Goal: Task Accomplishment & Management: Use online tool/utility

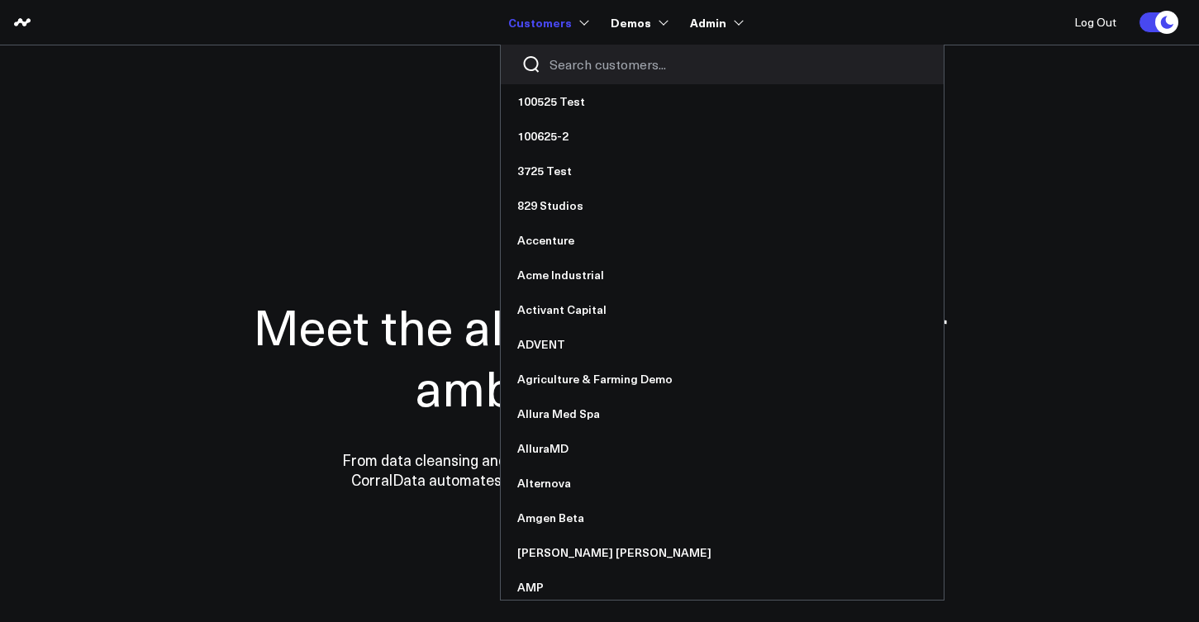
click at [575, 69] on input "Search customers input" at bounding box center [737, 64] width 374 height 18
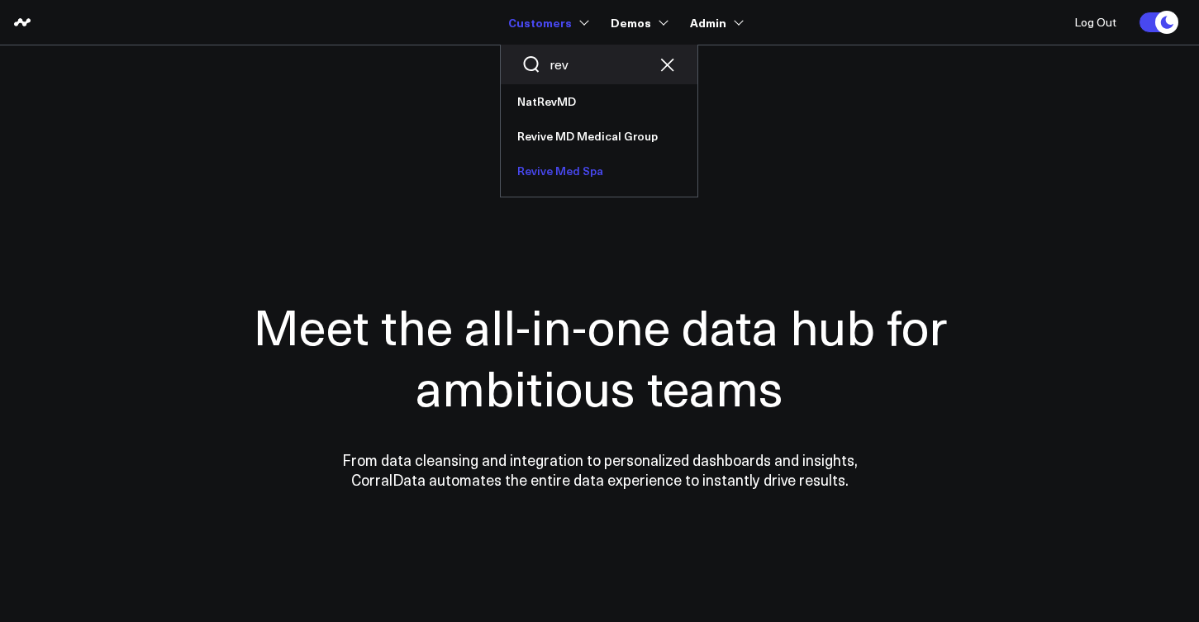
type input "rev"
click at [544, 168] on link "Revive Med Spa" at bounding box center [599, 171] width 197 height 35
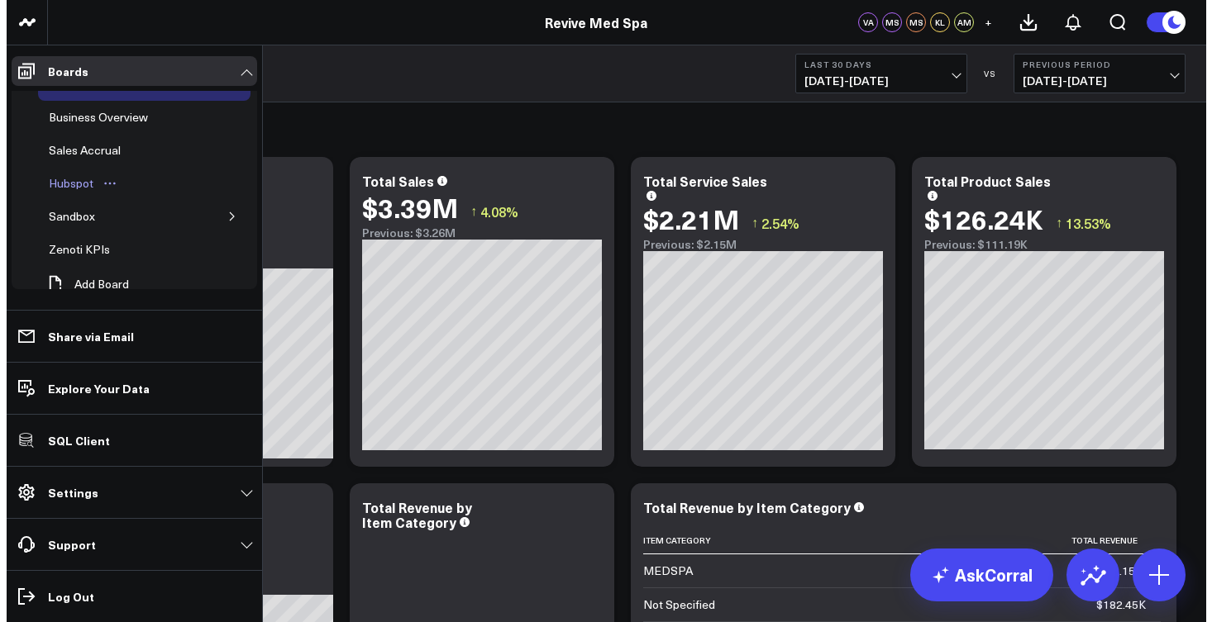
scroll to position [33, 0]
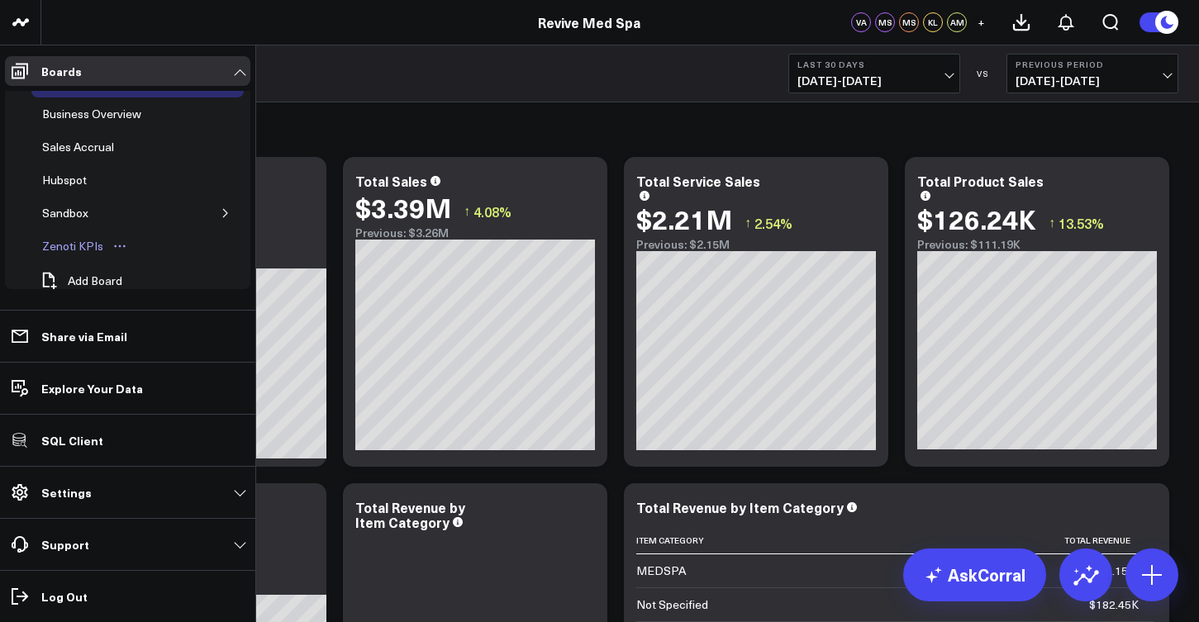
click at [69, 246] on div "Zenoti KPIs" at bounding box center [72, 246] width 69 height 20
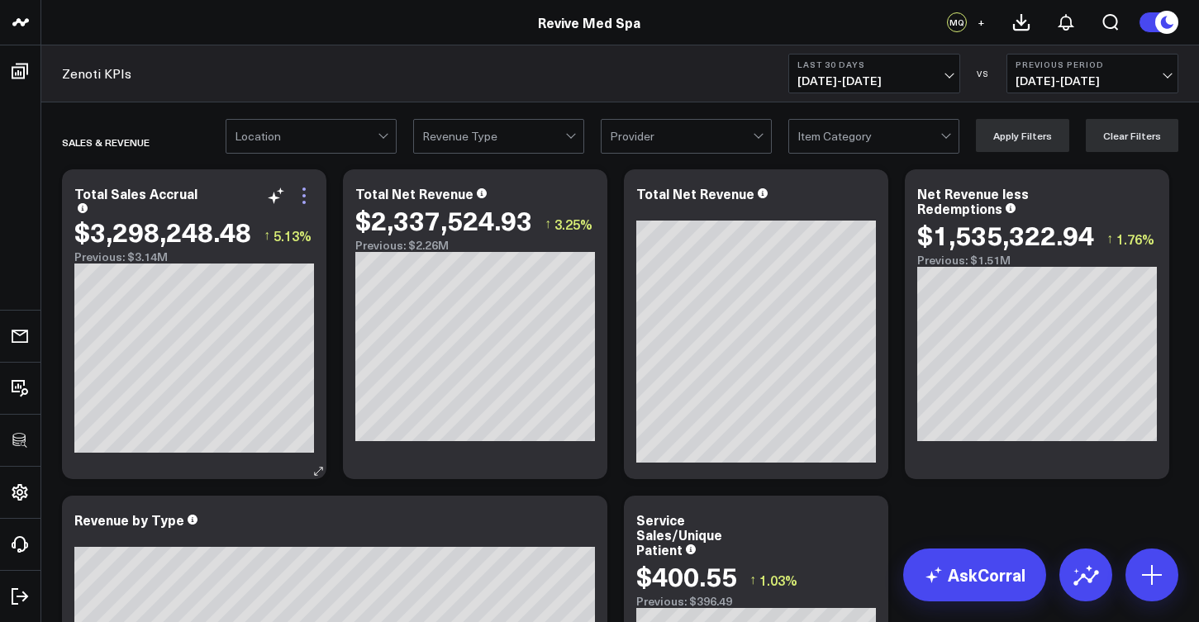
click at [306, 203] on icon at bounding box center [304, 202] width 3 height 3
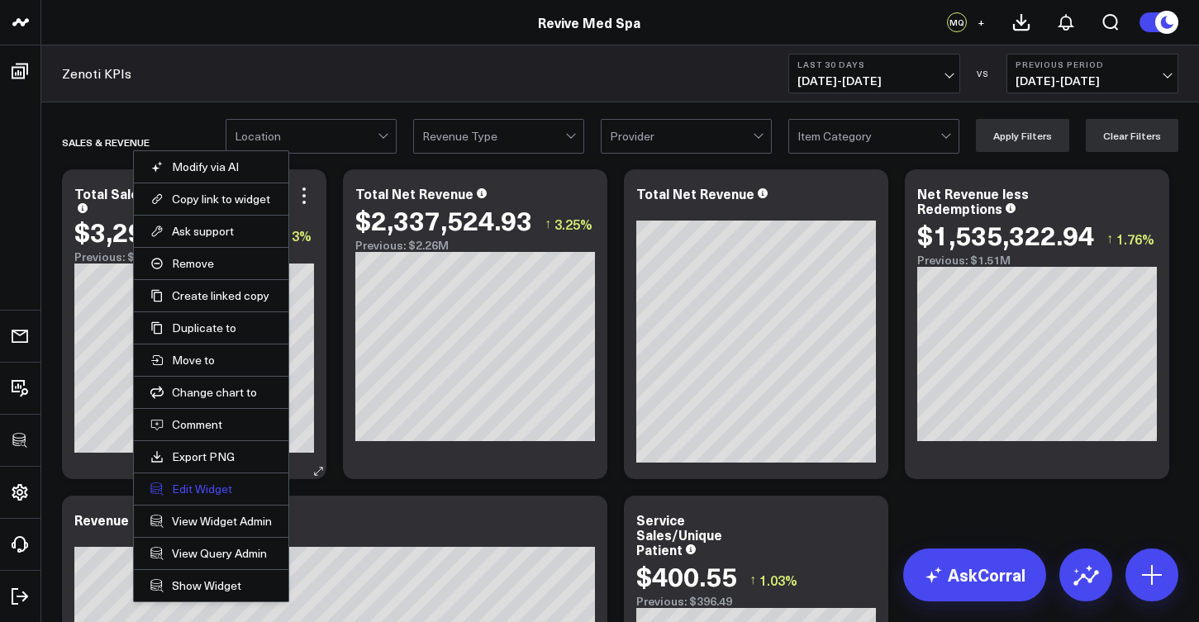
click at [216, 482] on button "Edit Widget" at bounding box center [211, 489] width 122 height 15
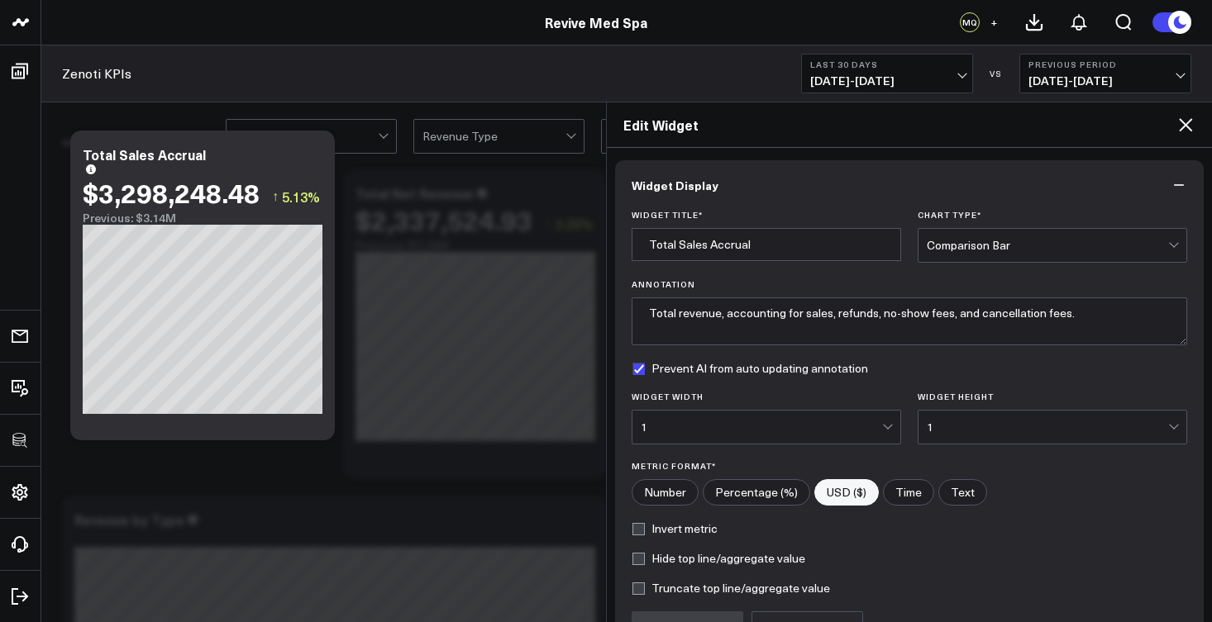
scroll to position [175, 0]
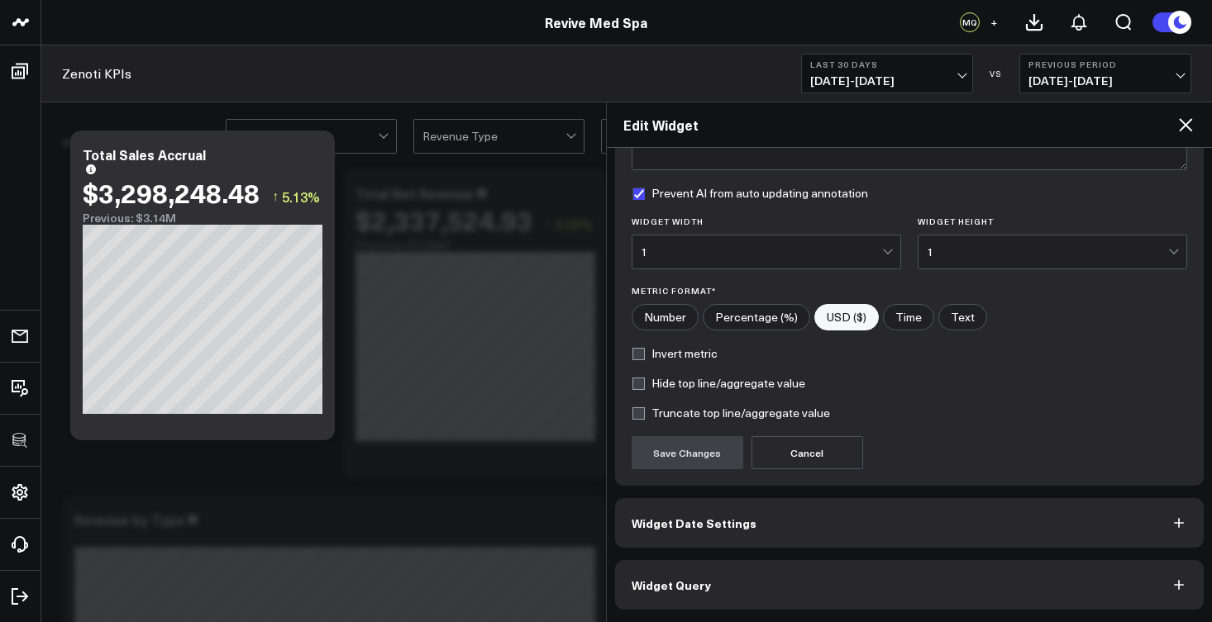
click at [708, 595] on button "Widget Query" at bounding box center [909, 585] width 589 height 50
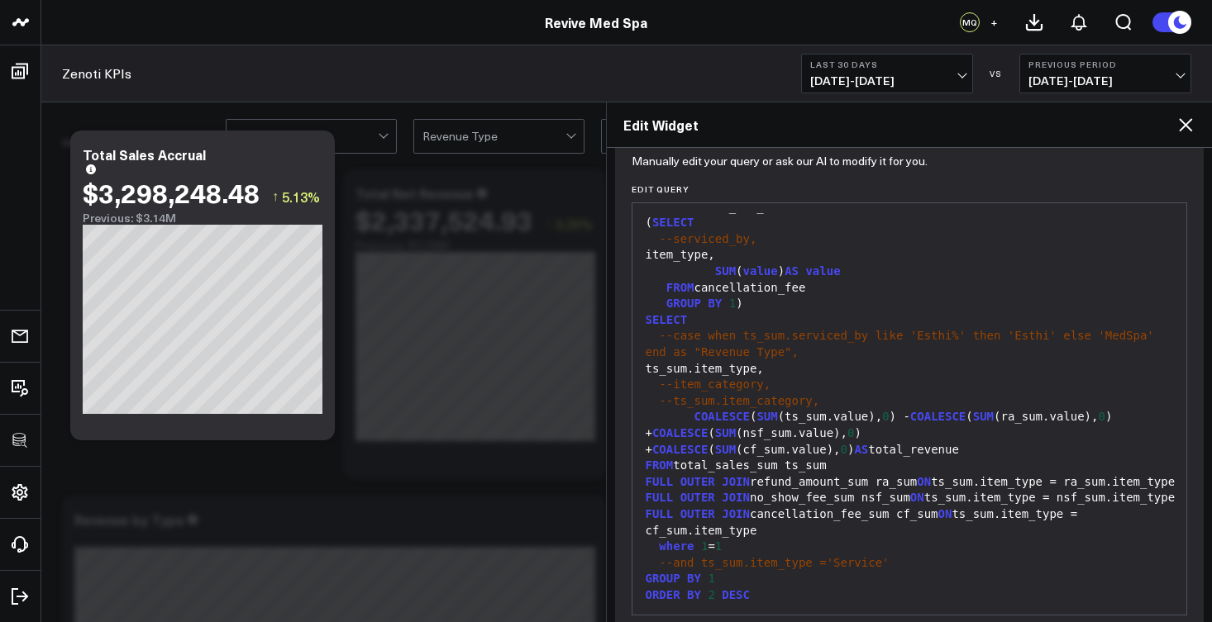
scroll to position [247, 0]
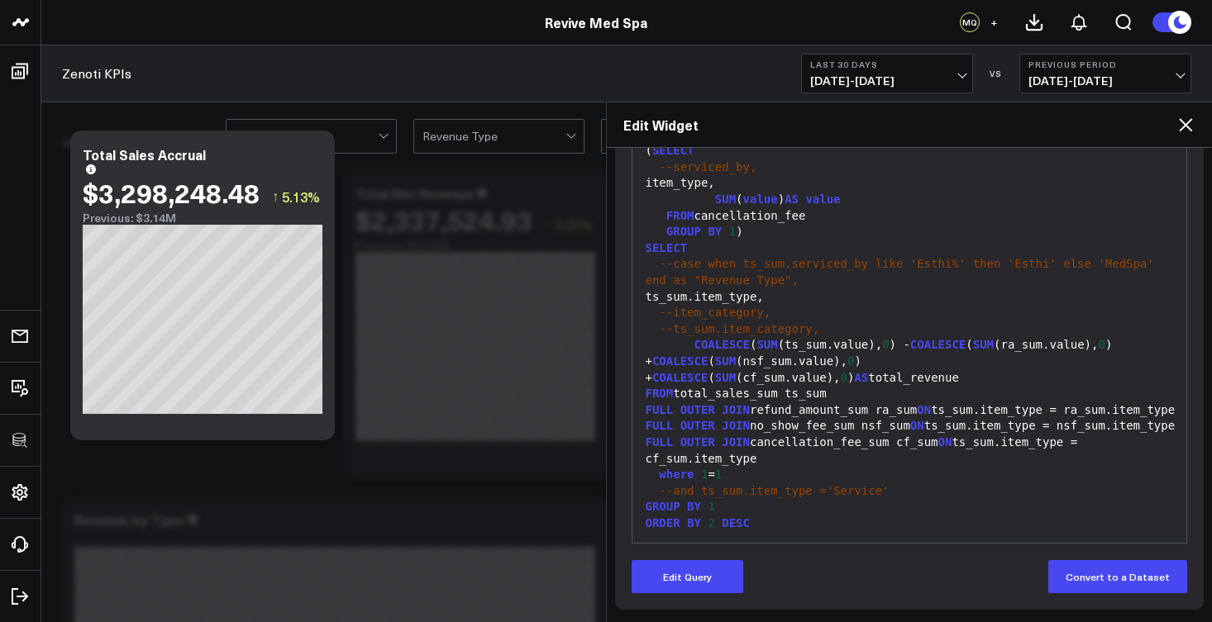
click at [289, 1] on header "100525 Test 100625-2 3725 Test 829 Studios Accenture Acme Industrial Activant C…" at bounding box center [606, 22] width 1212 height 45
click at [784, 510] on div "GROUP BY 1" at bounding box center [910, 507] width 538 height 17
drag, startPoint x: 772, startPoint y: 530, endPoint x: 744, endPoint y: 528, distance: 28.2
click at [744, 528] on div "ORDER BY 2 DESC" at bounding box center [910, 523] width 538 height 17
click at [699, 589] on button "Edit Query" at bounding box center [688, 576] width 112 height 33
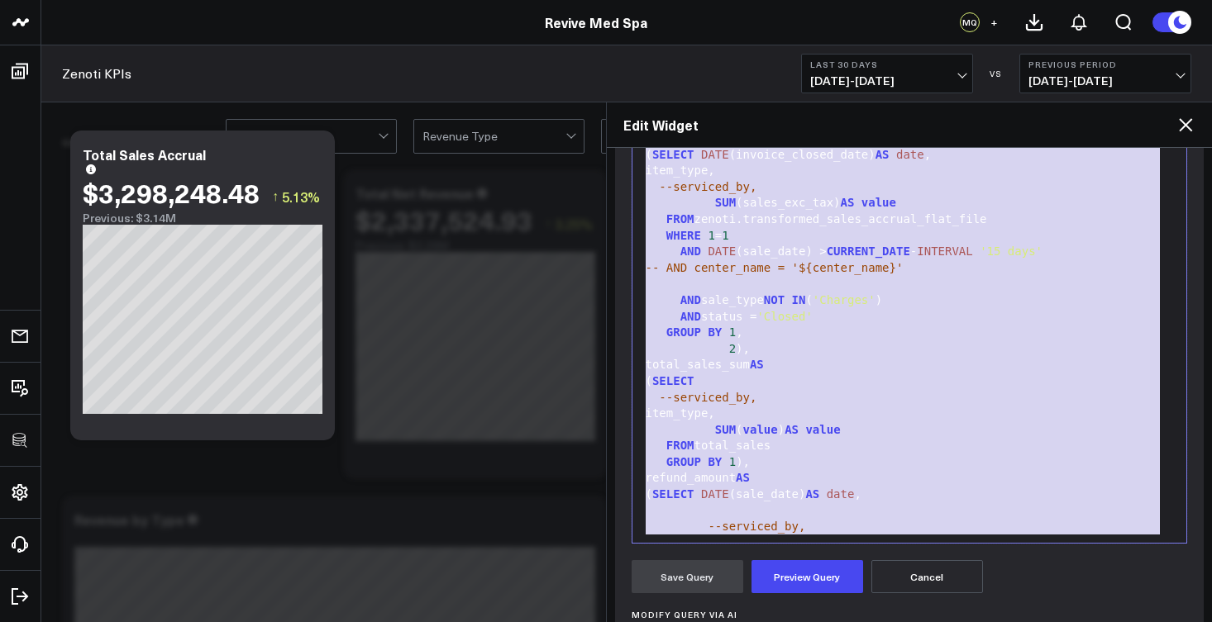
scroll to position [0, 0]
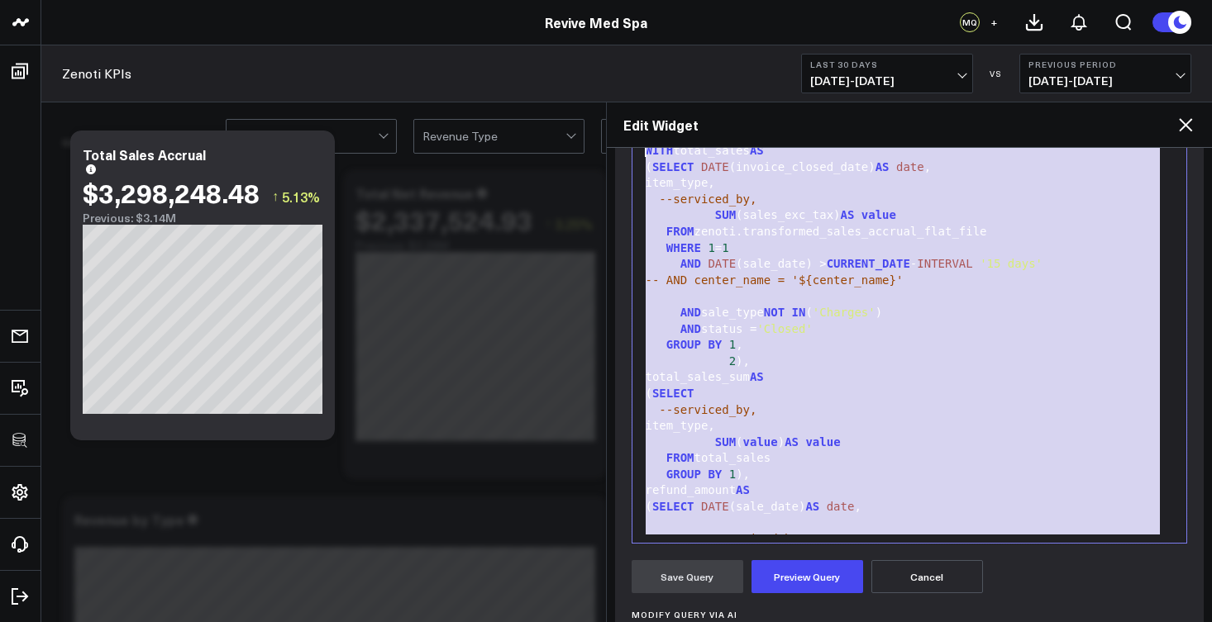
drag, startPoint x: 765, startPoint y: 521, endPoint x: 658, endPoint y: 102, distance: 432.5
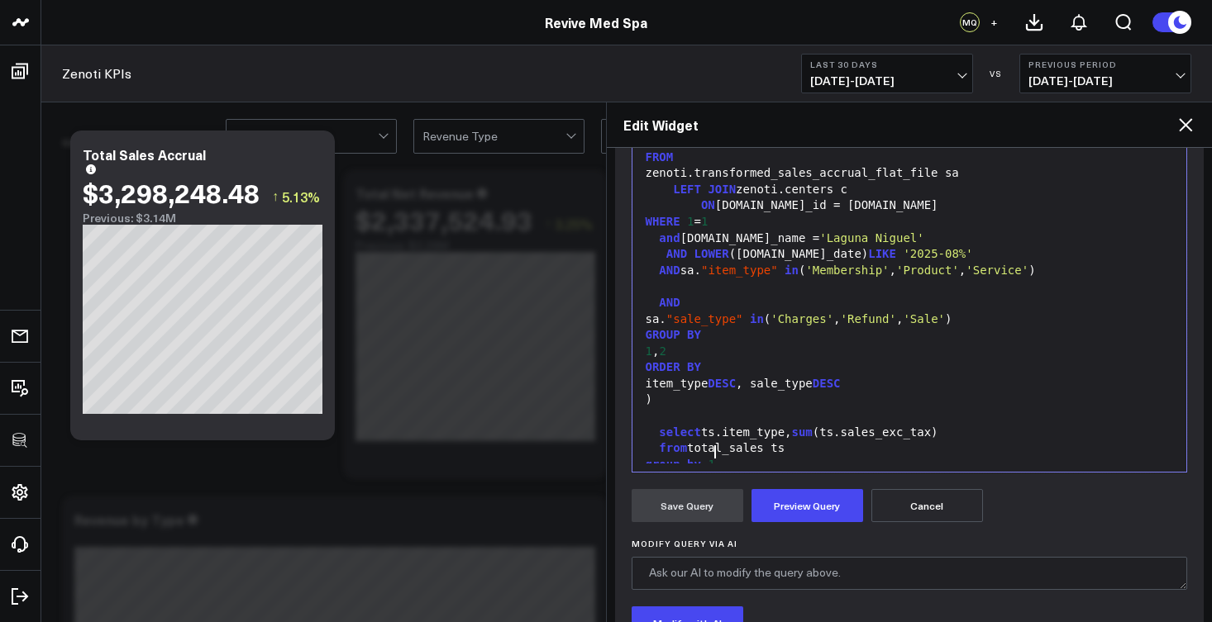
scroll to position [336, 0]
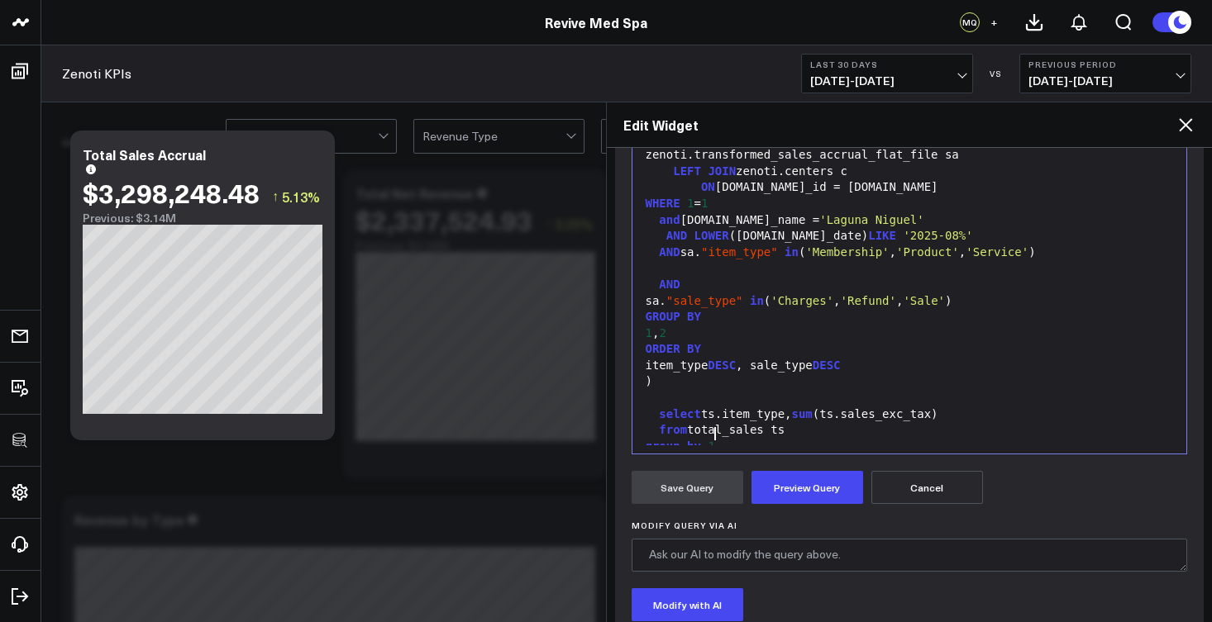
click at [660, 219] on span "and" at bounding box center [669, 219] width 21 height 13
click at [662, 408] on span "select" at bounding box center [680, 414] width 42 height 13
click at [807, 408] on span "sum" at bounding box center [802, 414] width 21 height 13
click at [708, 407] on div "select ts.item_type," at bounding box center [910, 415] width 538 height 17
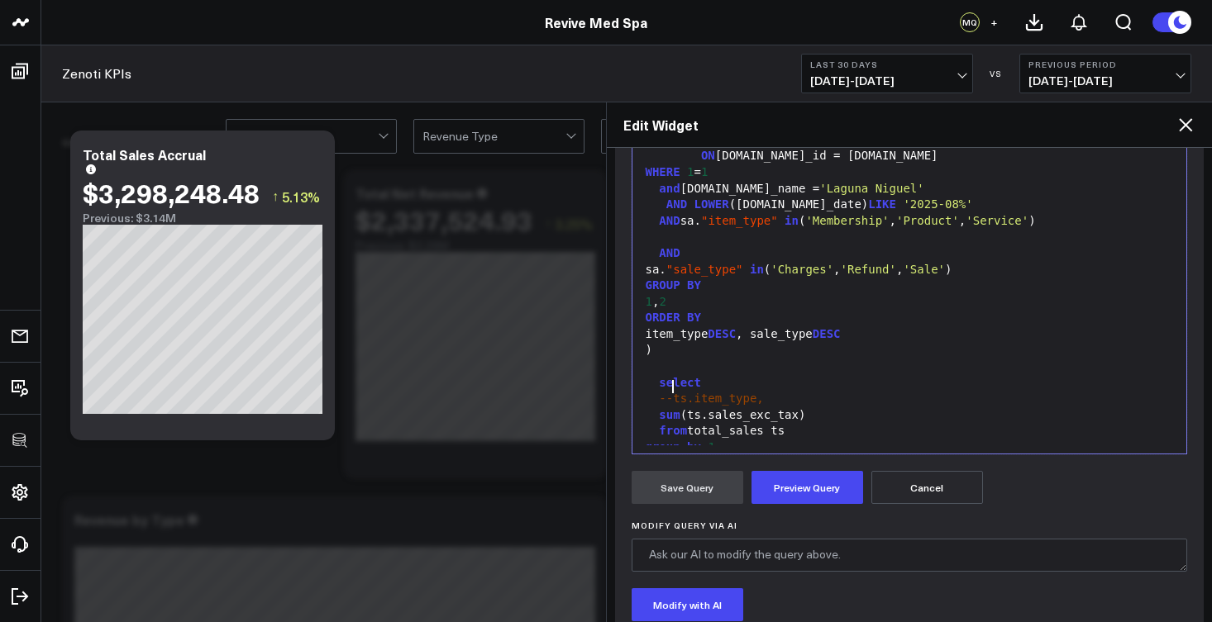
scroll to position [452, 0]
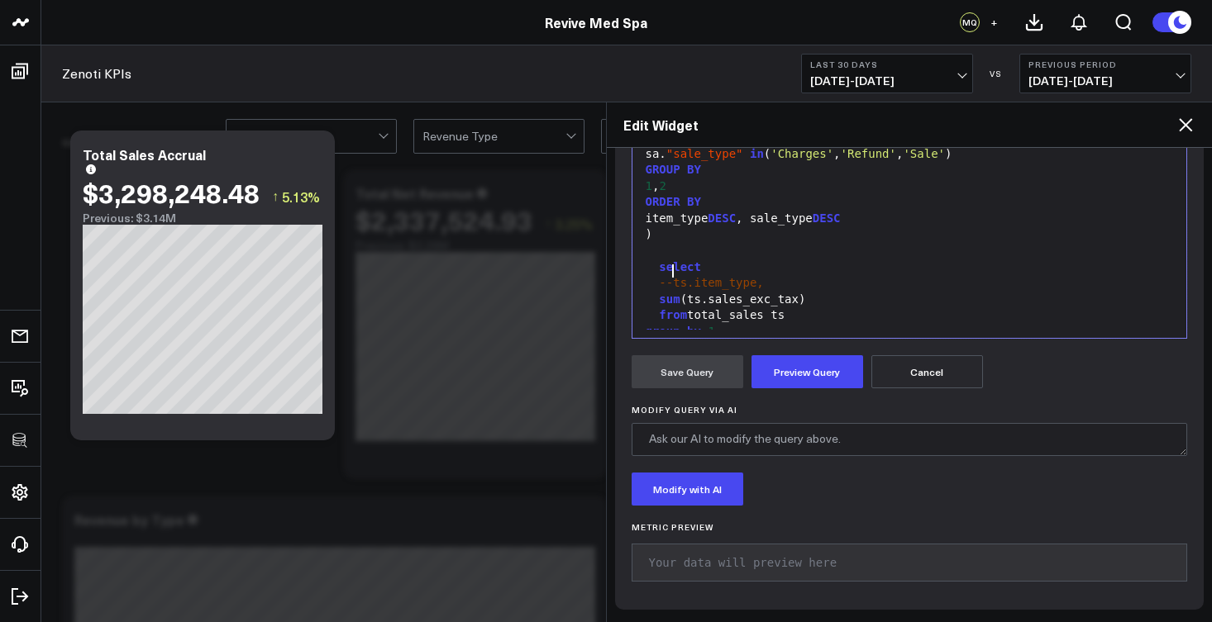
click at [641, 326] on div "group by 1" at bounding box center [910, 332] width 538 height 17
click at [791, 370] on button "Preview Query" at bounding box center [807, 371] width 112 height 33
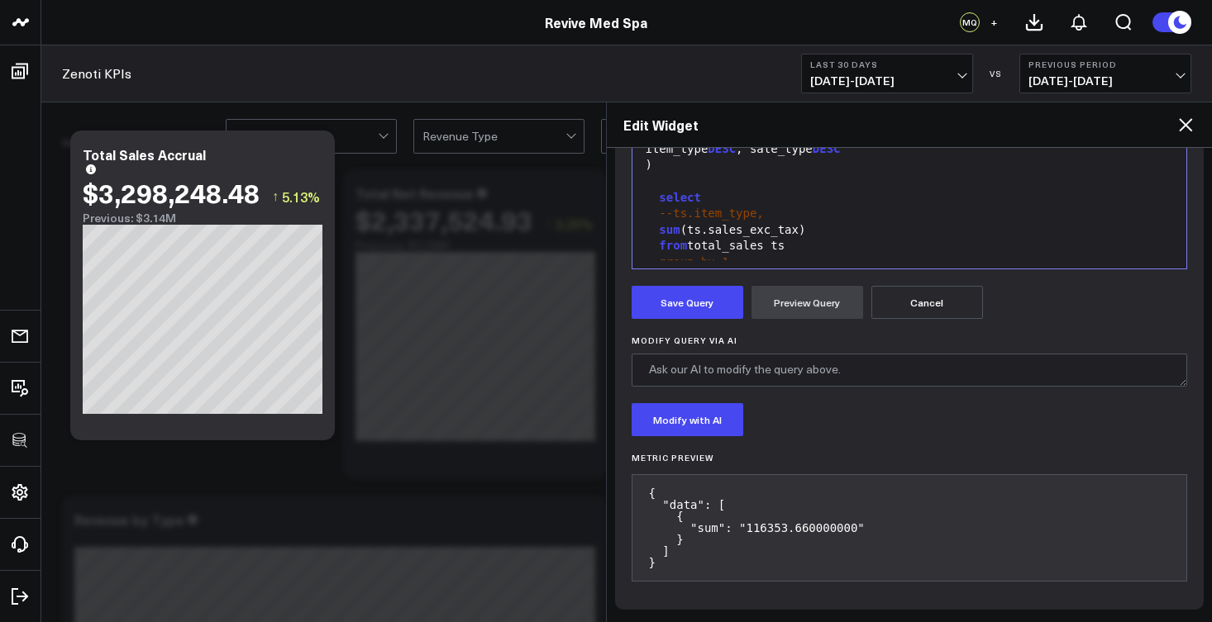
scroll to position [389, 0]
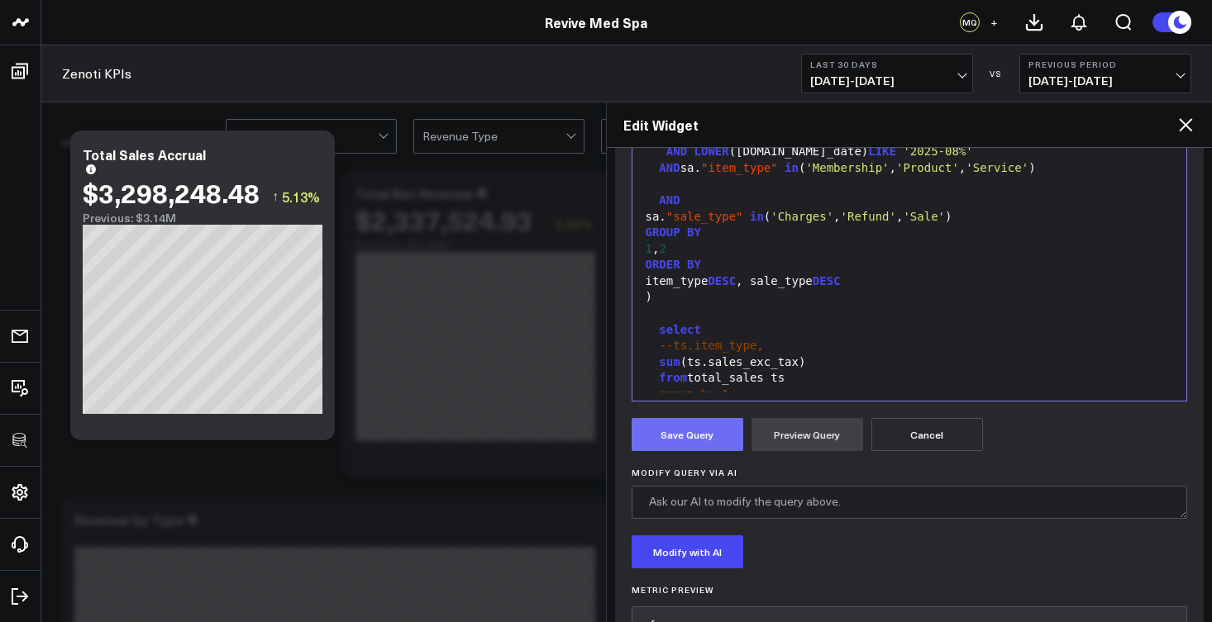
click at [686, 435] on button "Save Query" at bounding box center [688, 434] width 112 height 33
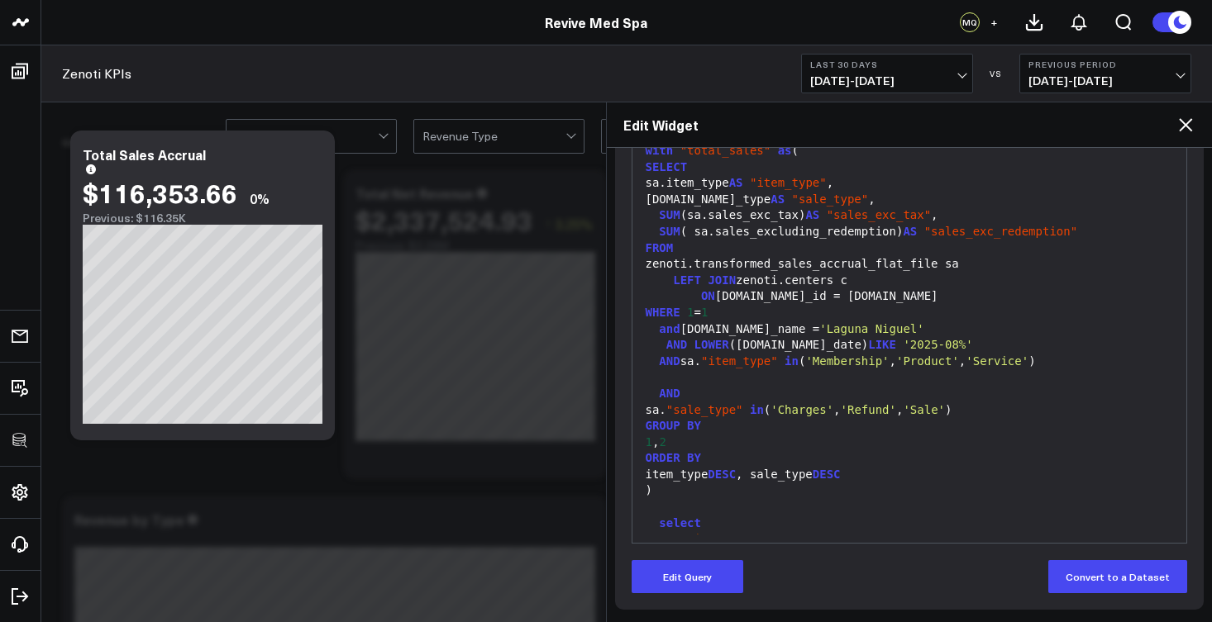
scroll to position [220, 0]
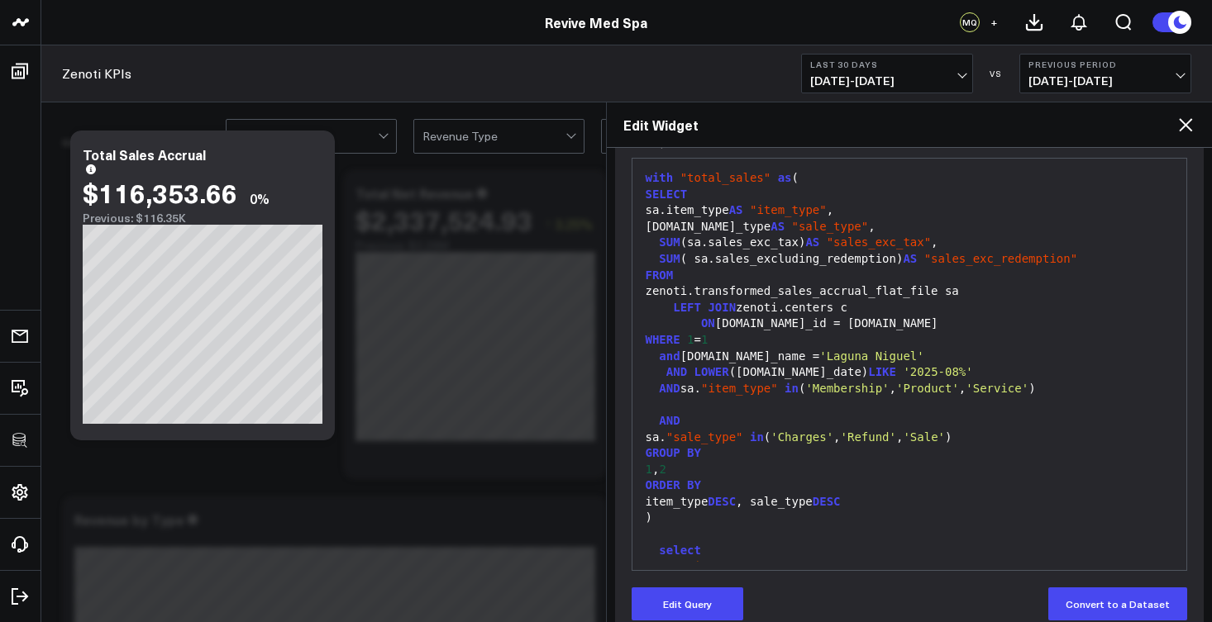
click at [658, 352] on div "and [DOMAIN_NAME]_name = '[GEOGRAPHIC_DATA]'" at bounding box center [910, 357] width 538 height 17
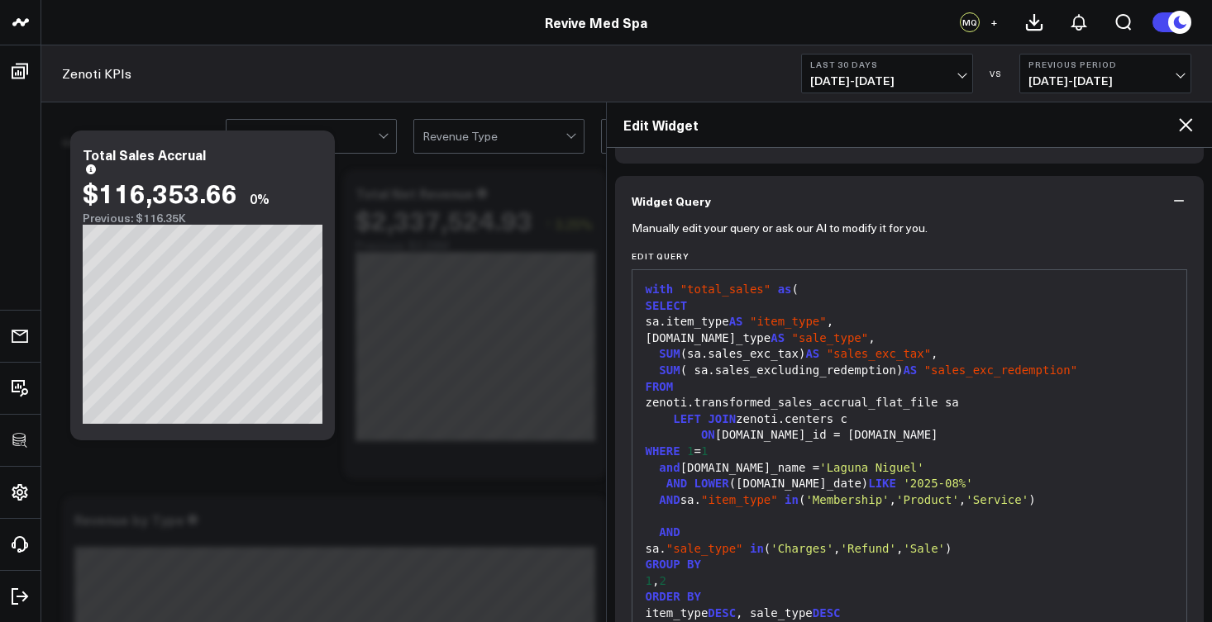
scroll to position [0, 0]
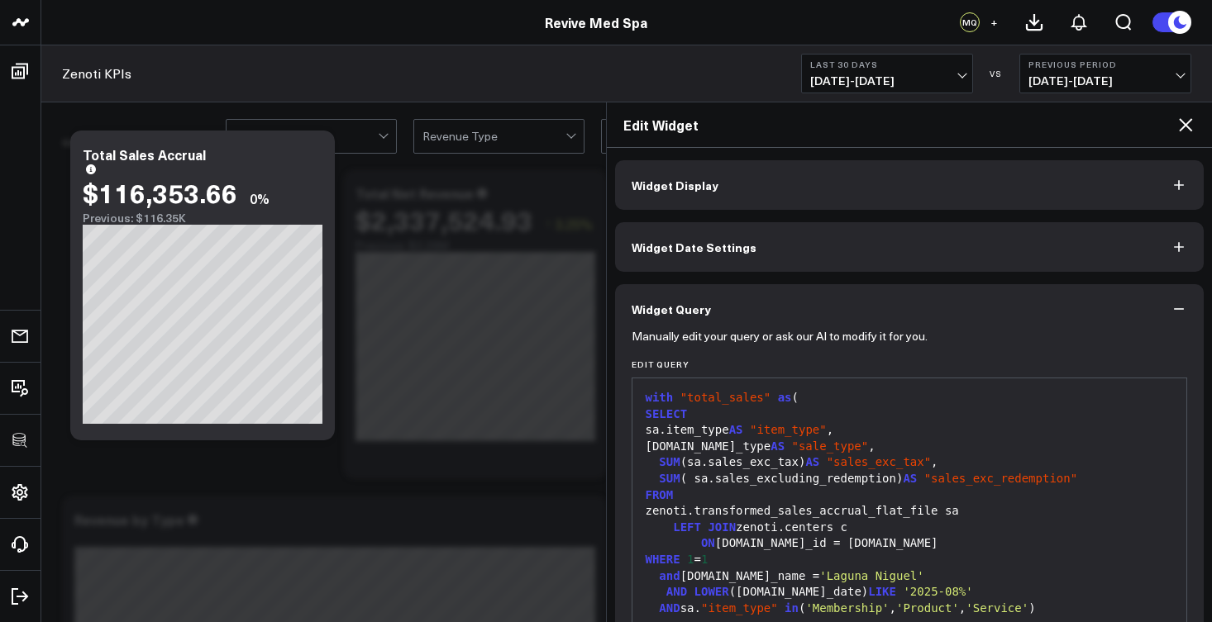
click at [813, 183] on button "Widget Display" at bounding box center [909, 185] width 589 height 50
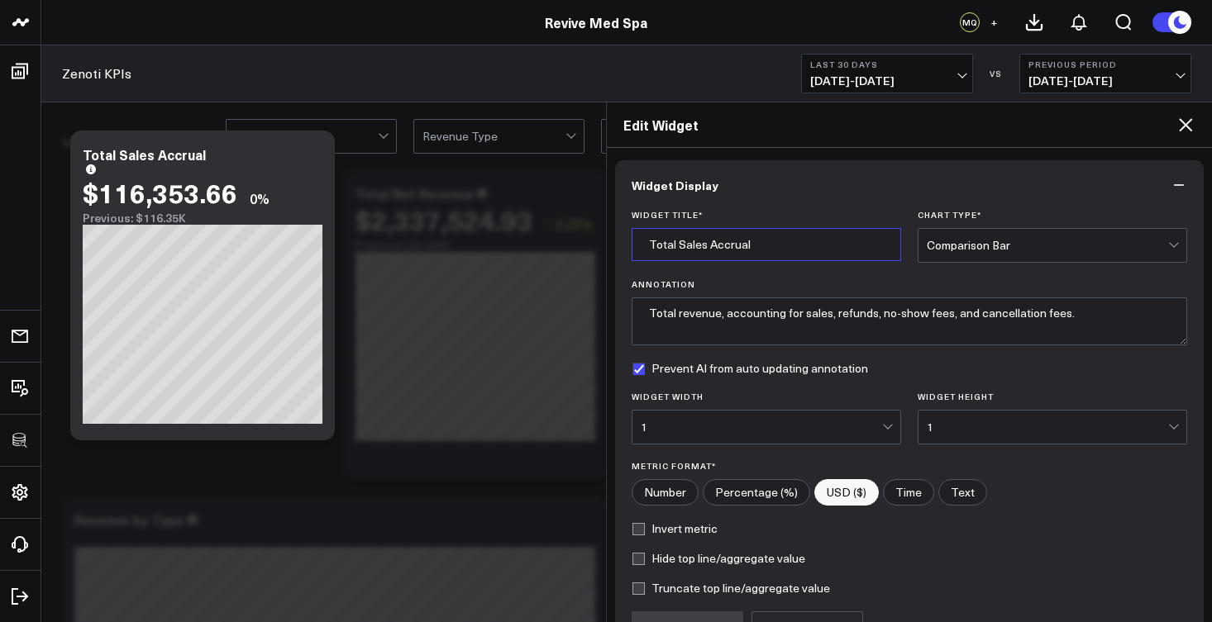
click at [784, 241] on input "Total Sales Accrual" at bounding box center [766, 244] width 269 height 33
drag, startPoint x: 784, startPoint y: 245, endPoint x: 708, endPoint y: 246, distance: 75.2
click at [708, 246] on input "Total Sales Accrual" at bounding box center [766, 244] width 269 height 33
click at [751, 249] on input "Total Sales Ex" at bounding box center [766, 244] width 269 height 33
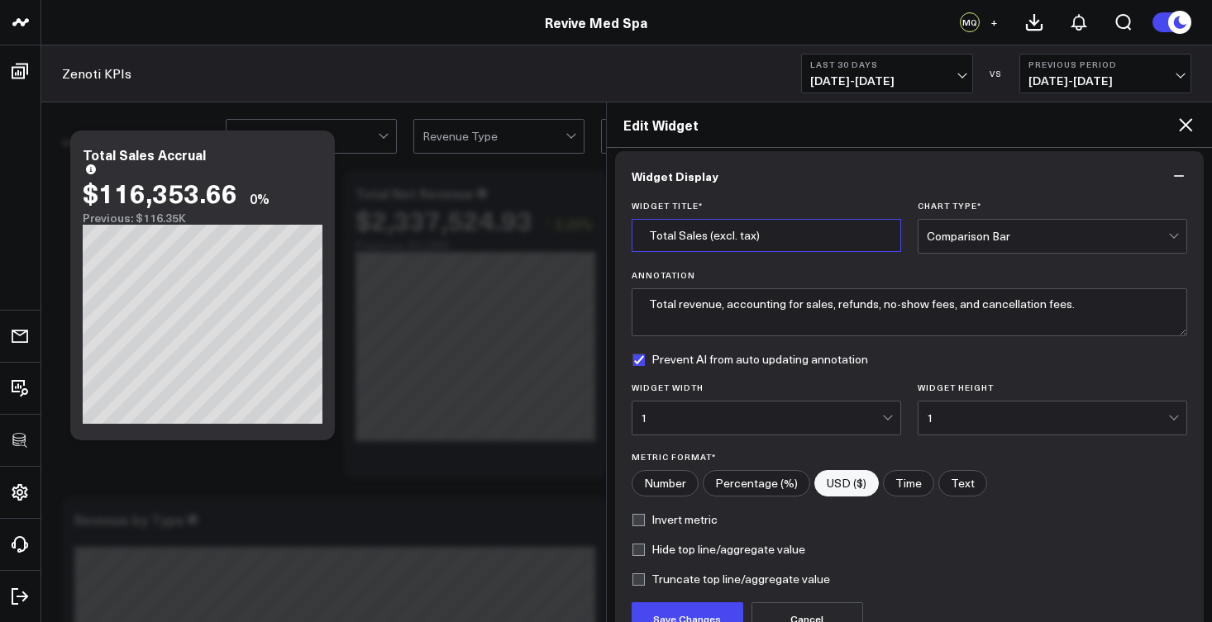
scroll to position [21, 0]
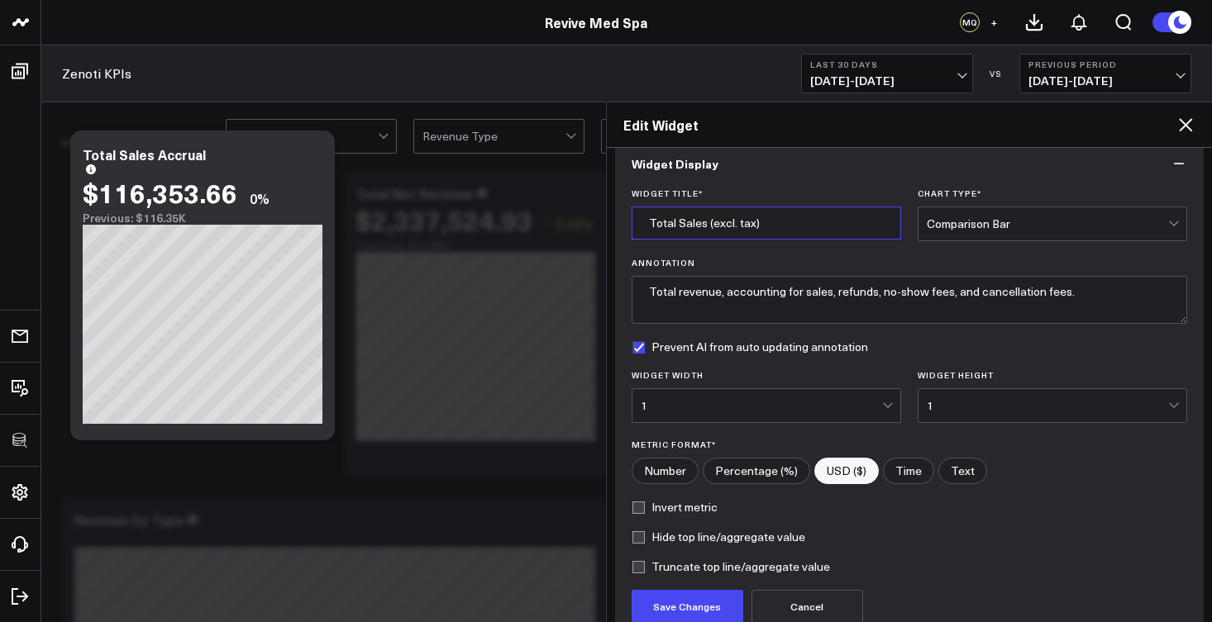
type input "Total Sales (excl. tax)"
click at [817, 287] on textarea "Total revenue, accounting for sales, refunds, no-show fees, and cancellation fe…" at bounding box center [910, 300] width 556 height 48
drag, startPoint x: 1084, startPoint y: 290, endPoint x: 697, endPoint y: 287, distance: 386.9
click at [697, 287] on textarea "Total revenue, accounting for sales, refunds, no-show fees, and cancellation fe…" at bounding box center [910, 300] width 556 height 48
drag, startPoint x: 646, startPoint y: 292, endPoint x: 1102, endPoint y: 296, distance: 455.5
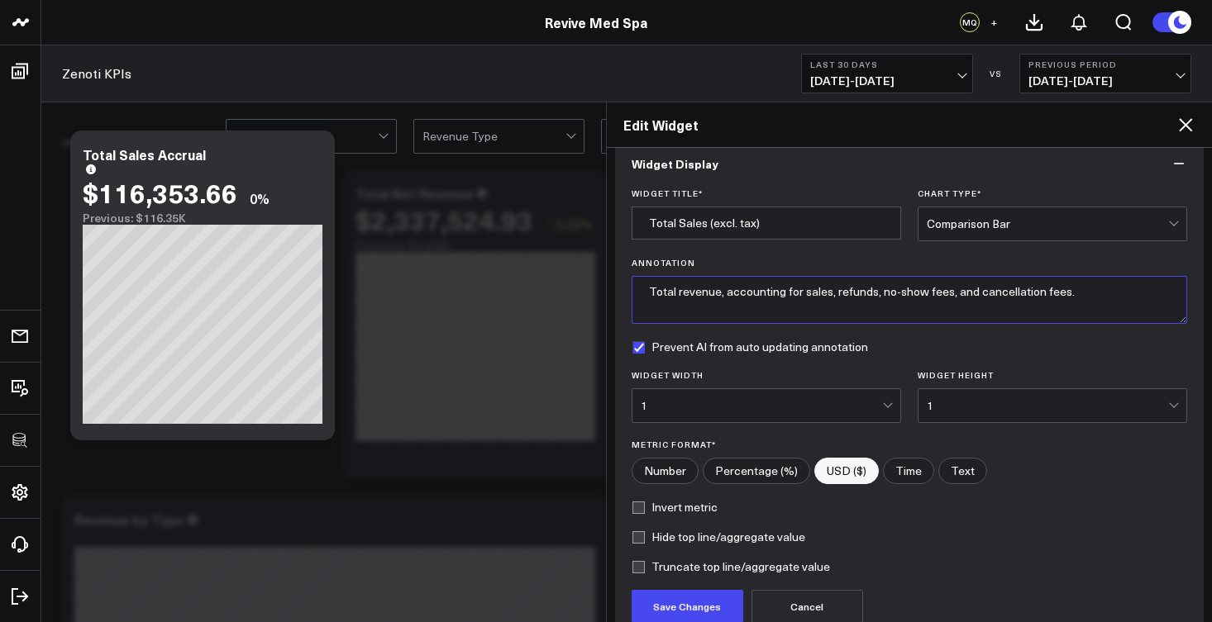
click at [1102, 296] on textarea "Total revenue, accounting for sales, refunds, no-show fees, and cancellation fe…" at bounding box center [910, 300] width 556 height 48
click at [722, 600] on button "Save Changes" at bounding box center [688, 606] width 112 height 33
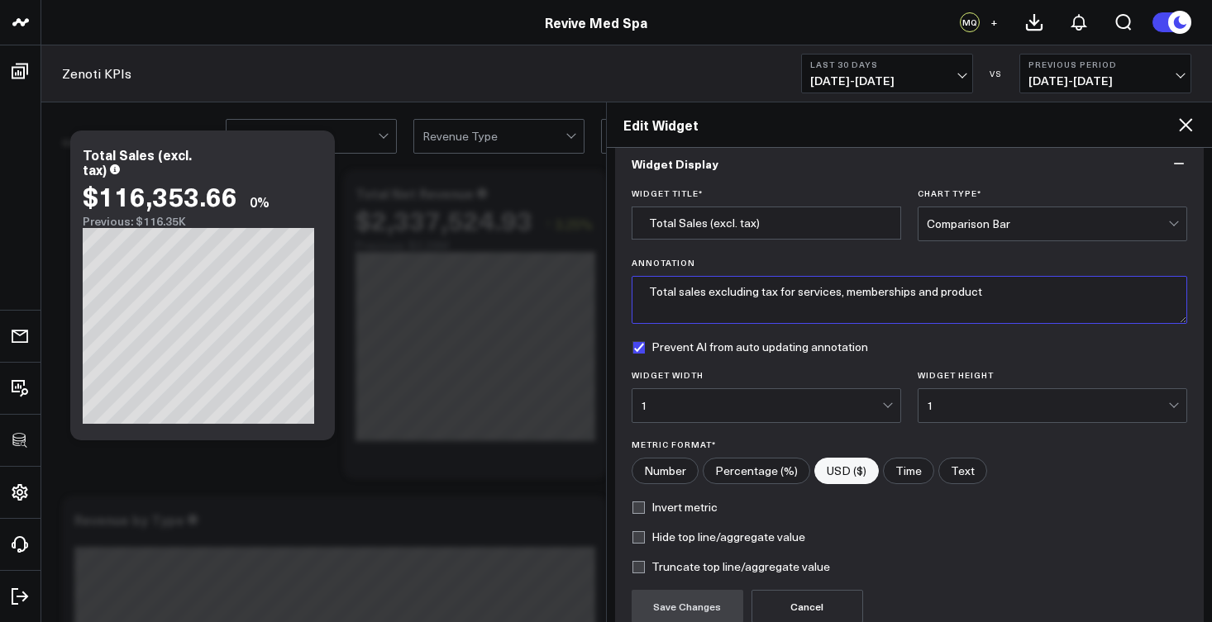
click at [1001, 291] on textarea "Total sales excluding tax for services, memberships and product" at bounding box center [910, 300] width 556 height 48
type textarea "Total sales excluding tax for services, memberships and product **ties to"
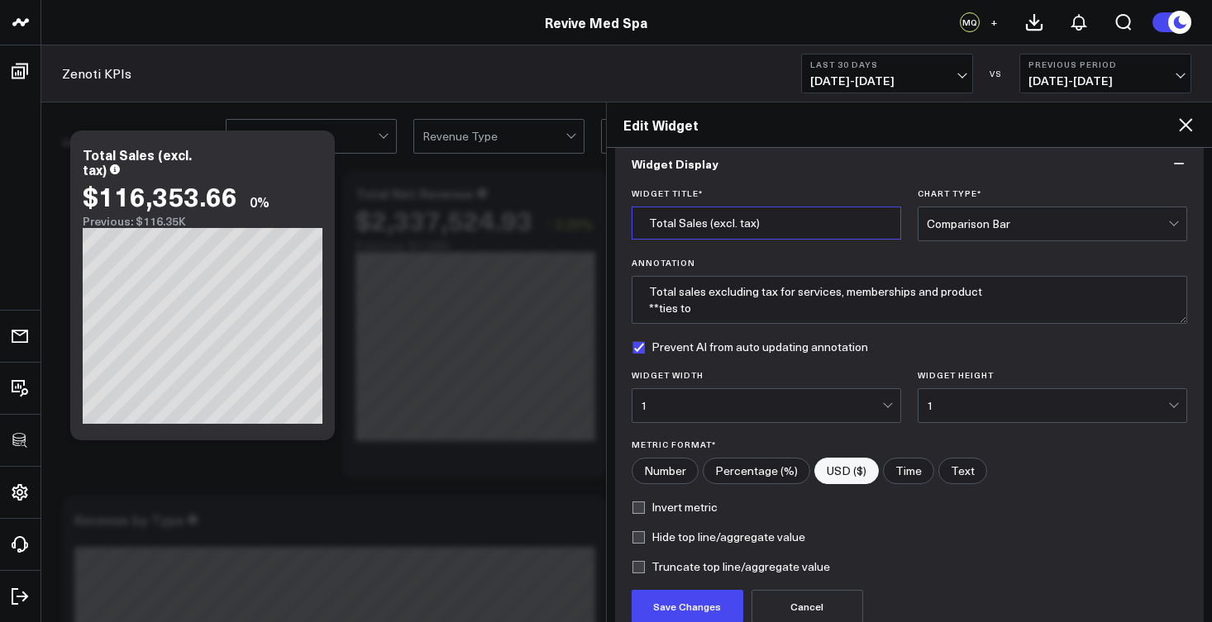
click at [794, 224] on input "Total Sales (excl. tax)" at bounding box center [766, 223] width 269 height 33
type input "Total Sales (excl. tax)**"
click at [659, 304] on textarea "Total sales excluding tax for services, memberships and product **ties to" at bounding box center [910, 300] width 556 height 48
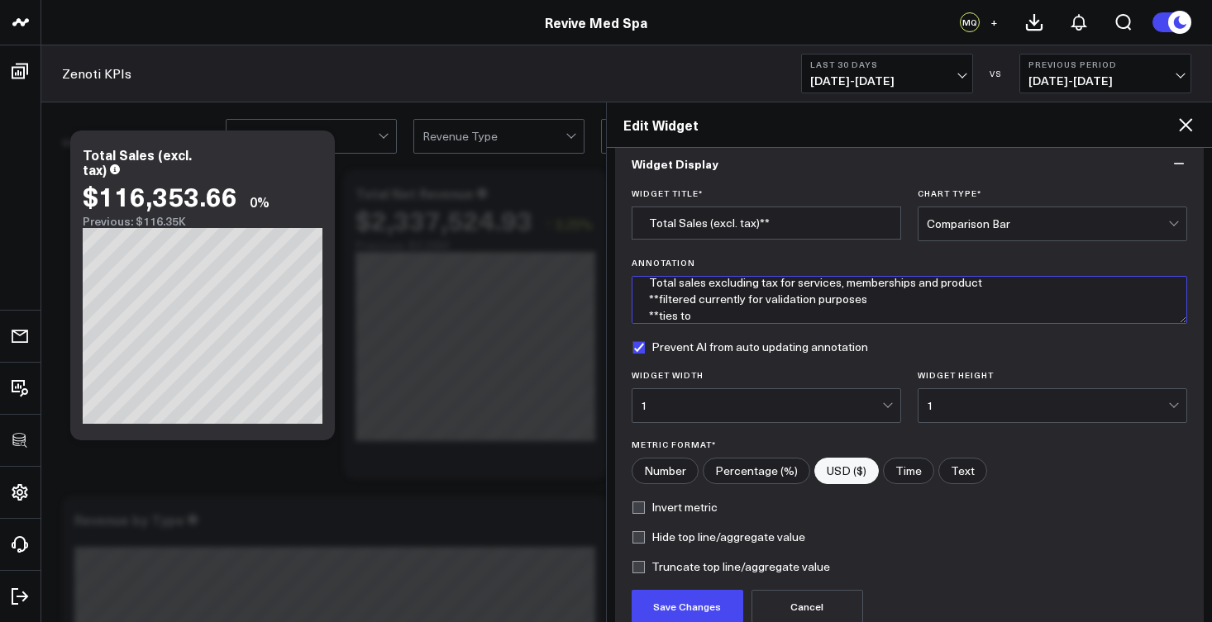
click at [658, 298] on textarea "Total sales excluding tax for services, memberships and product **filtered curr…" at bounding box center [910, 300] width 556 height 48
click at [698, 320] on textarea "Total sales excluding tax for services, memberships and product *filtered curre…" at bounding box center [910, 300] width 556 height 48
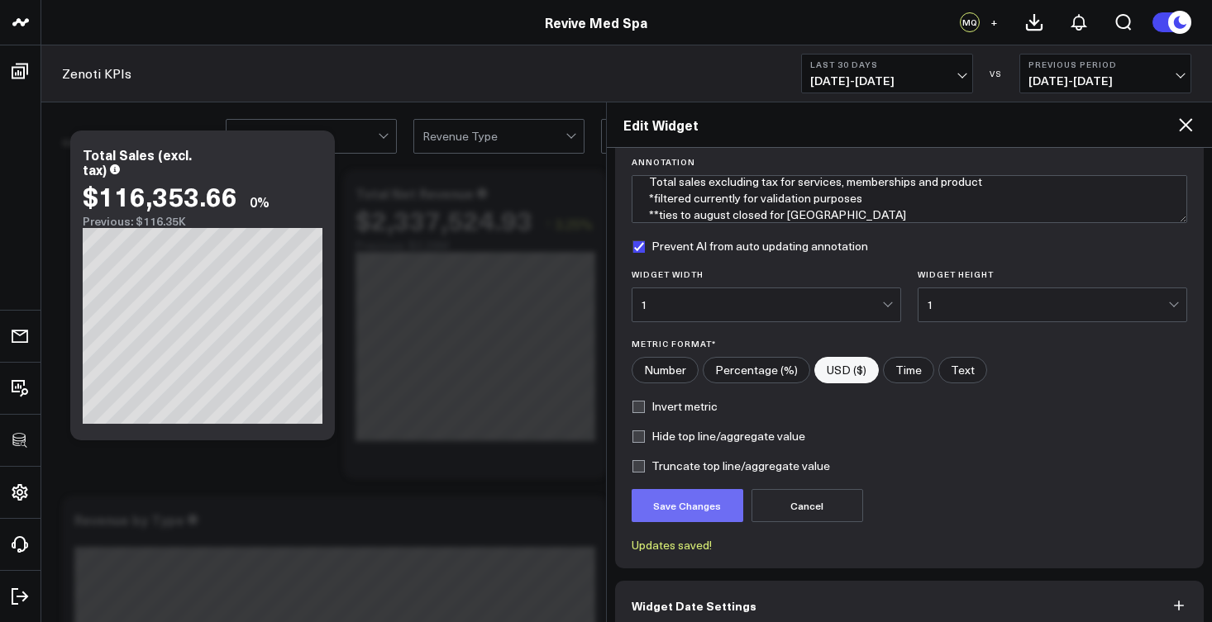
click at [692, 503] on button "Save Changes" at bounding box center [688, 505] width 112 height 33
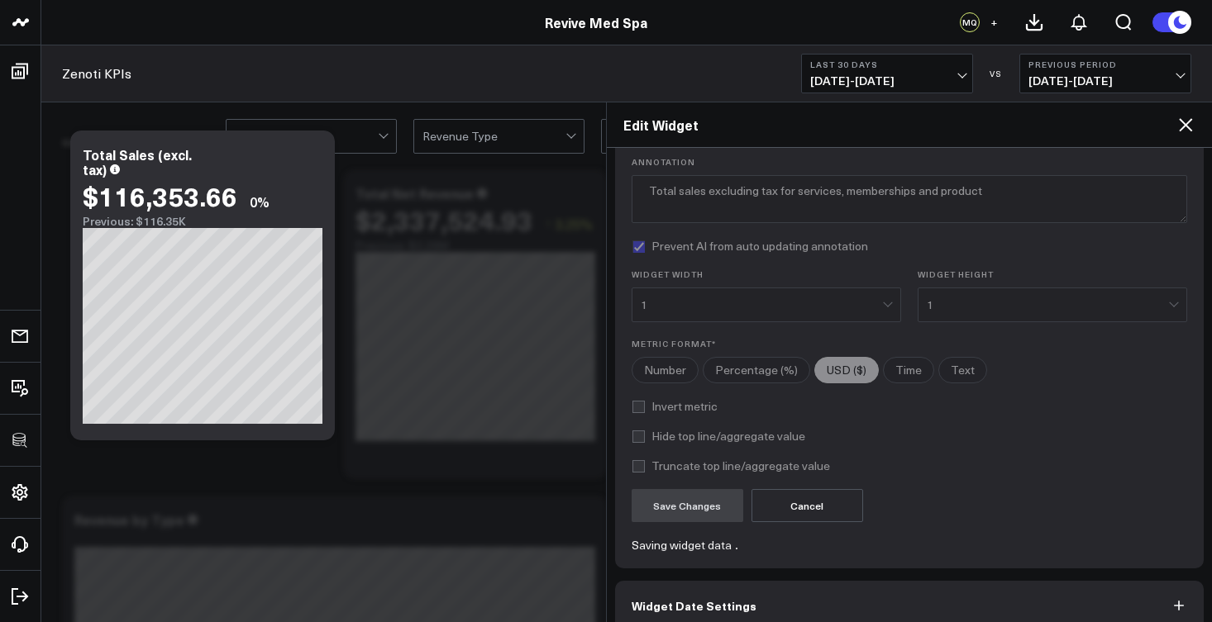
scroll to position [0, 0]
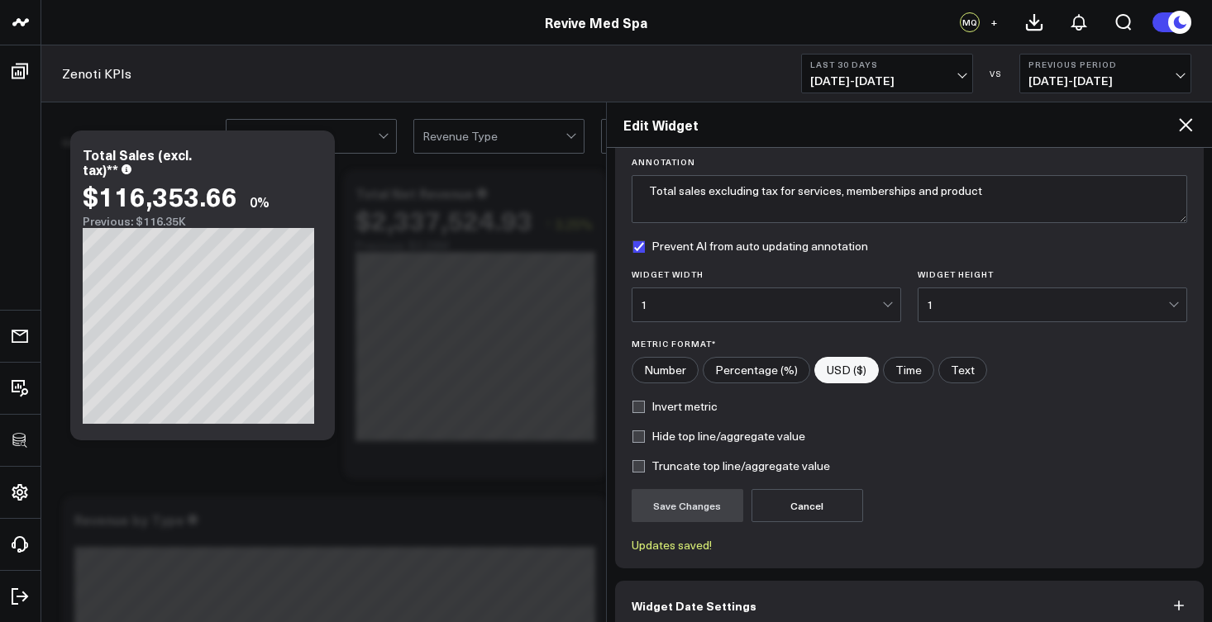
type textarea "Total sales excluding tax for services, memberships and product *filtered curre…"
click at [1188, 126] on icon at bounding box center [1185, 124] width 13 height 13
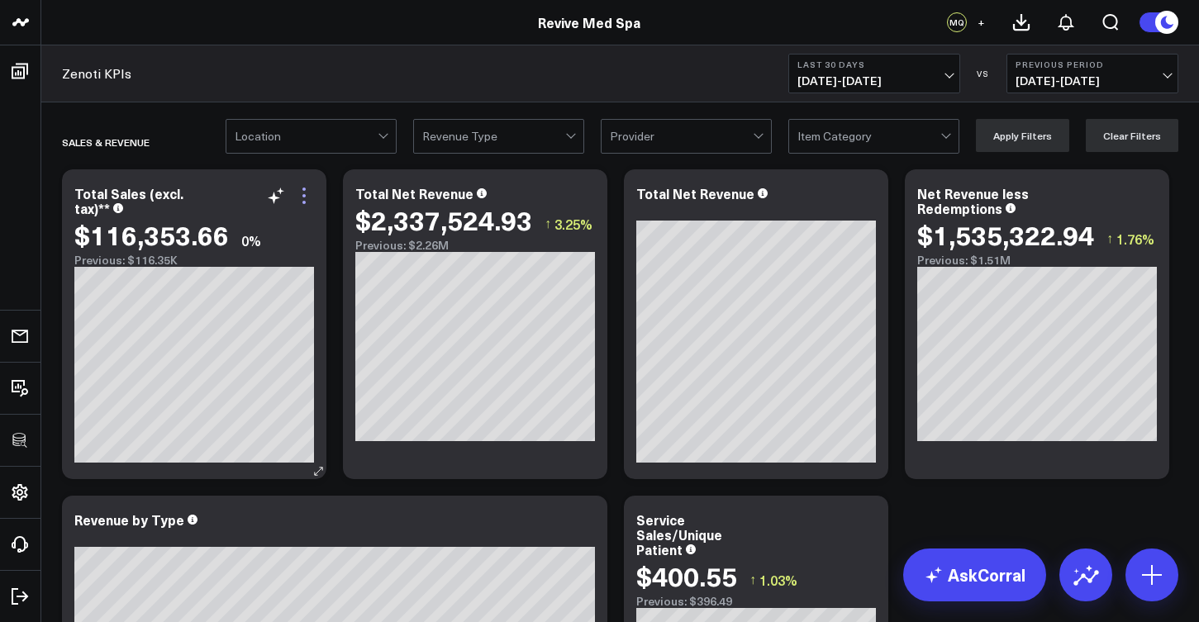
click at [305, 190] on icon at bounding box center [304, 189] width 3 height 3
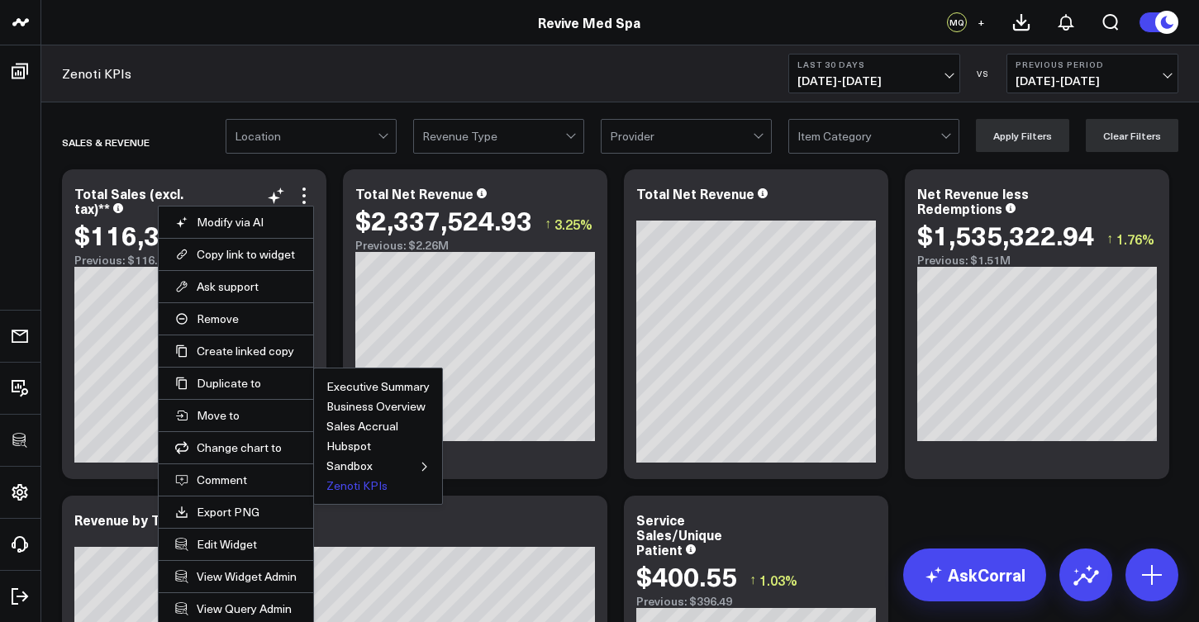
click at [345, 486] on button "Zenoti KPIs" at bounding box center [357, 486] width 61 height 12
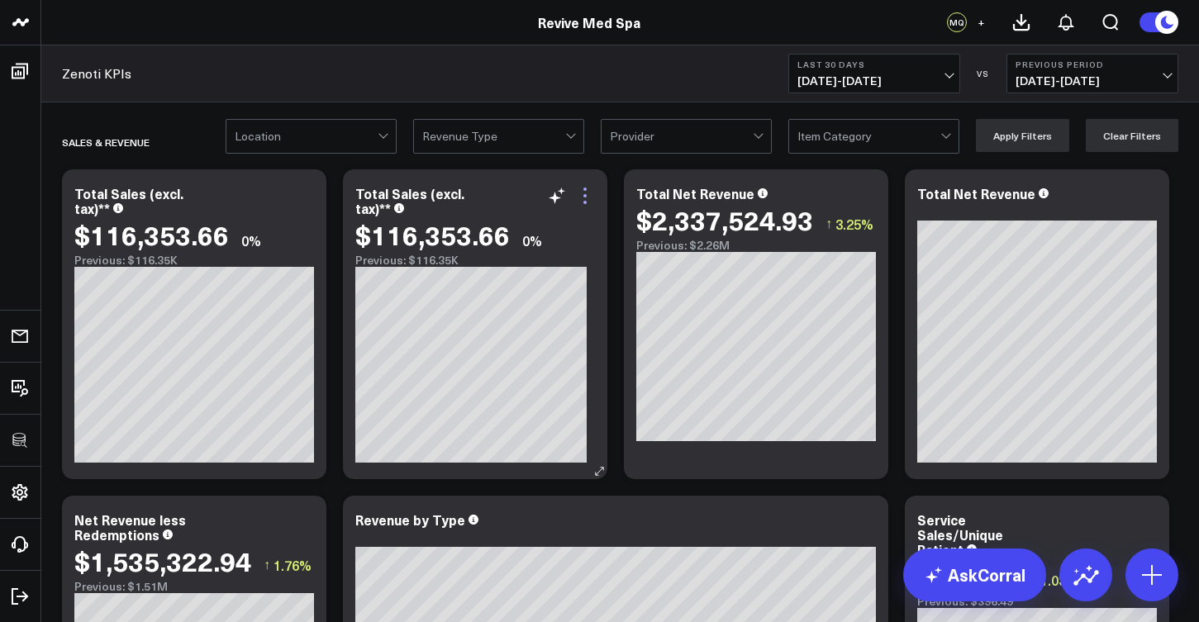
click at [590, 199] on icon at bounding box center [585, 196] width 20 height 20
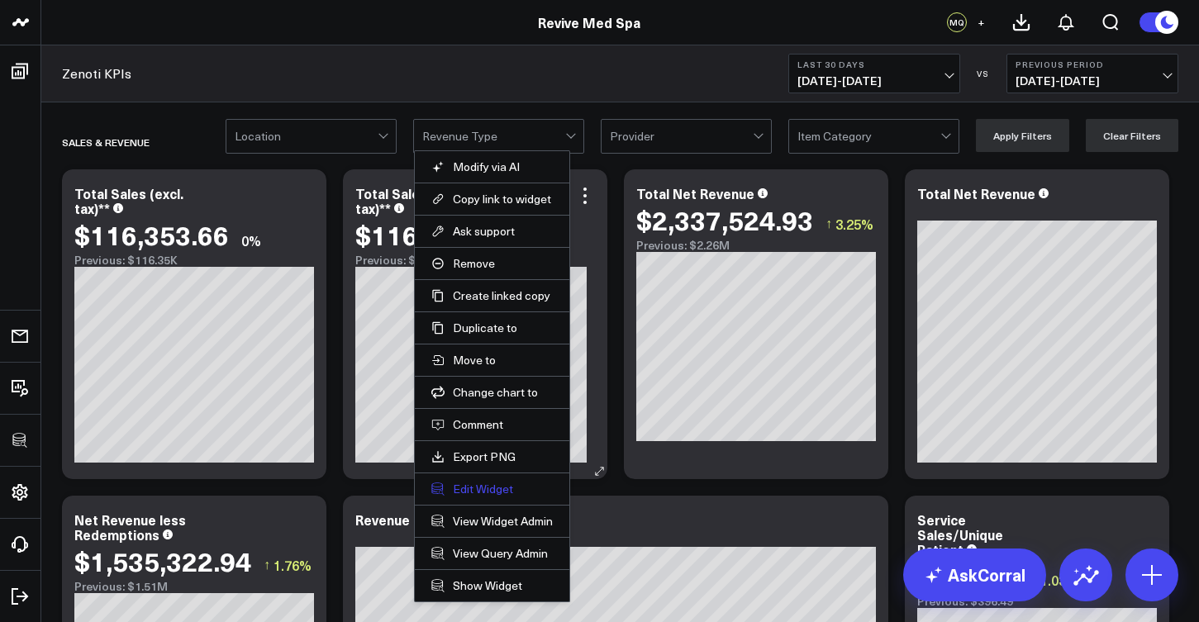
click at [483, 488] on button "Edit Widget" at bounding box center [493, 489] width 122 height 15
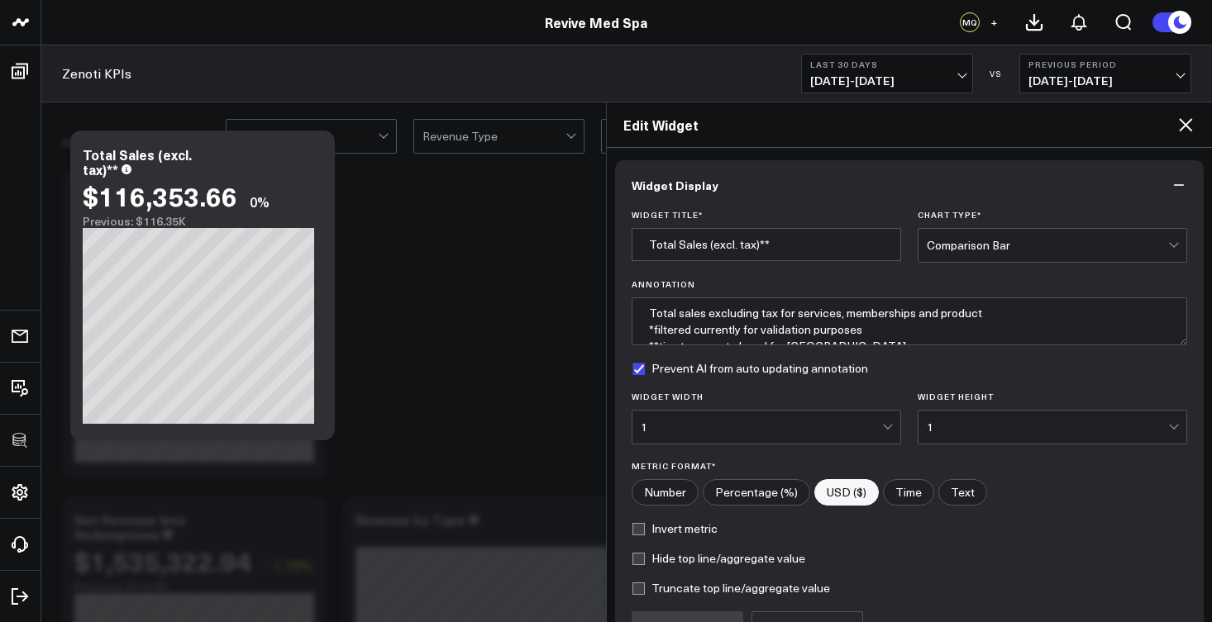
click at [1024, 247] on div "Comparison Bar" at bounding box center [1047, 245] width 241 height 13
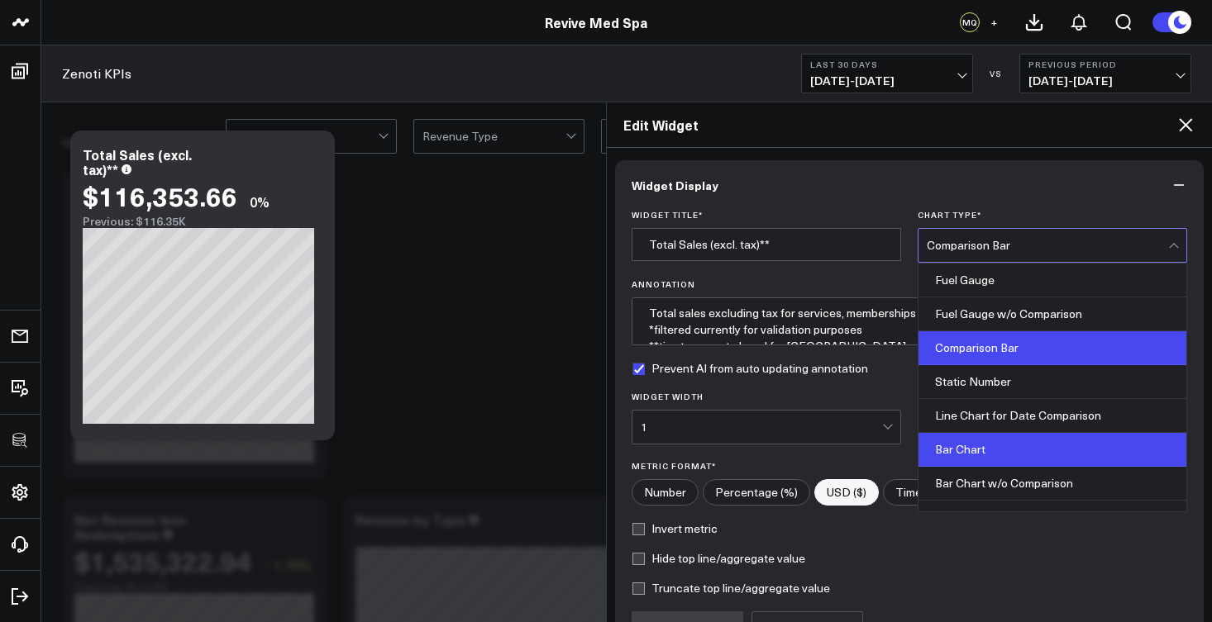
click at [996, 457] on div "Bar Chart" at bounding box center [1052, 450] width 268 height 34
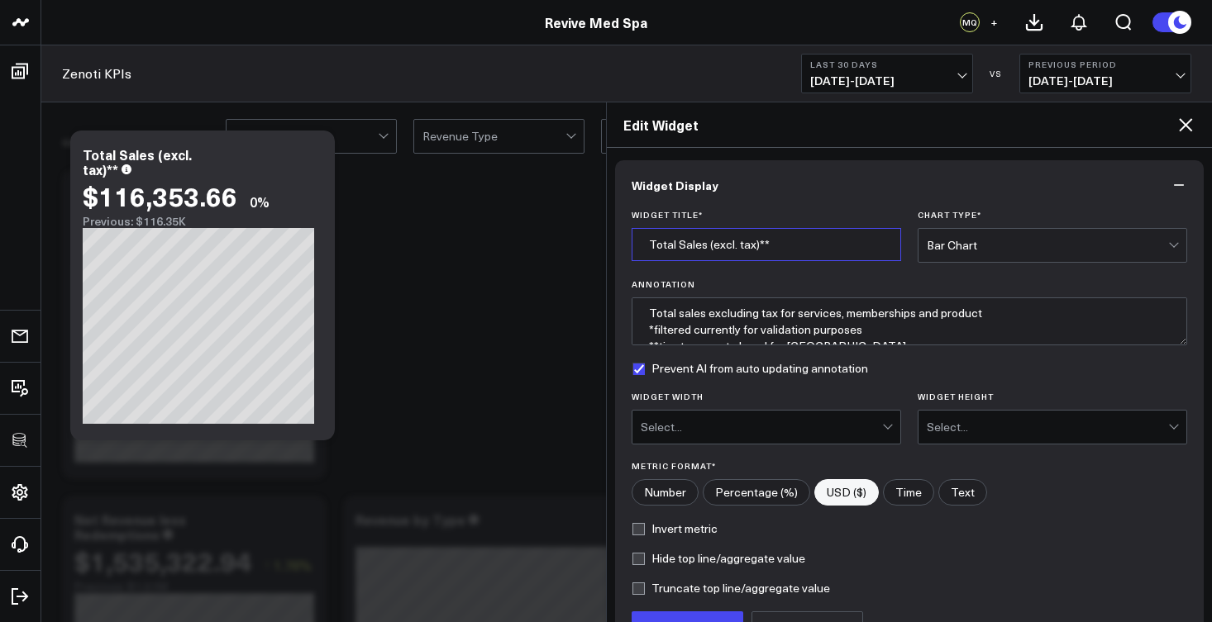
drag, startPoint x: 757, startPoint y: 246, endPoint x: 707, endPoint y: 248, distance: 50.5
click at [707, 248] on input "Total Sales (excl. tax)**" at bounding box center [766, 244] width 269 height 33
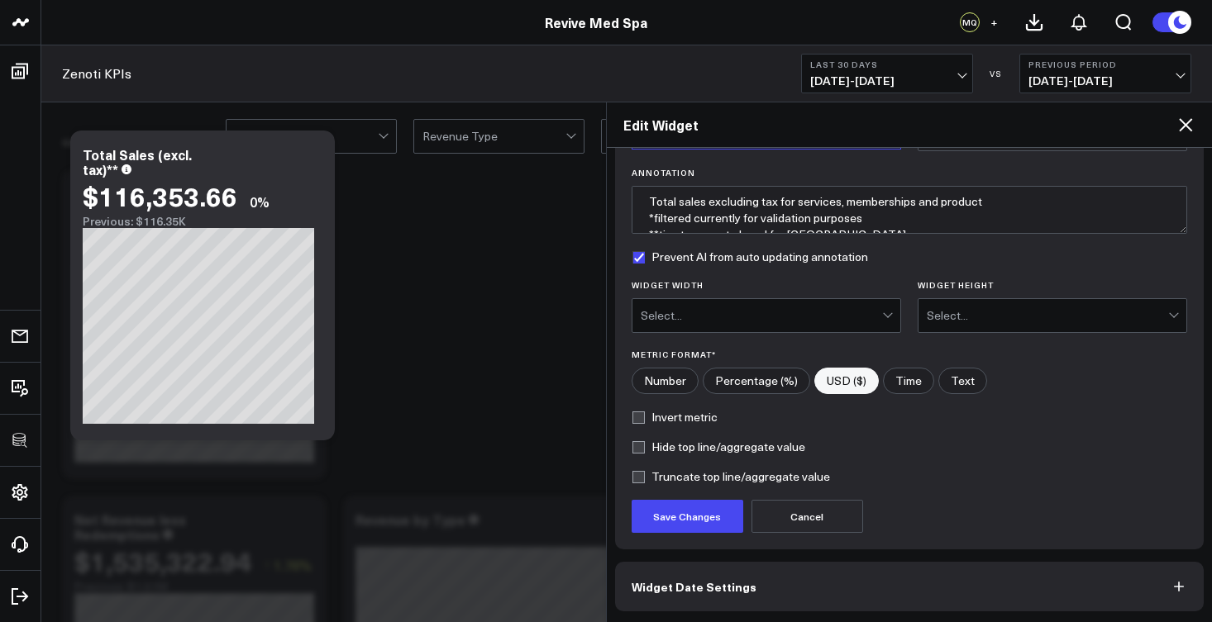
type input "Total Sales by Item Type**"
click at [839, 304] on div "Select..." at bounding box center [761, 315] width 241 height 33
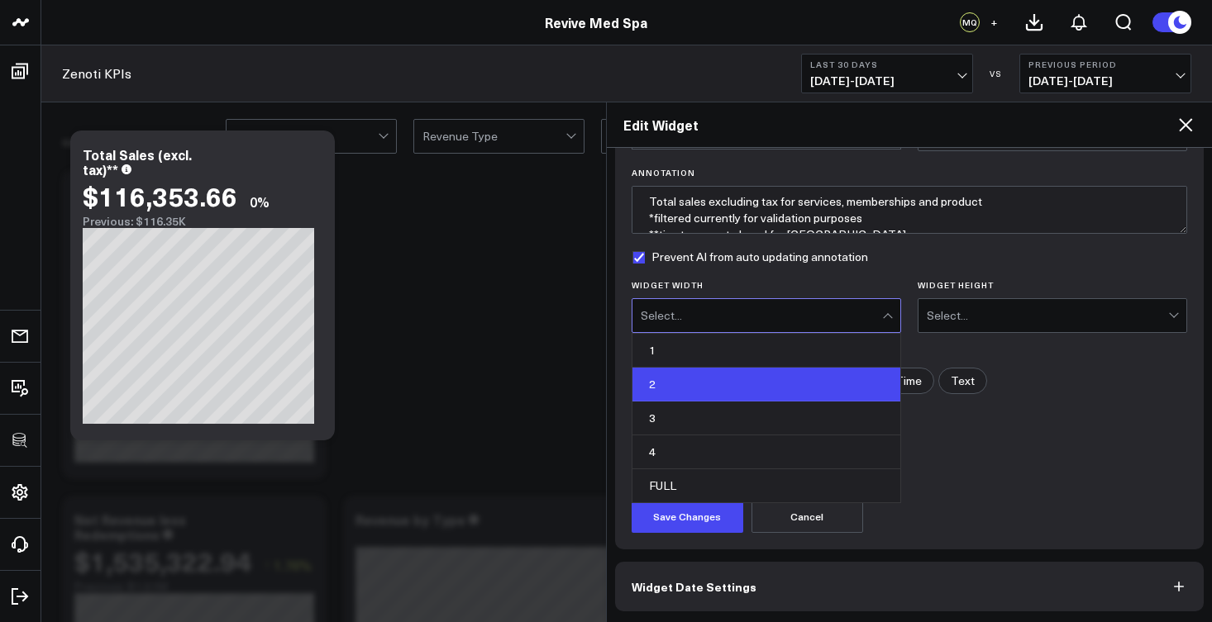
click at [767, 375] on div "2" at bounding box center [766, 385] width 268 height 34
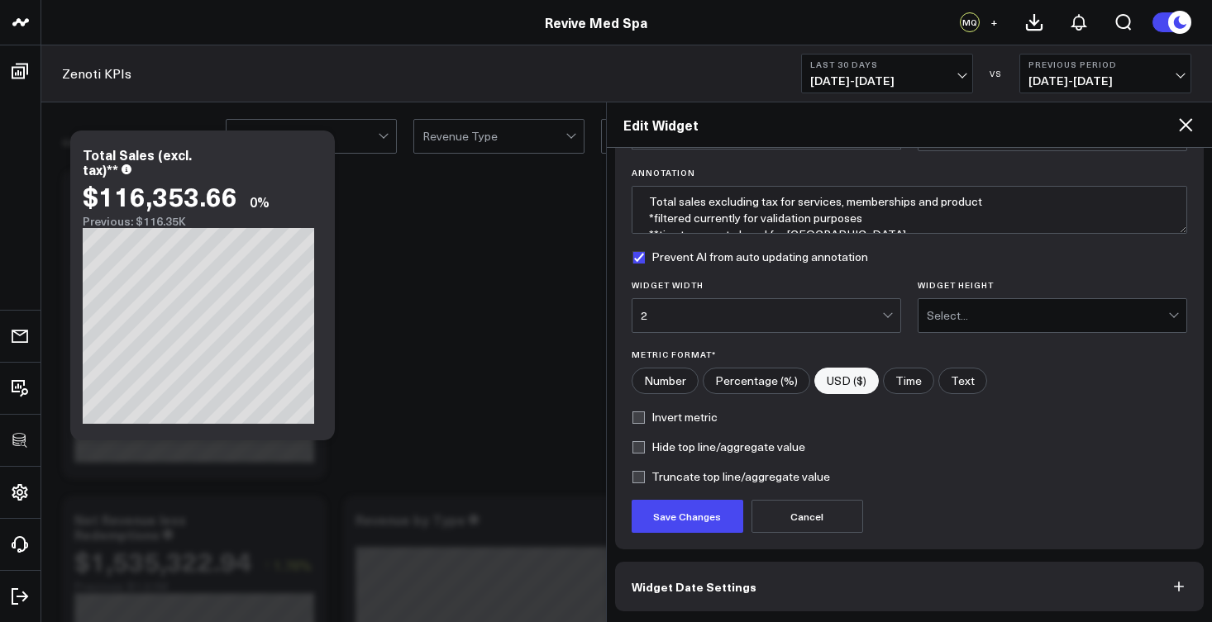
click at [954, 319] on div "Select..." at bounding box center [1047, 315] width 241 height 13
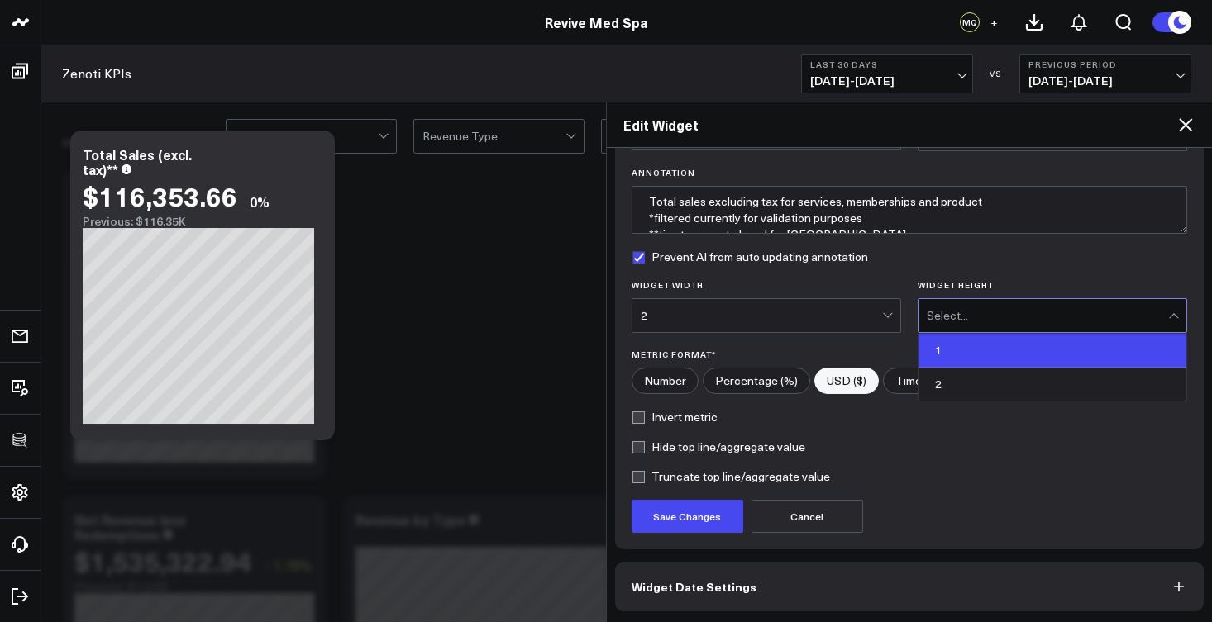
click at [945, 346] on div "1" at bounding box center [1052, 351] width 268 height 34
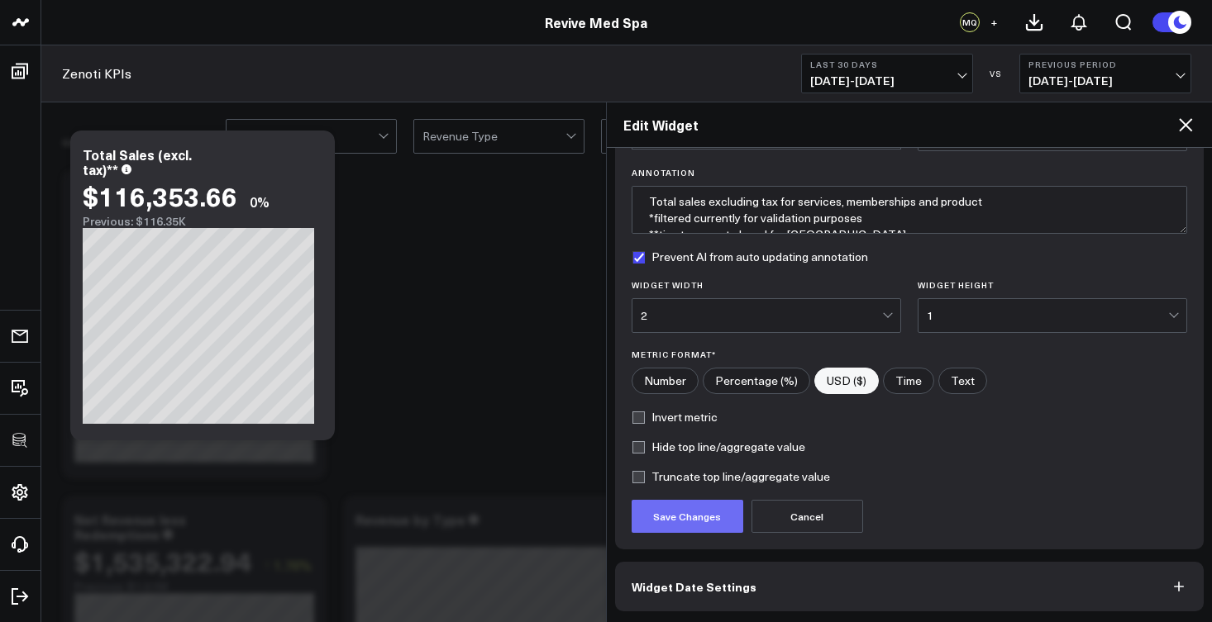
click at [698, 520] on button "Save Changes" at bounding box center [688, 516] width 112 height 33
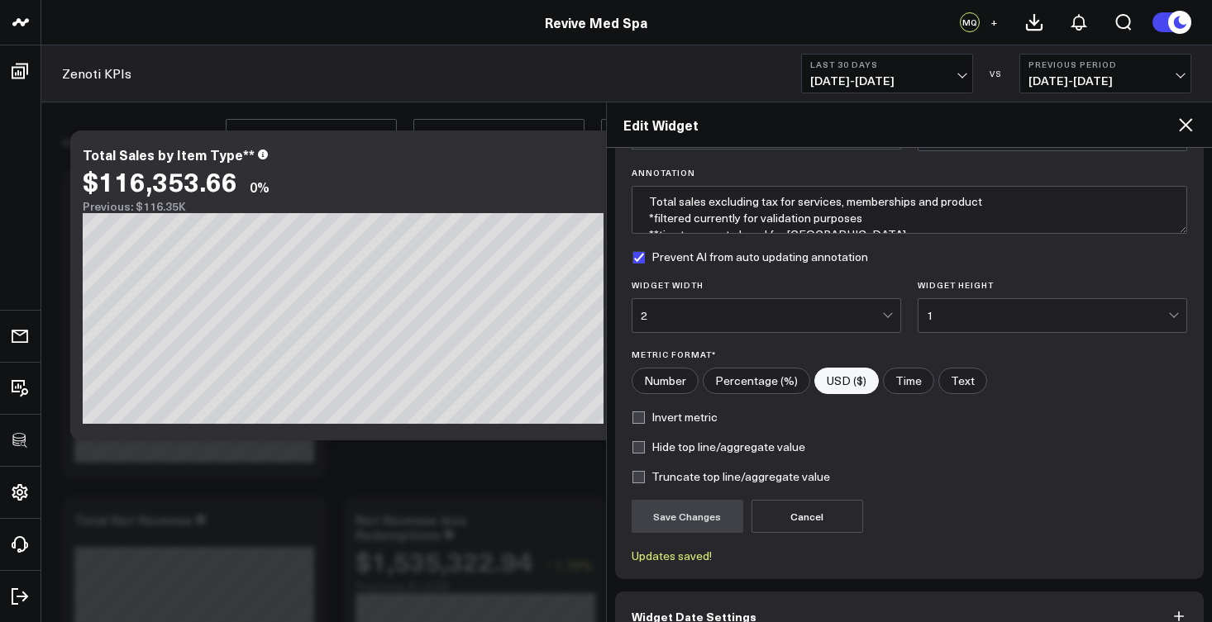
scroll to position [205, 0]
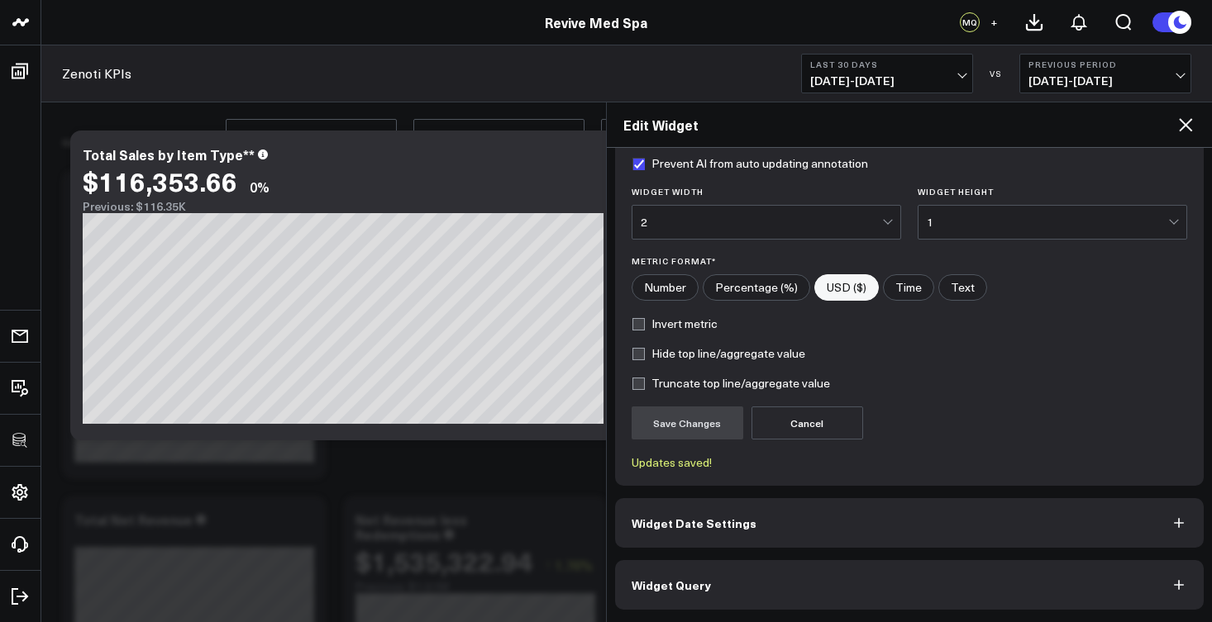
click at [716, 588] on button "Widget Query" at bounding box center [909, 585] width 589 height 50
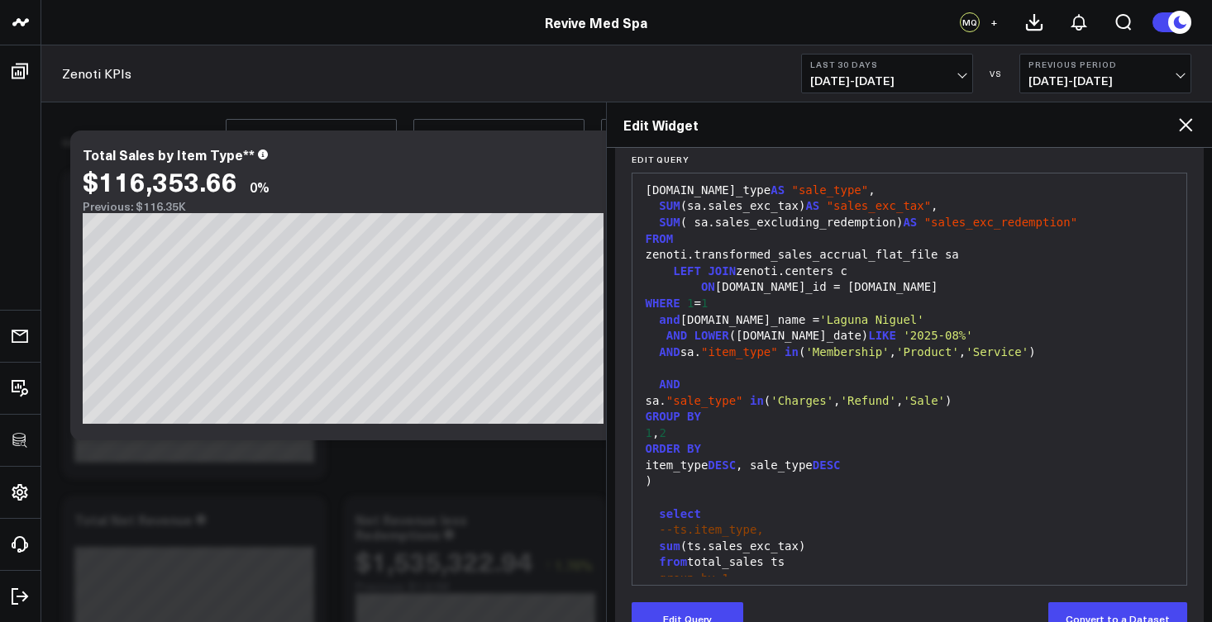
scroll to position [247, 0]
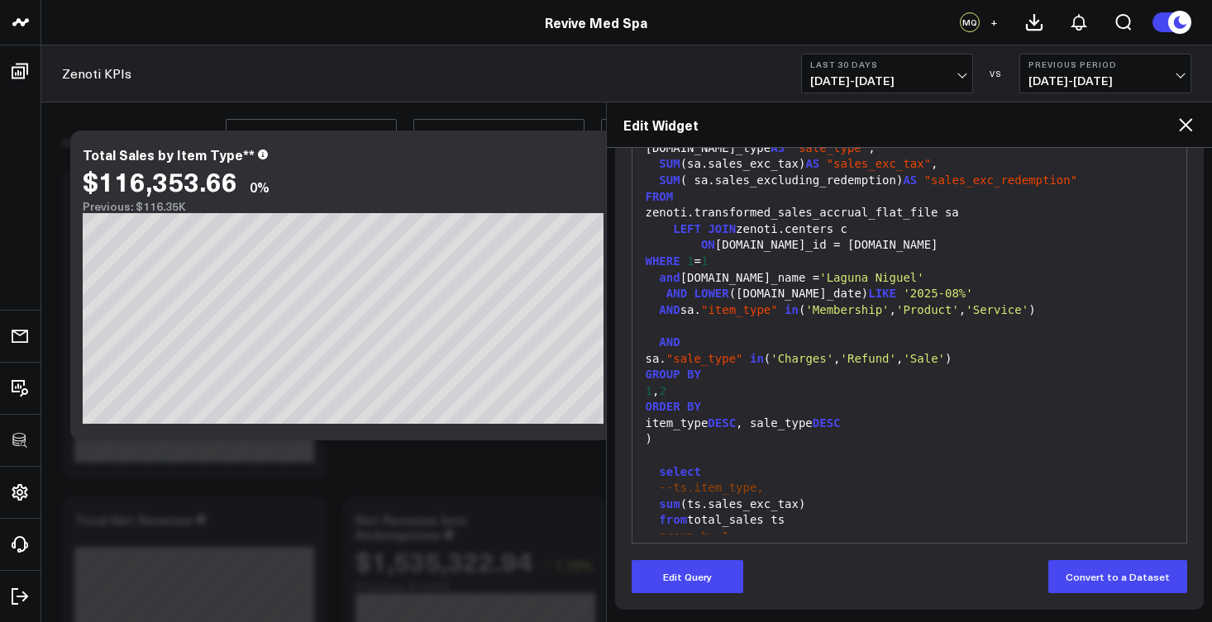
click at [673, 481] on span "--ts.item_type," at bounding box center [711, 487] width 104 height 13
click at [687, 584] on button "Edit Query" at bounding box center [688, 576] width 112 height 33
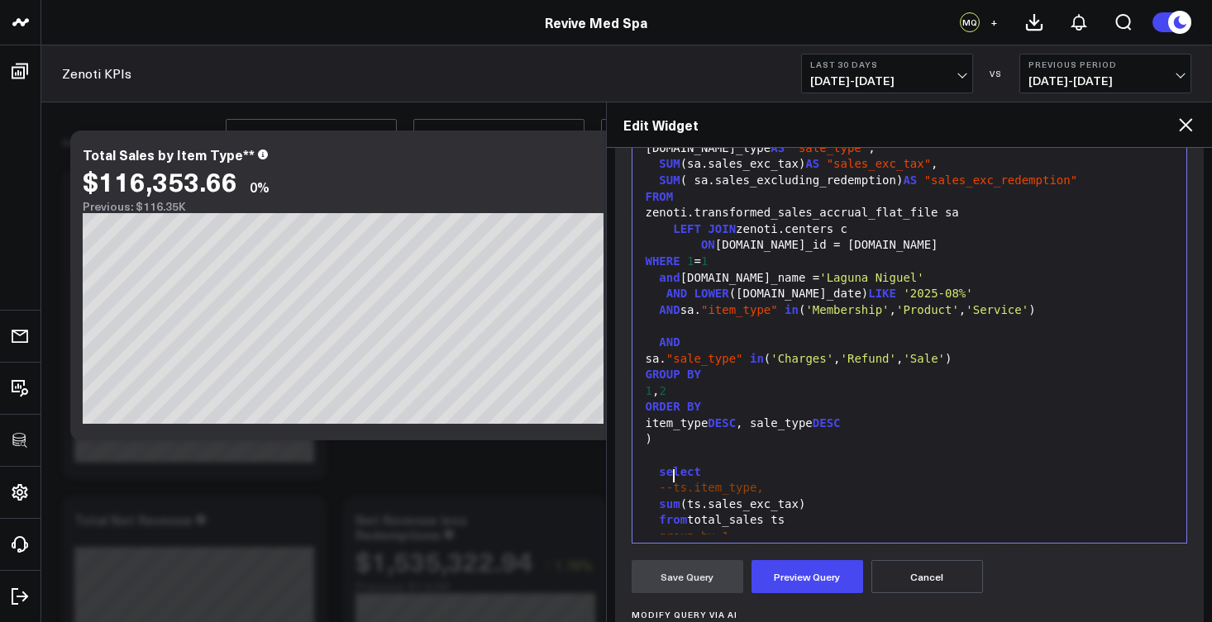
click at [671, 481] on span "--ts.item_type," at bounding box center [711, 487] width 104 height 13
click at [657, 530] on span "--group by 1" at bounding box center [687, 536] width 83 height 13
click at [826, 579] on button "Preview Query" at bounding box center [807, 576] width 112 height 33
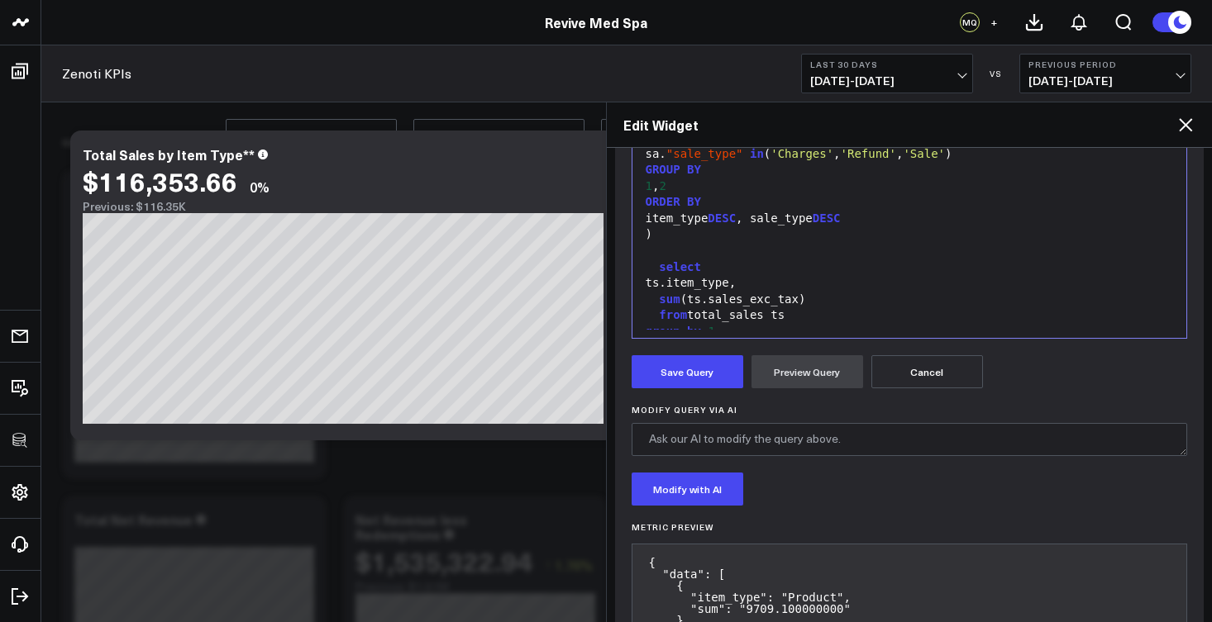
scroll to position [551, 0]
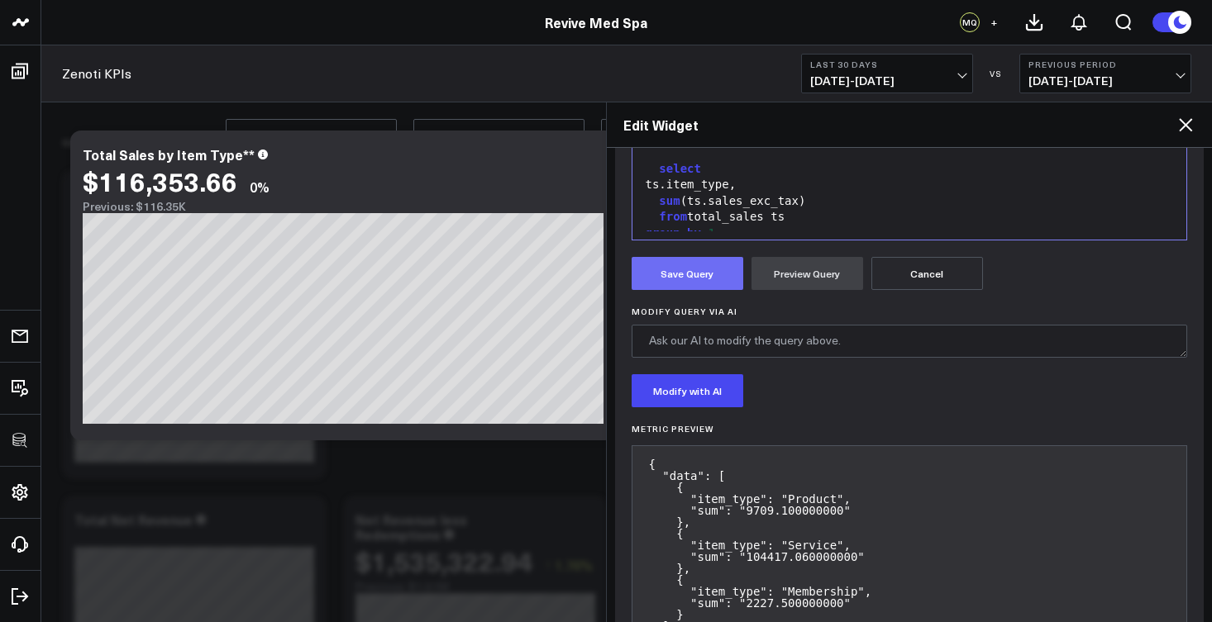
click at [699, 277] on button "Save Query" at bounding box center [688, 273] width 112 height 33
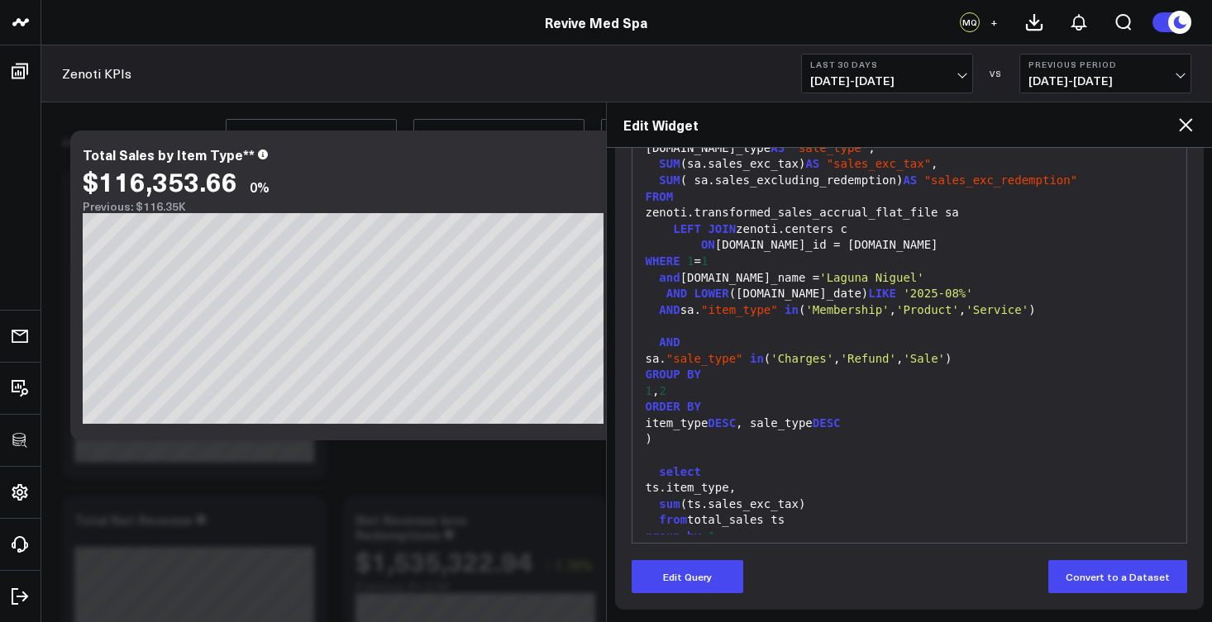
scroll to position [247, 0]
click at [733, 582] on button "Edit Query" at bounding box center [688, 576] width 112 height 33
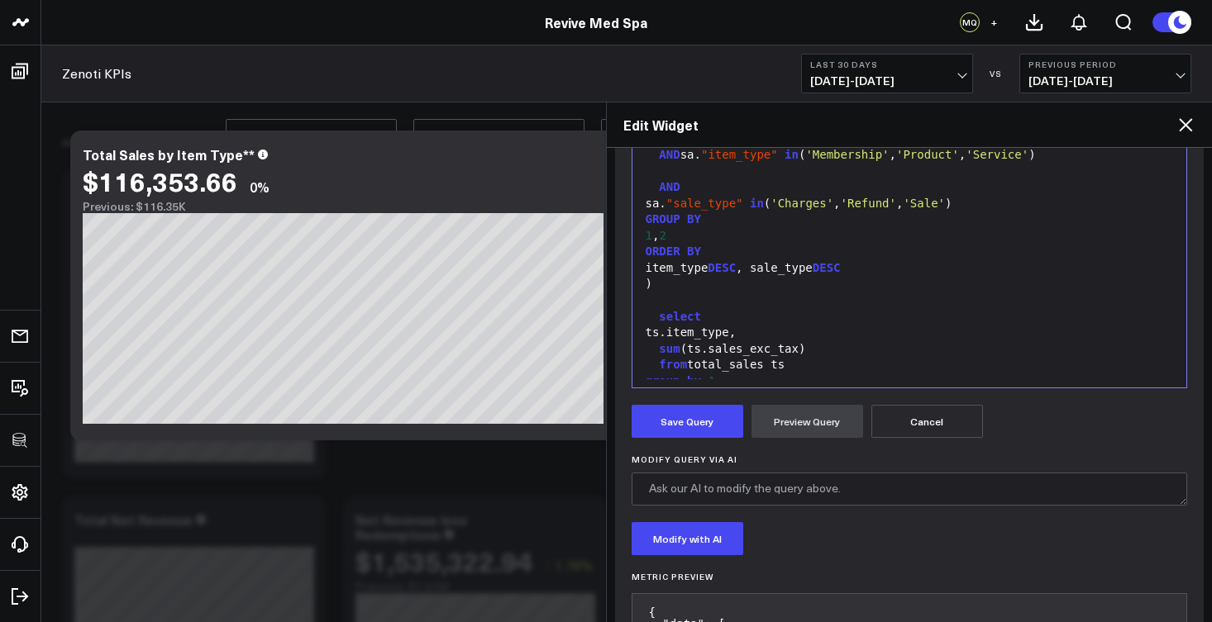
scroll to position [532, 0]
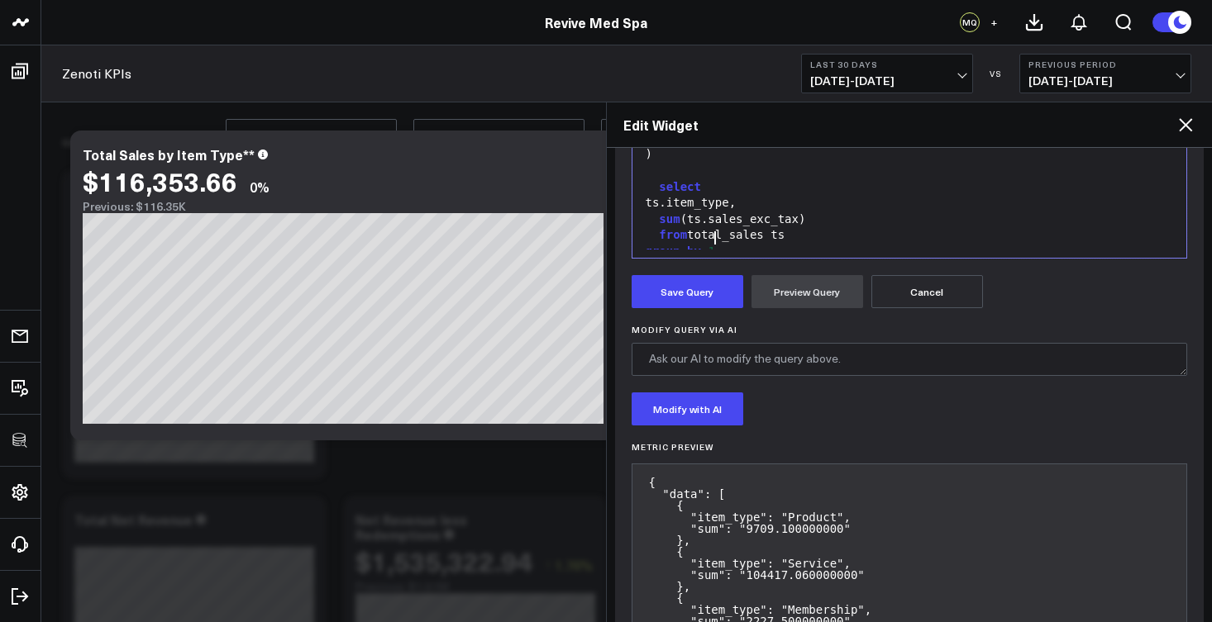
click at [731, 244] on div "group by 1" at bounding box center [910, 252] width 538 height 17
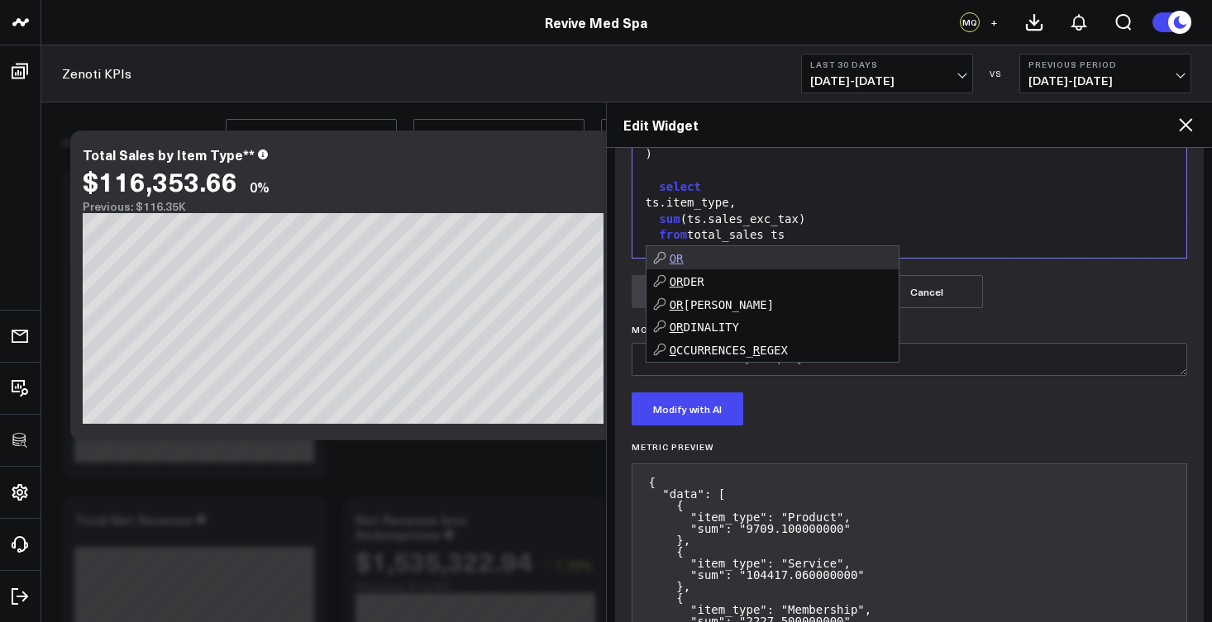
scroll to position [66, 0]
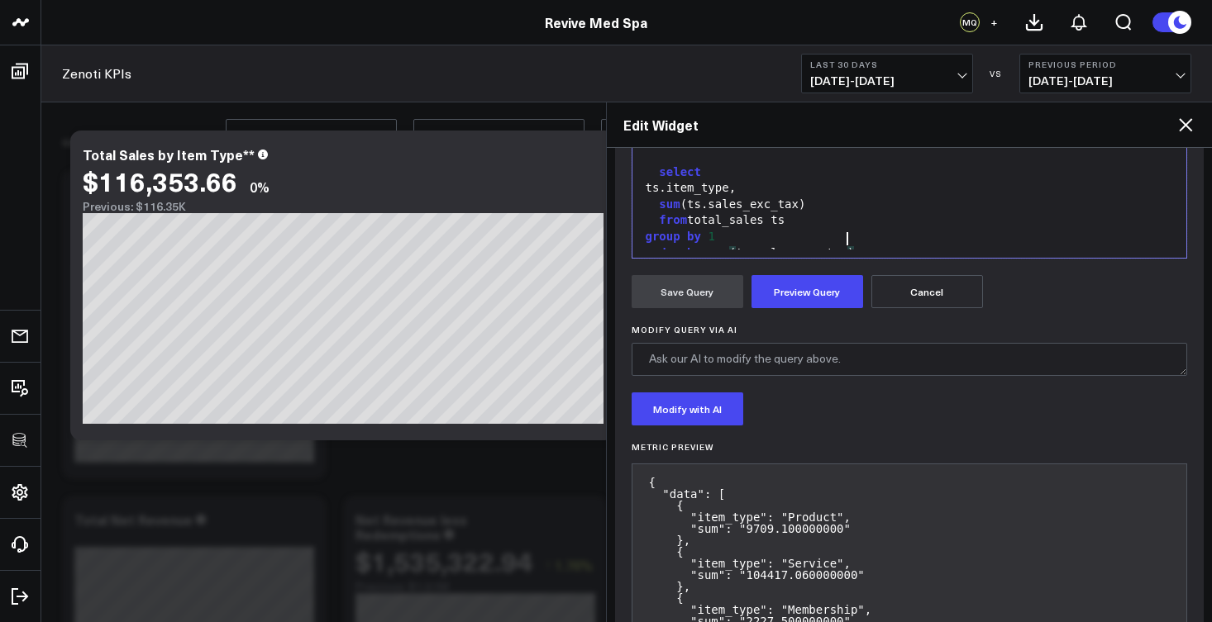
click at [767, 289] on button "Preview Query" at bounding box center [807, 291] width 112 height 33
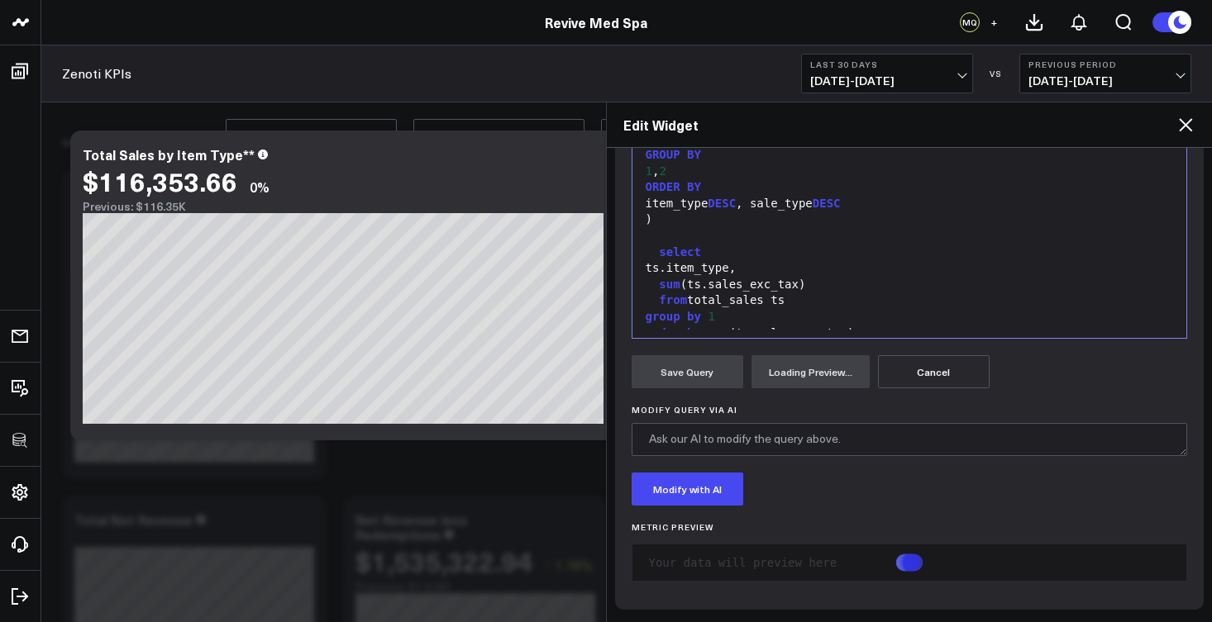
scroll to position [452, 0]
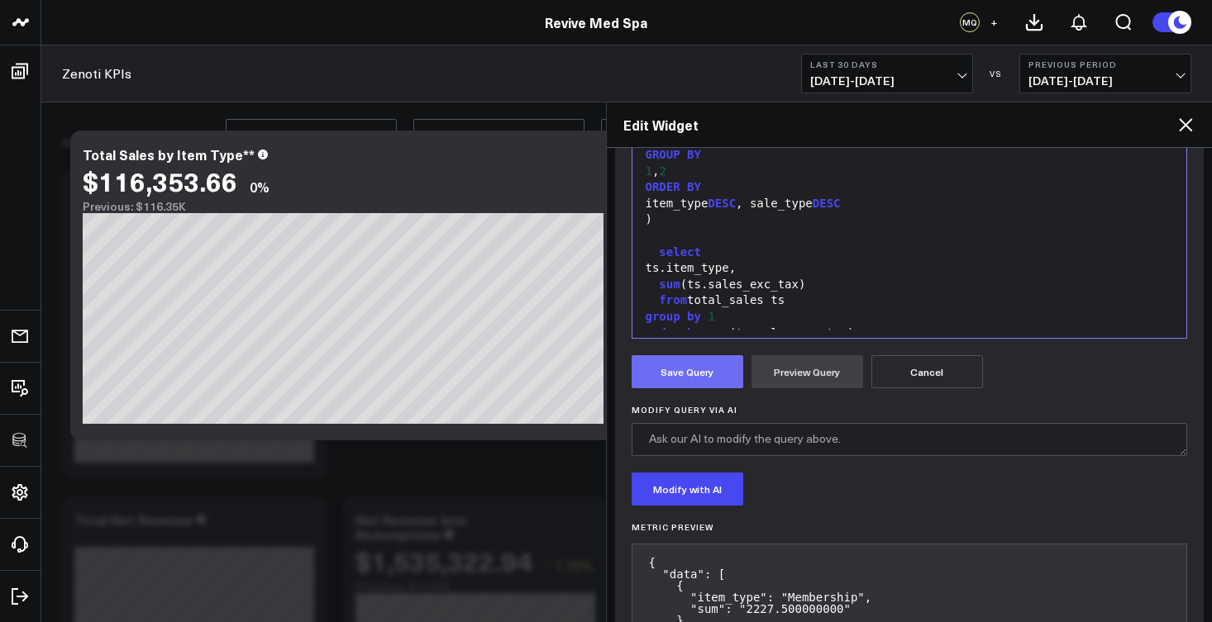
click at [685, 361] on button "Save Query" at bounding box center [688, 371] width 112 height 33
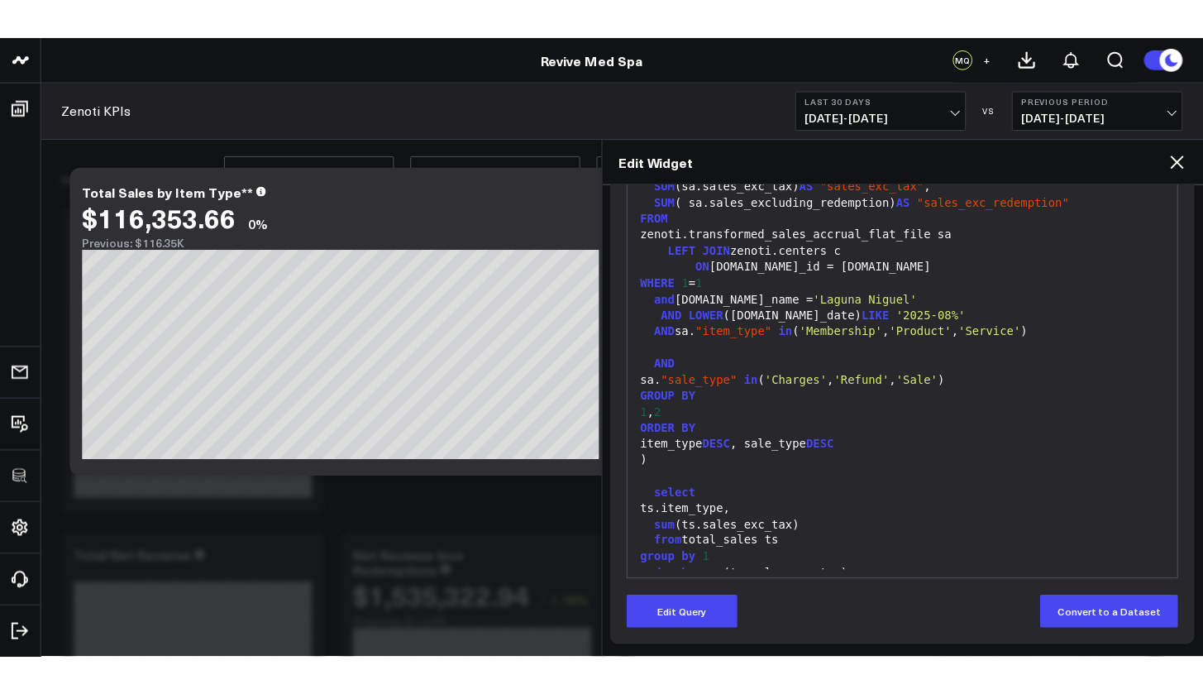
scroll to position [247, 0]
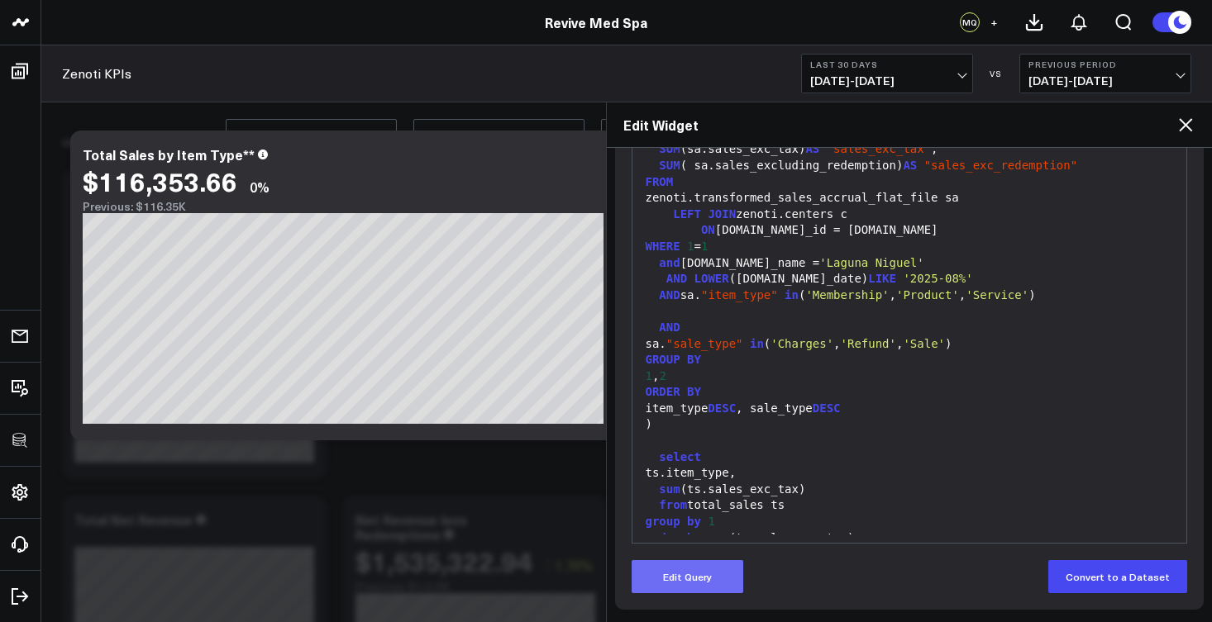
click at [714, 582] on button "Edit Query" at bounding box center [688, 576] width 112 height 33
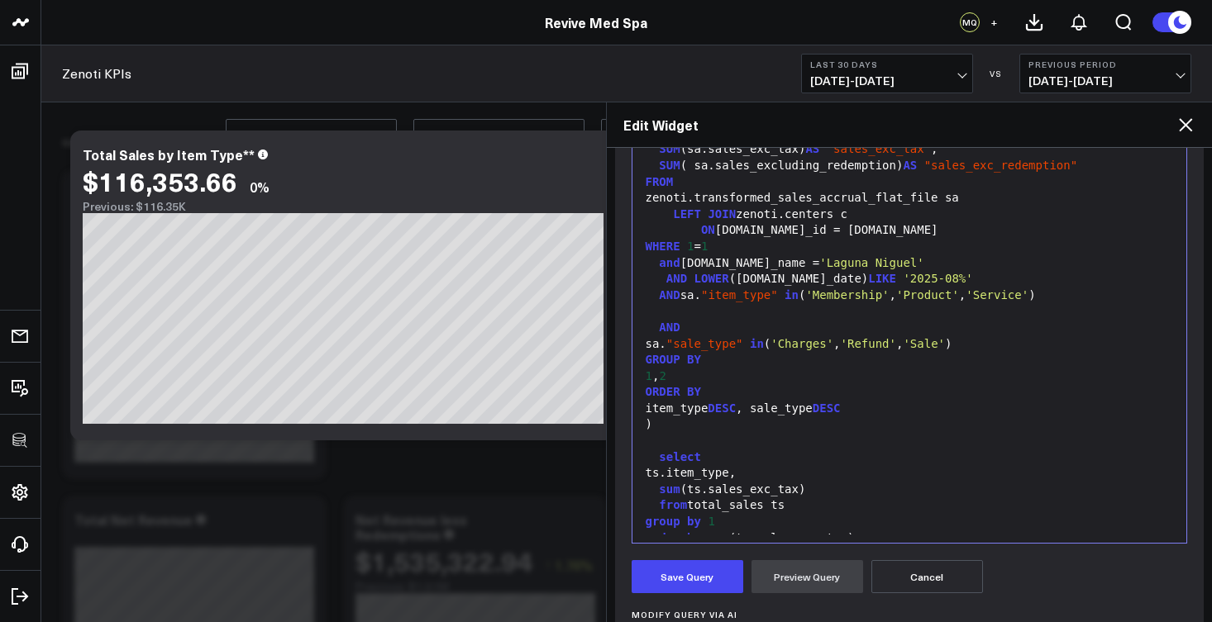
click at [867, 531] on div "order by sum (ts.sales_exc_tax)" at bounding box center [910, 539] width 538 height 17
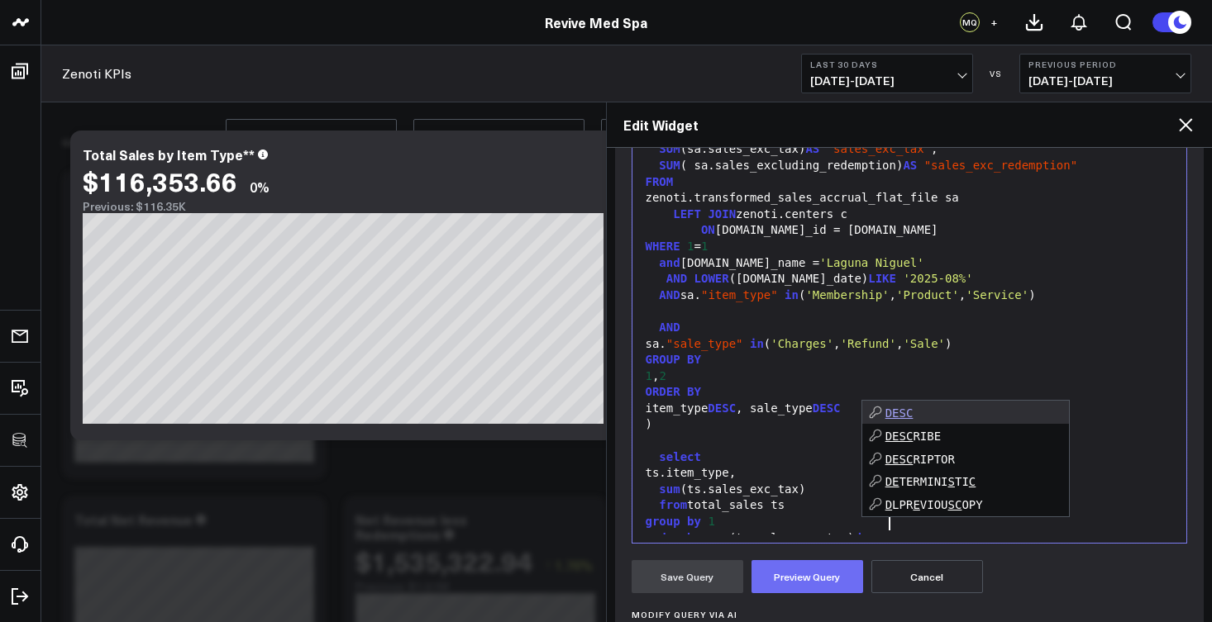
click at [818, 583] on button "Preview Query" at bounding box center [807, 576] width 112 height 33
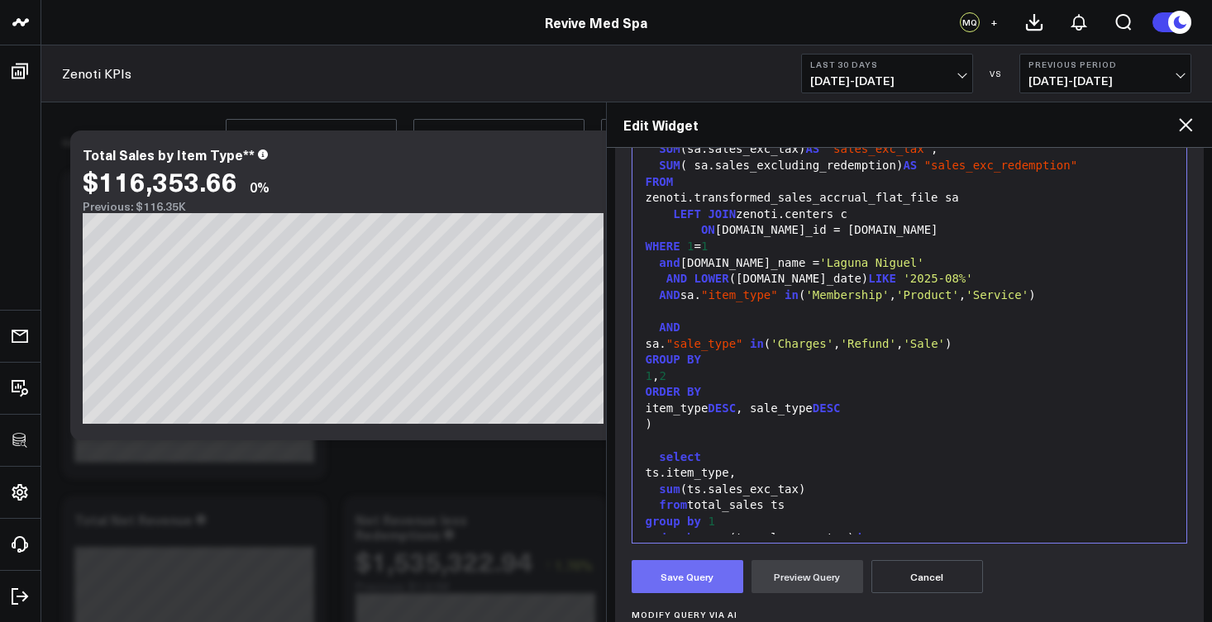
click at [726, 584] on button "Save Query" at bounding box center [688, 576] width 112 height 33
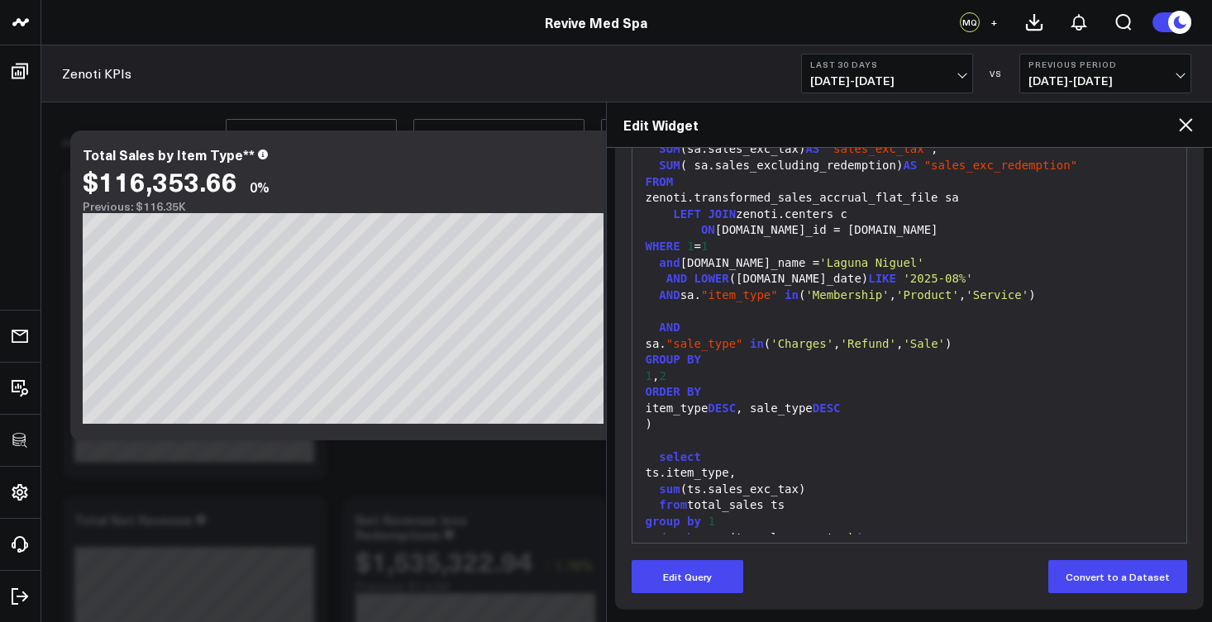
click at [1188, 129] on icon at bounding box center [1185, 125] width 20 height 20
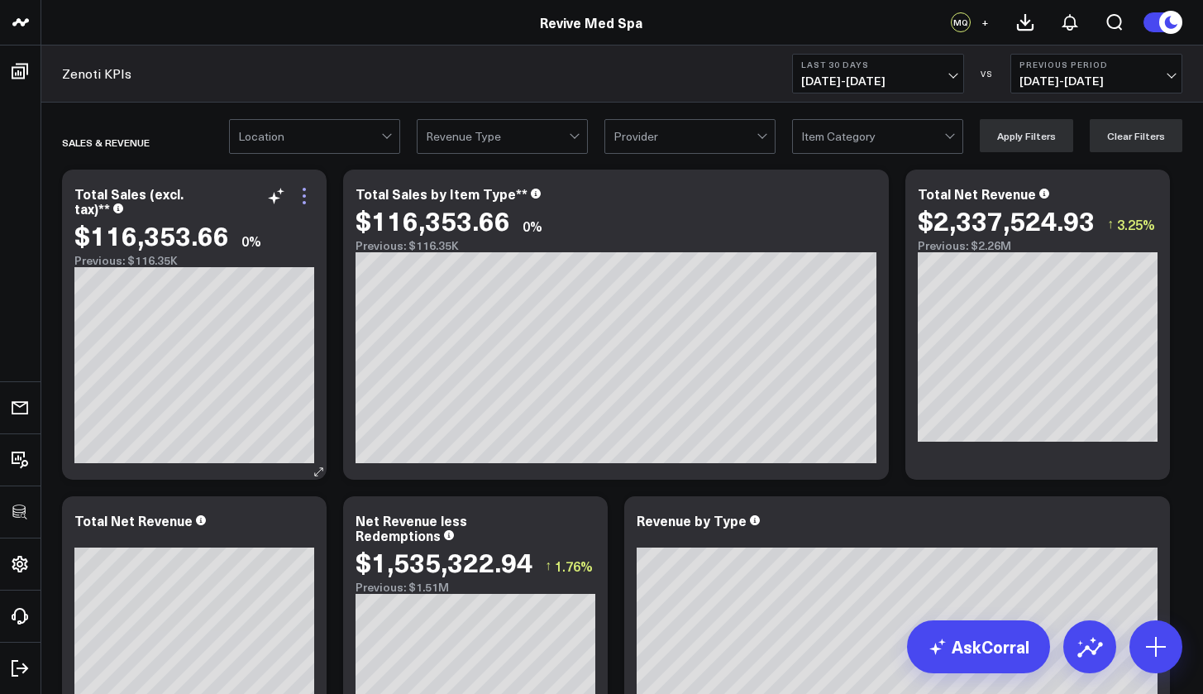
click at [303, 198] on icon at bounding box center [304, 196] width 20 height 20
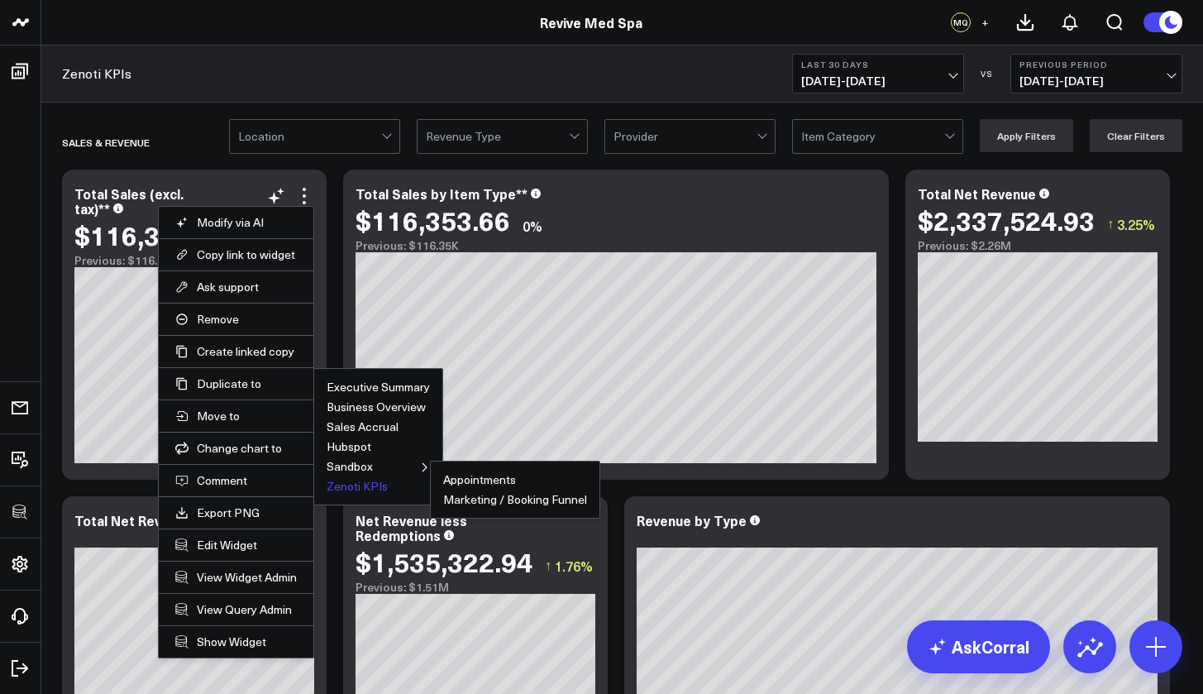
click at [430, 488] on ul "Appointments Marketing / Booking Funnel" at bounding box center [515, 489] width 170 height 58
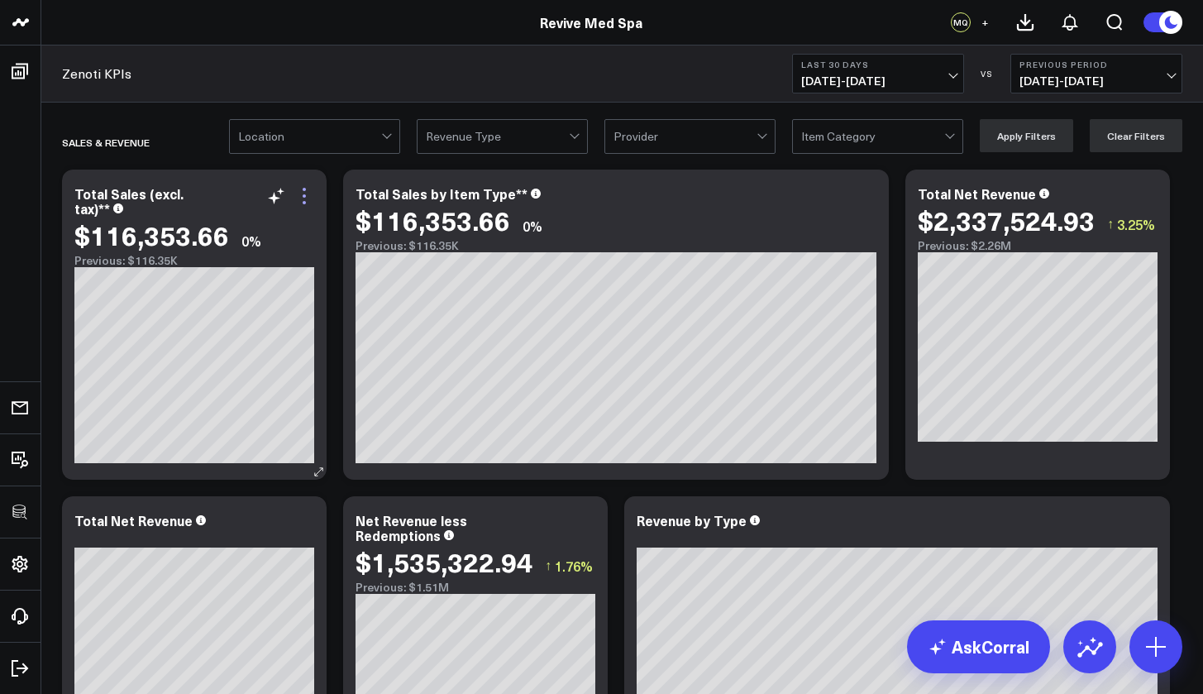
click at [297, 200] on icon at bounding box center [304, 196] width 20 height 20
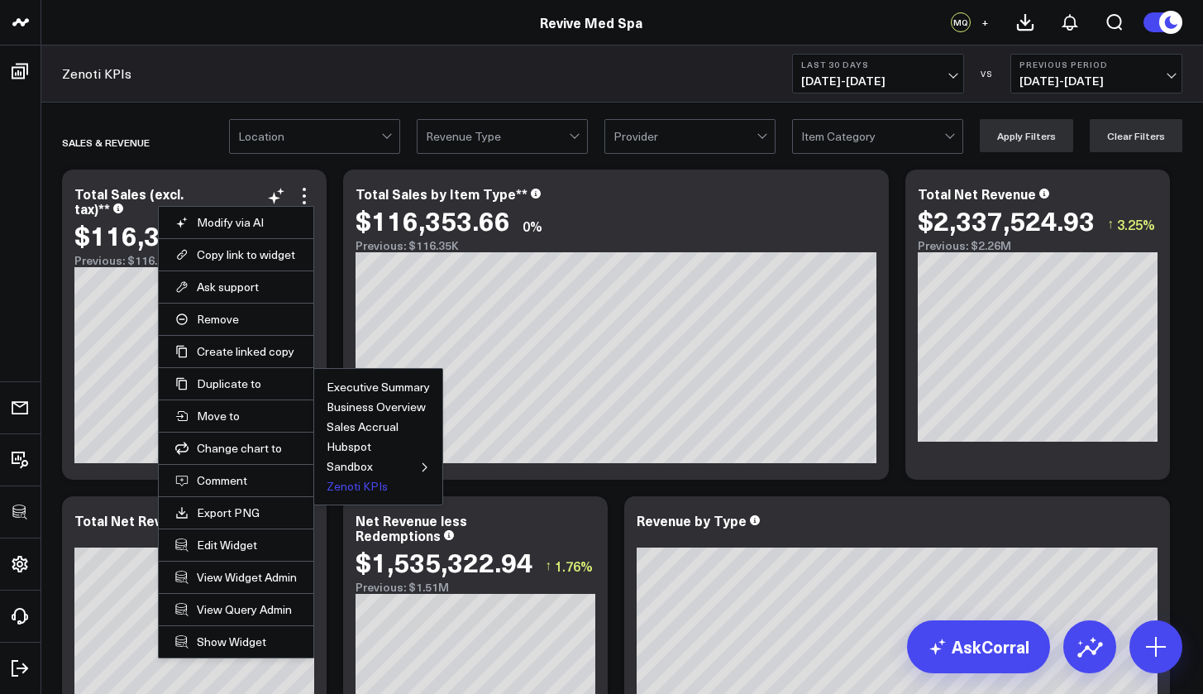
click at [343, 490] on button "Zenoti KPIs" at bounding box center [357, 486] width 61 height 12
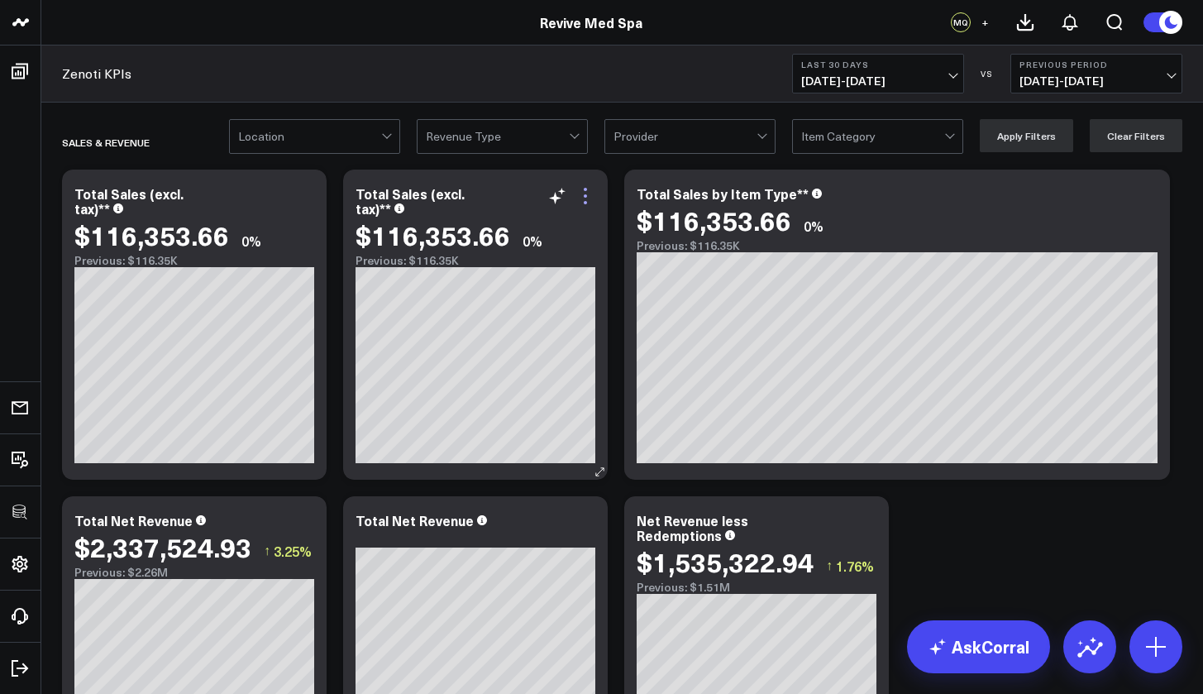
click at [587, 201] on icon at bounding box center [585, 196] width 20 height 20
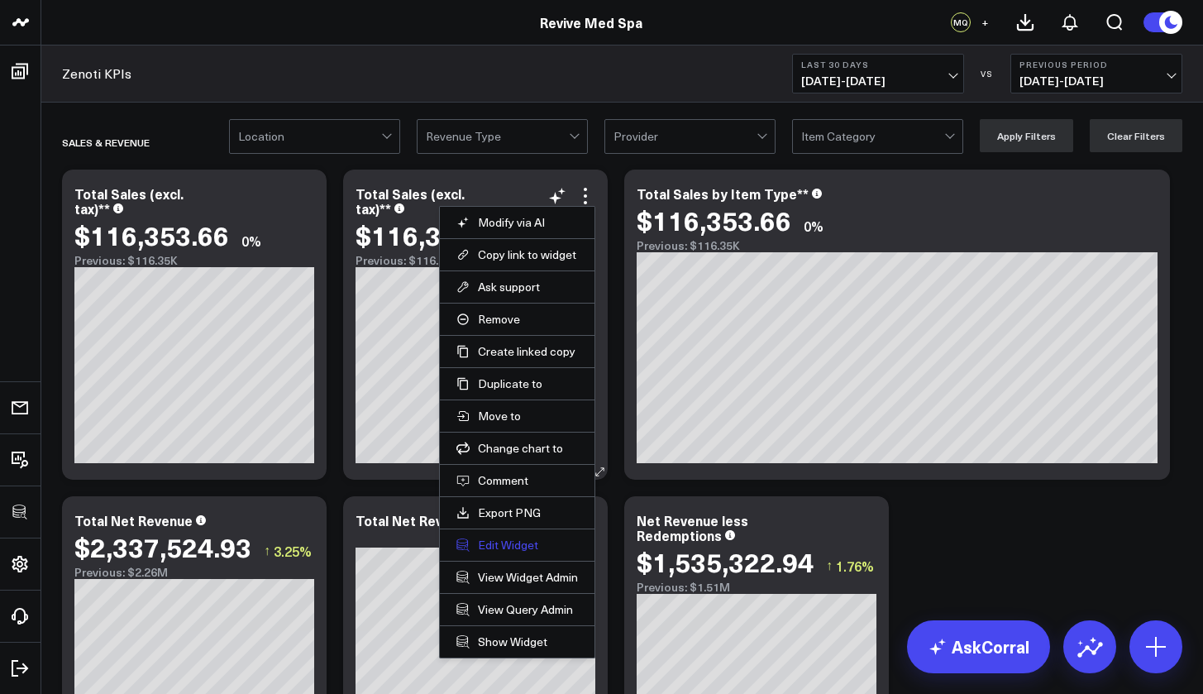
click at [515, 541] on button "Edit Widget" at bounding box center [517, 544] width 122 height 15
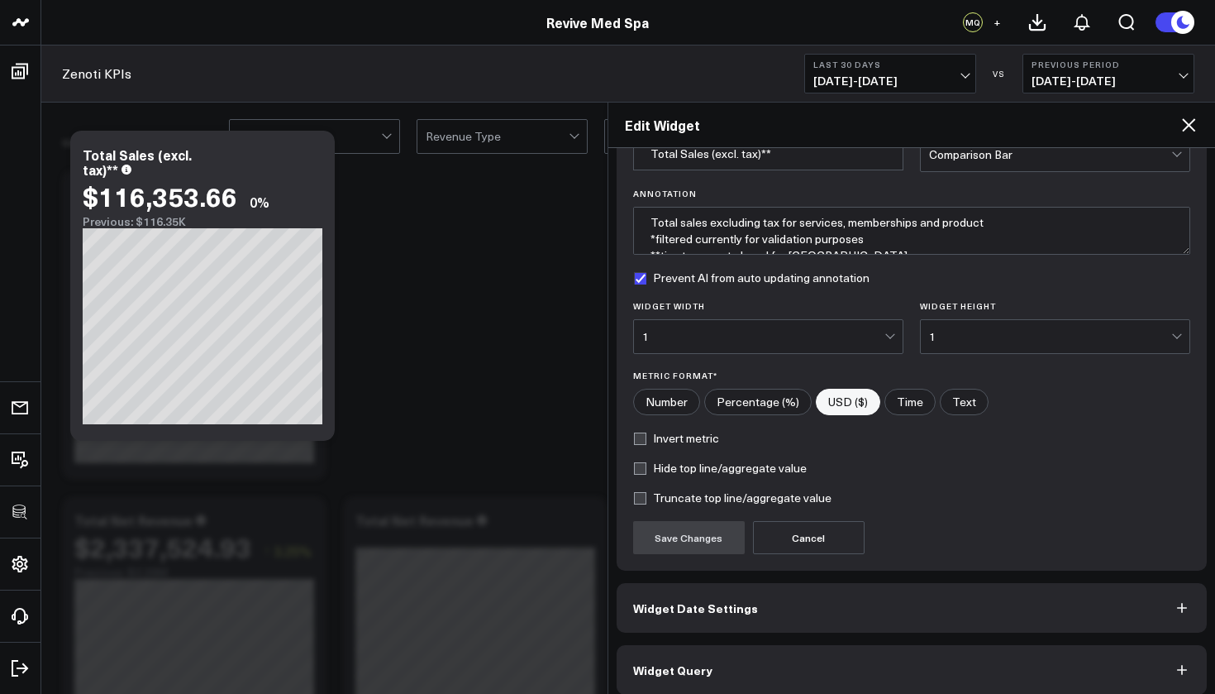
scroll to position [60, 0]
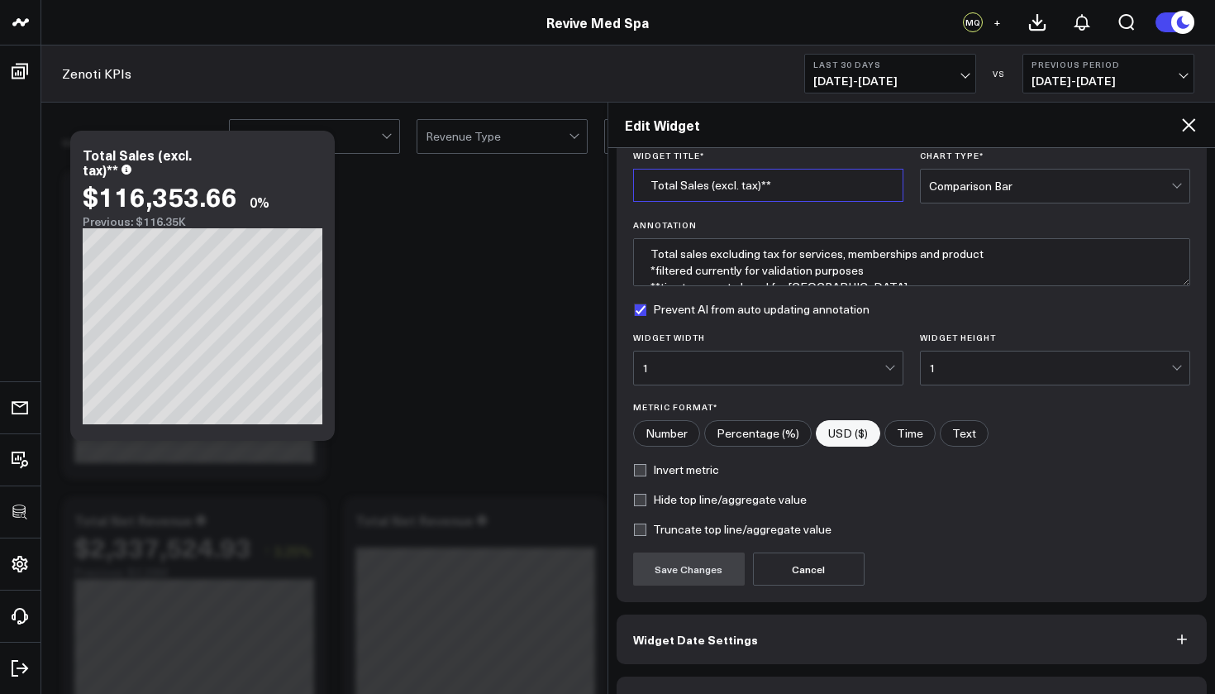
drag, startPoint x: 758, startPoint y: 183, endPoint x: 680, endPoint y: 184, distance: 78.5
click at [680, 184] on input "Total Sales (excl. tax)**" at bounding box center [768, 185] width 270 height 33
type input "Total Liabilities**"
drag, startPoint x: 707, startPoint y: 256, endPoint x: 677, endPoint y: 260, distance: 29.9
click at [677, 260] on textarea "Total sales excluding tax for services, memberships and product *filtered curre…" at bounding box center [912, 262] width 558 height 48
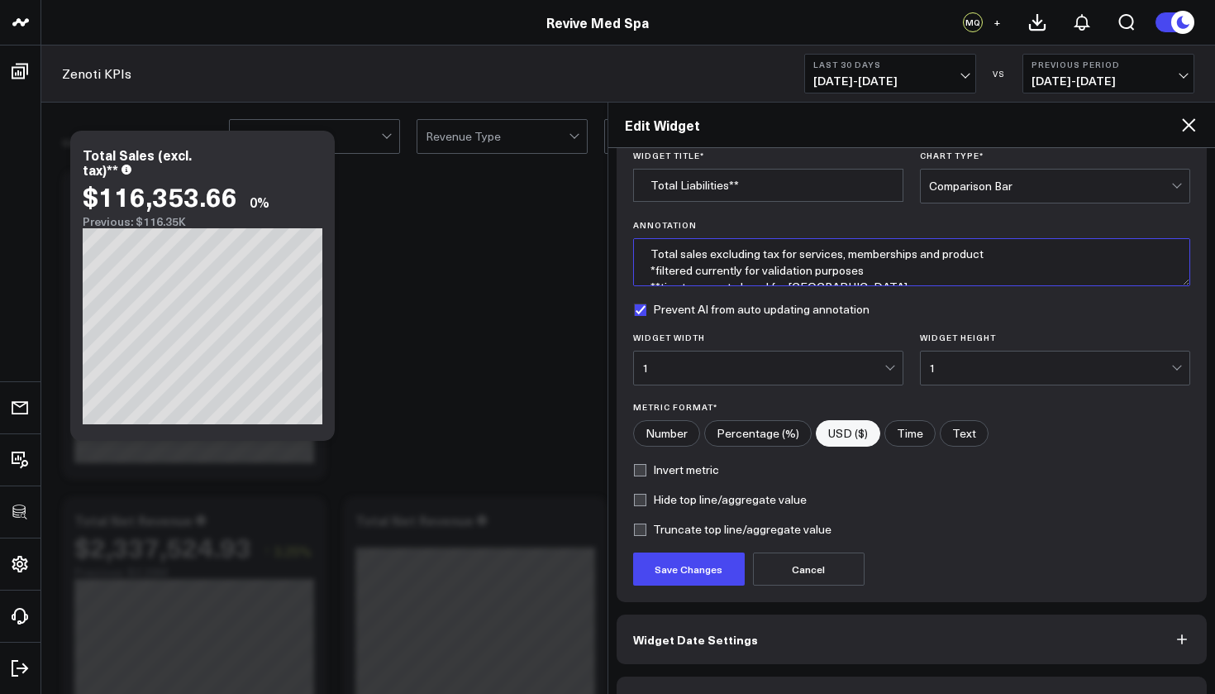
drag, startPoint x: 991, startPoint y: 257, endPoint x: 680, endPoint y: 250, distance: 310.9
click at [680, 250] on textarea "Total sales excluding tax for services, memberships and product *filtered curre…" at bounding box center [912, 262] width 558 height 48
click at [718, 573] on button "Save Changes" at bounding box center [689, 568] width 112 height 33
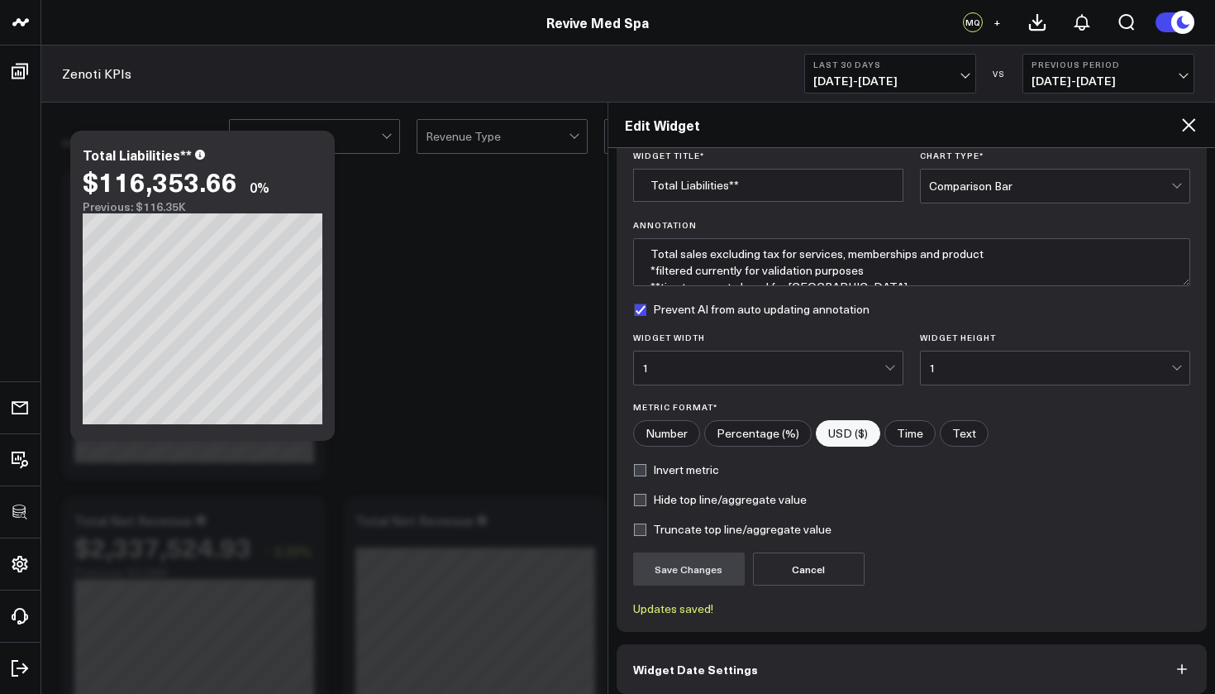
type textarea "Total liabilities (packages, pre-paid, gift cards) *filtered currently for vali…"
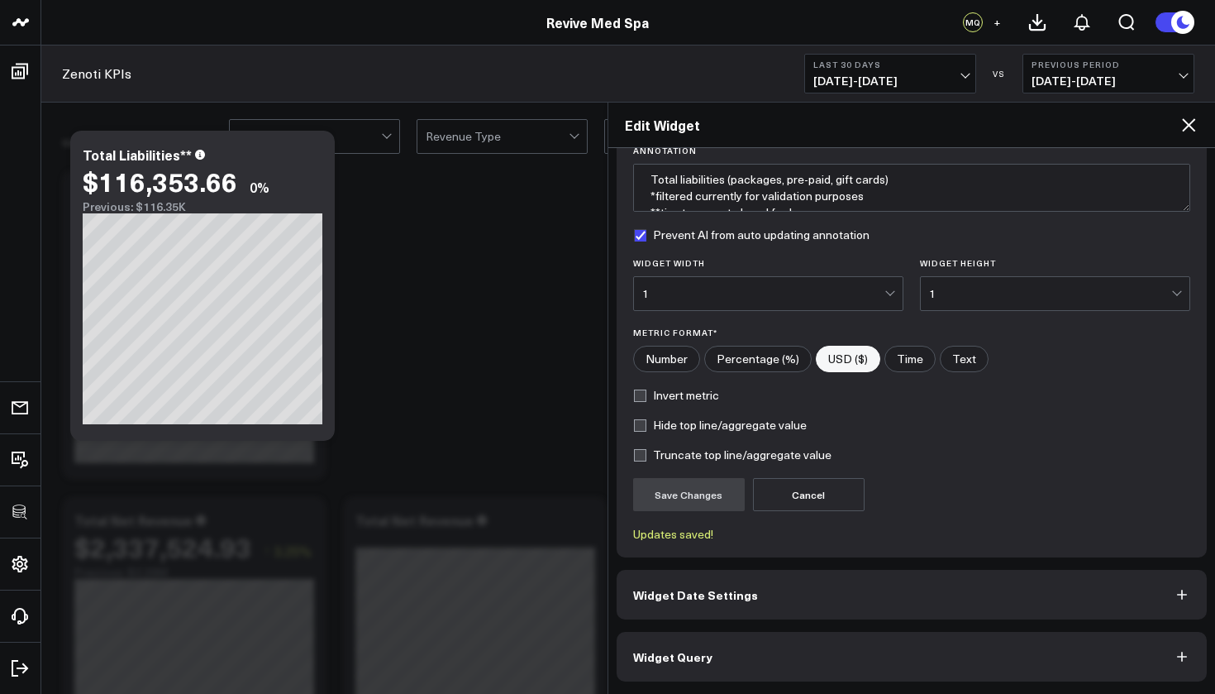
click at [763, 622] on button "Widget Query" at bounding box center [912, 657] width 591 height 50
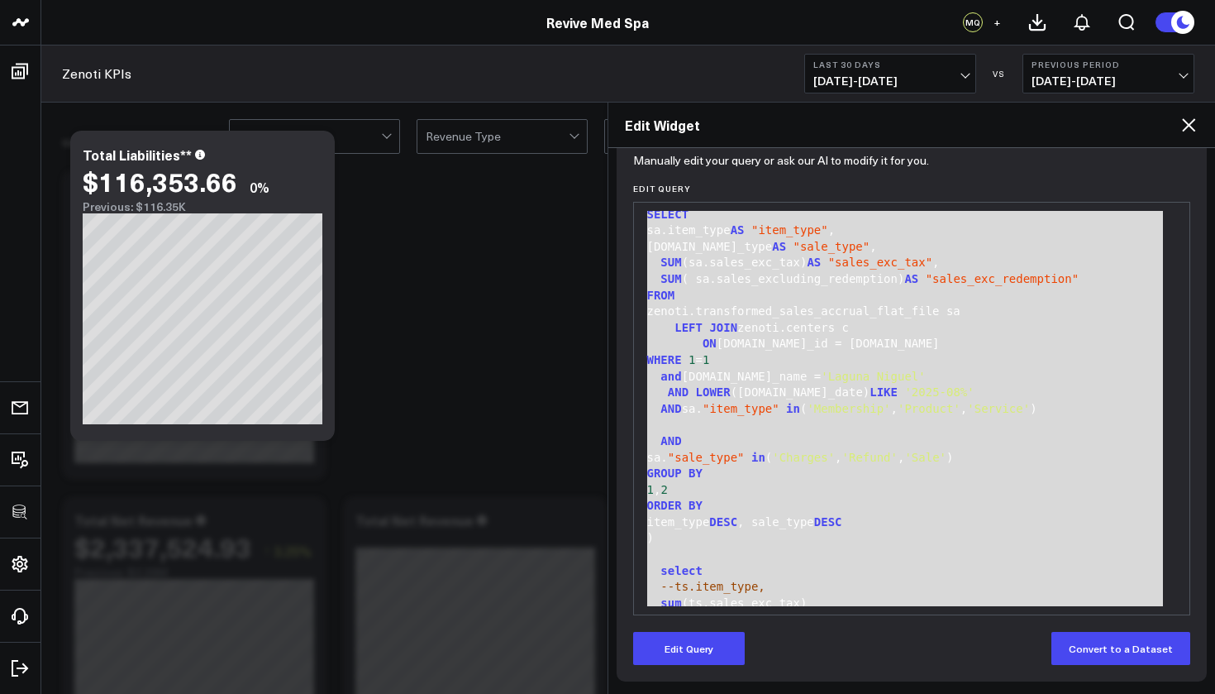
scroll to position [0, 0]
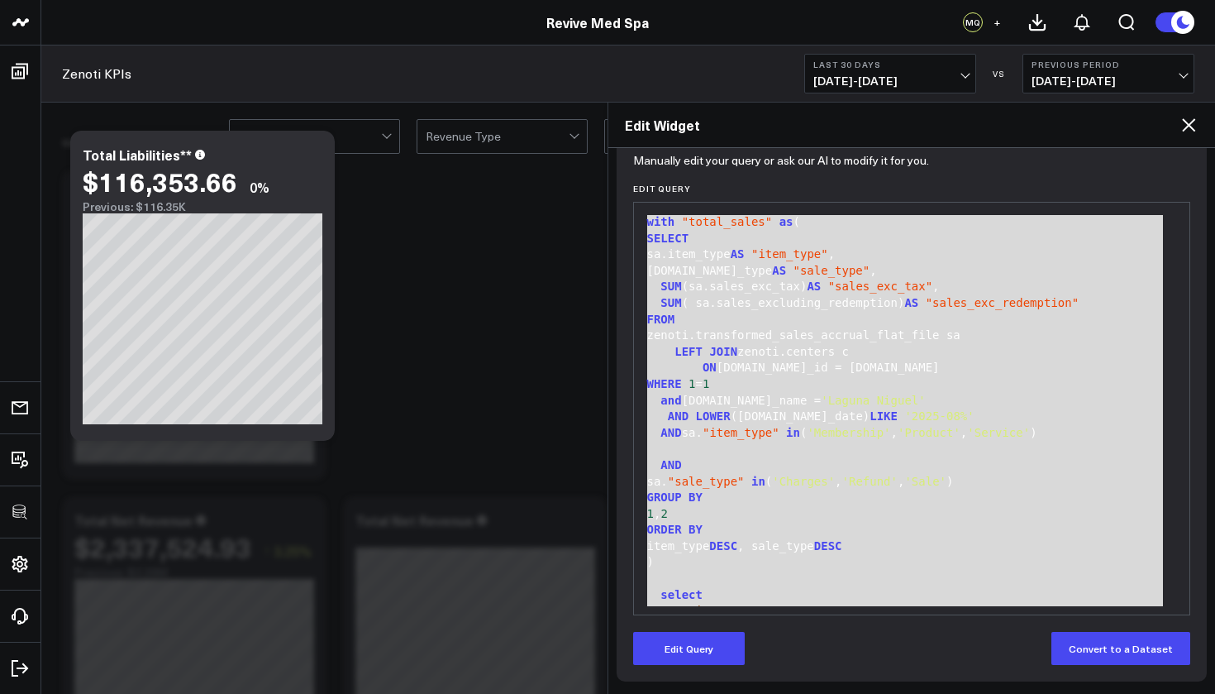
drag, startPoint x: 742, startPoint y: 603, endPoint x: 660, endPoint y: 186, distance: 424.8
click at [660, 186] on div "Edit Query 99 1 2 3 4 5 6 7 8 9 10 11 12 13 14 15 16 17 18 19 20 21 22 23 24 25…" at bounding box center [912, 400] width 558 height 432
click at [693, 622] on button "Edit Query" at bounding box center [689, 648] width 112 height 33
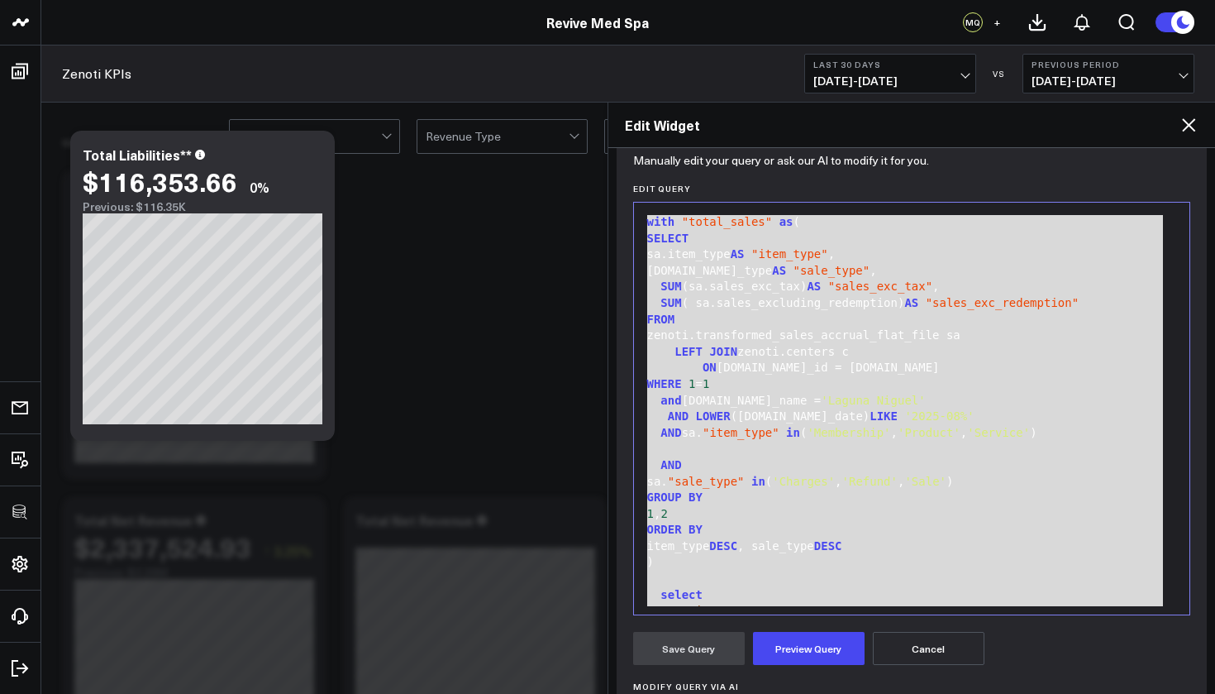
click at [794, 603] on div "--ts.item_type," at bounding box center [912, 611] width 540 height 17
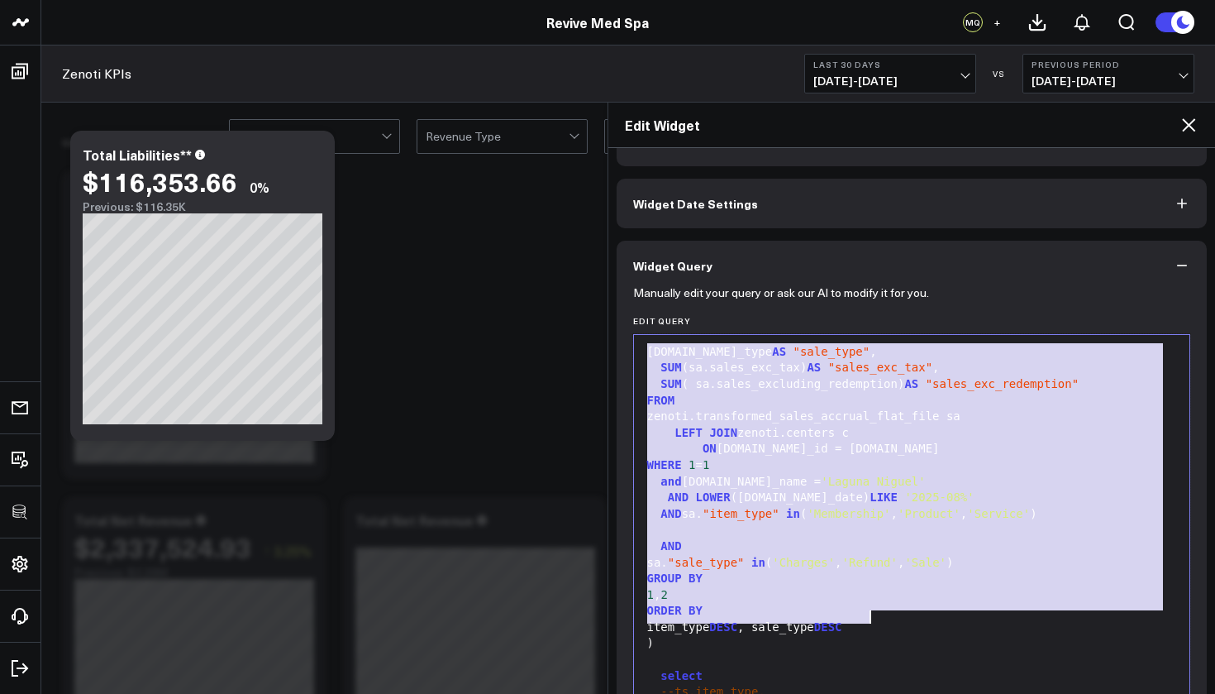
scroll to position [286, 0]
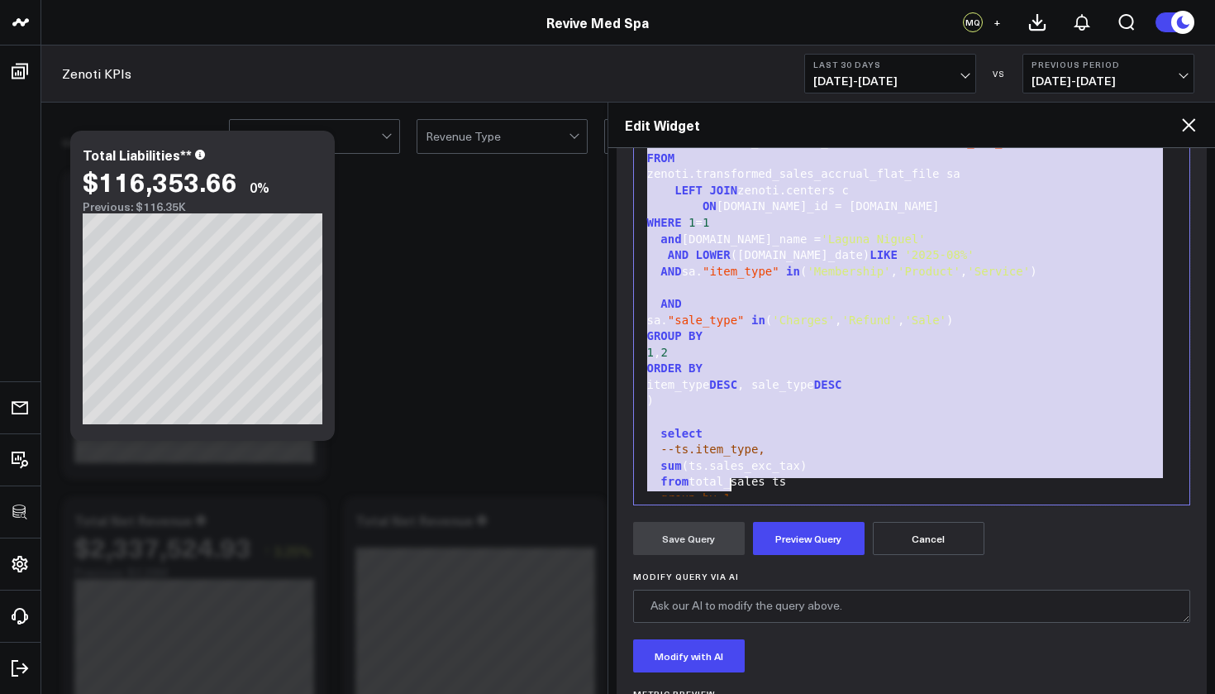
drag, startPoint x: 644, startPoint y: 353, endPoint x: 832, endPoint y: 491, distance: 233.6
click at [832, 491] on div "with "total_sales" as ( SELECT sa.item_type AS "item_type" , [DOMAIN_NAME]_type…" at bounding box center [912, 280] width 540 height 460
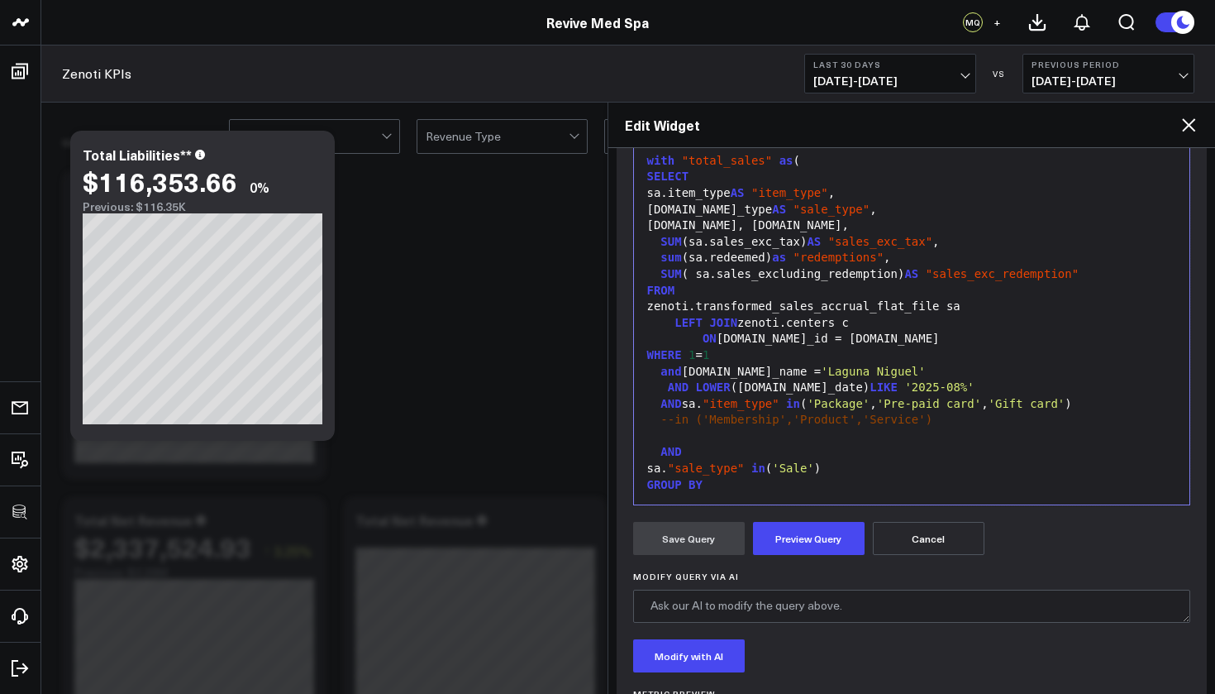
scroll to position [0, 0]
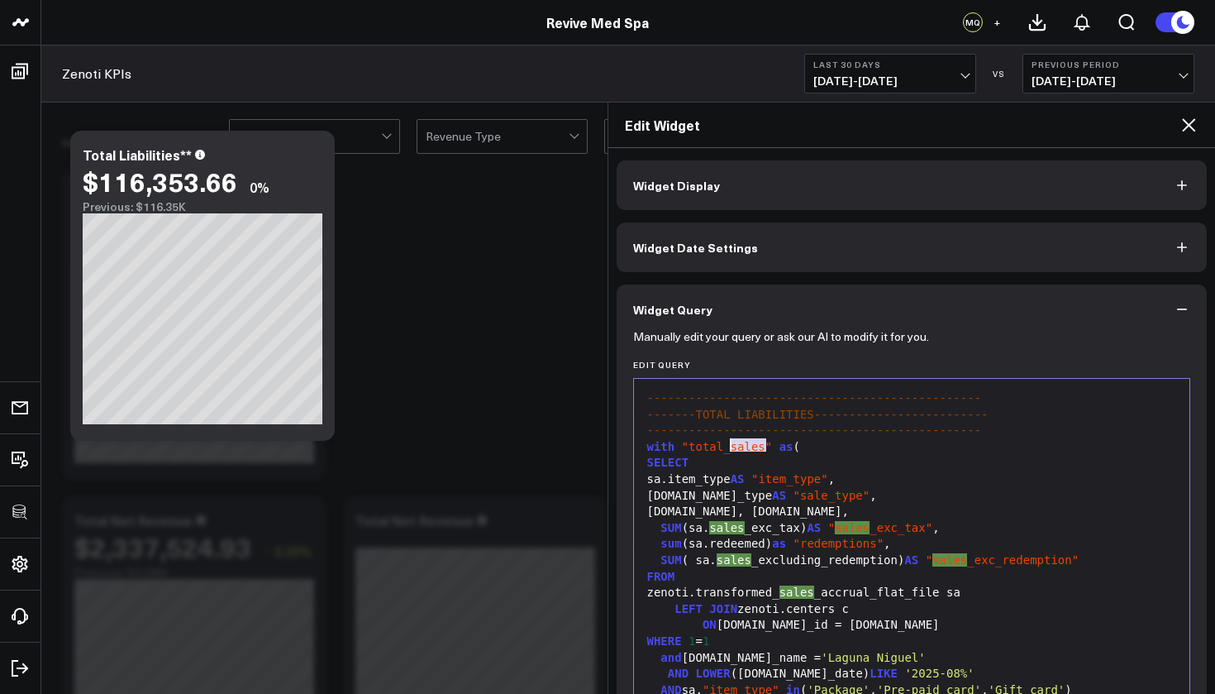
drag, startPoint x: 768, startPoint y: 443, endPoint x: 733, endPoint y: 443, distance: 34.7
click at [733, 443] on span ""total_sales"" at bounding box center [727, 446] width 91 height 13
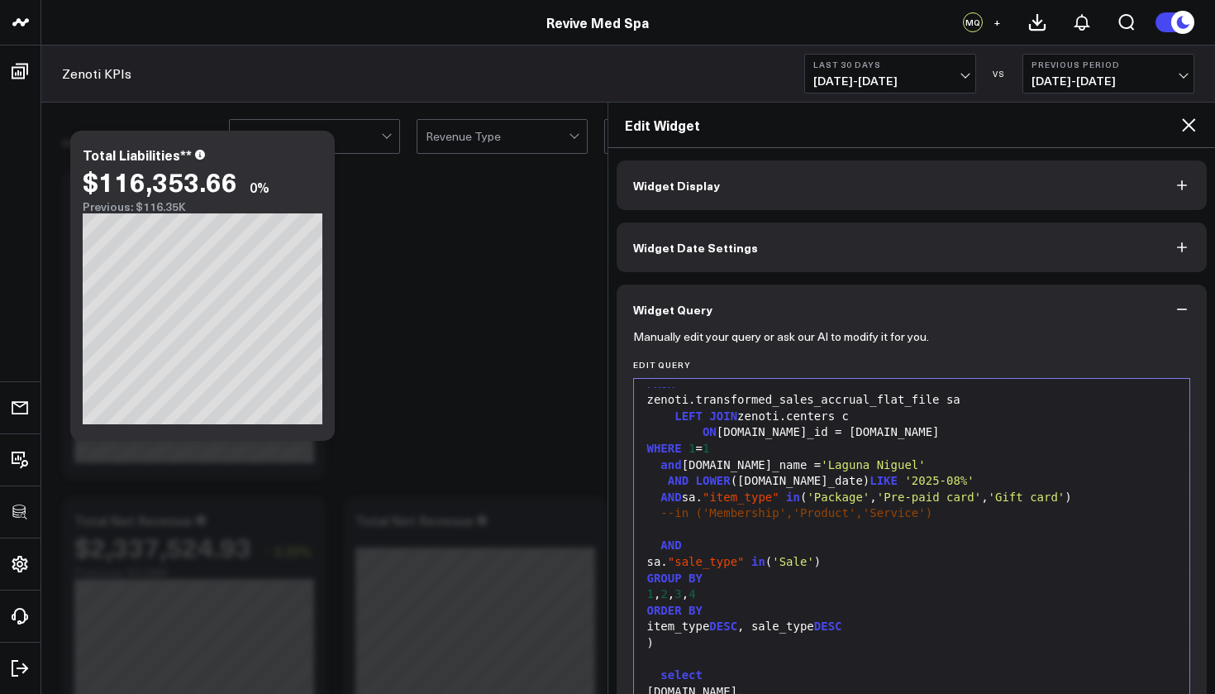
scroll to position [109, 0]
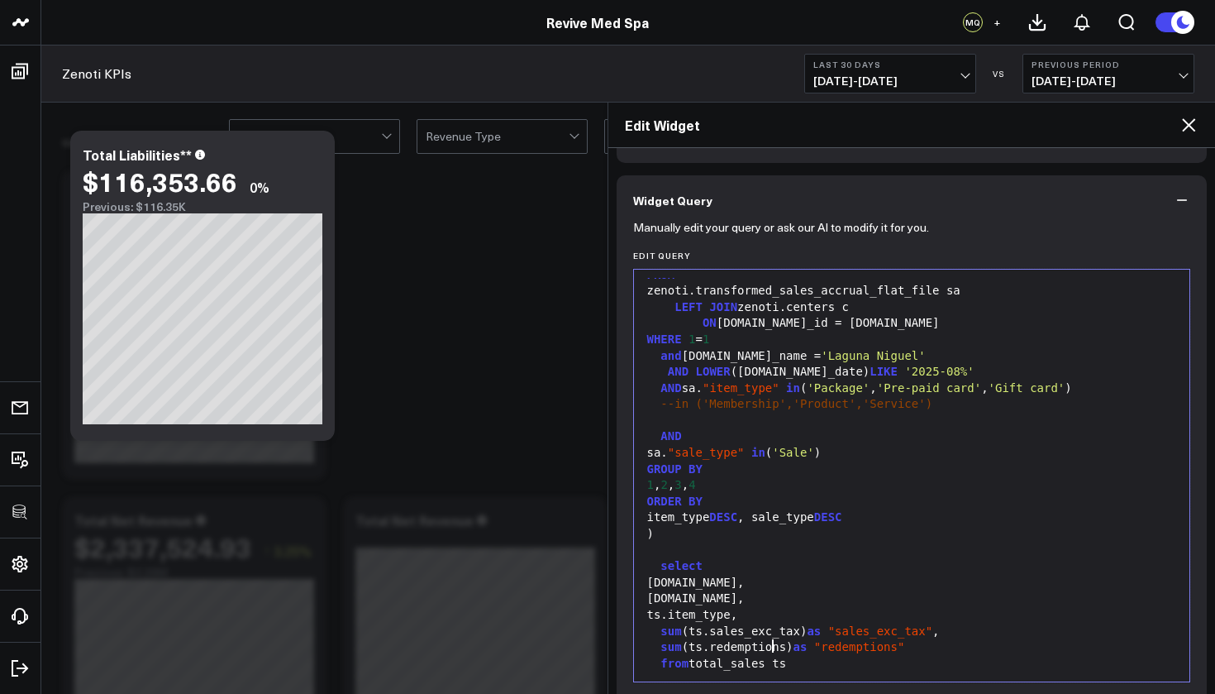
click at [770, 622] on div "from total_sales ts" at bounding box center [912, 664] width 540 height 17
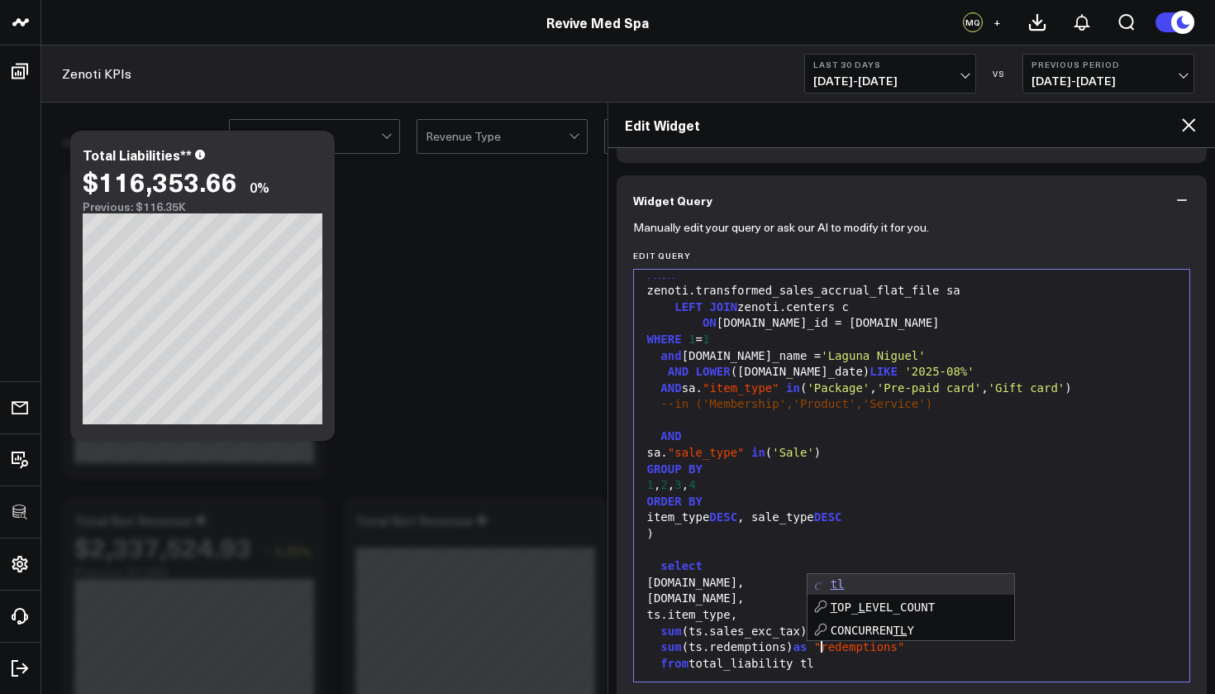
click at [696, 526] on div ")" at bounding box center [912, 534] width 540 height 17
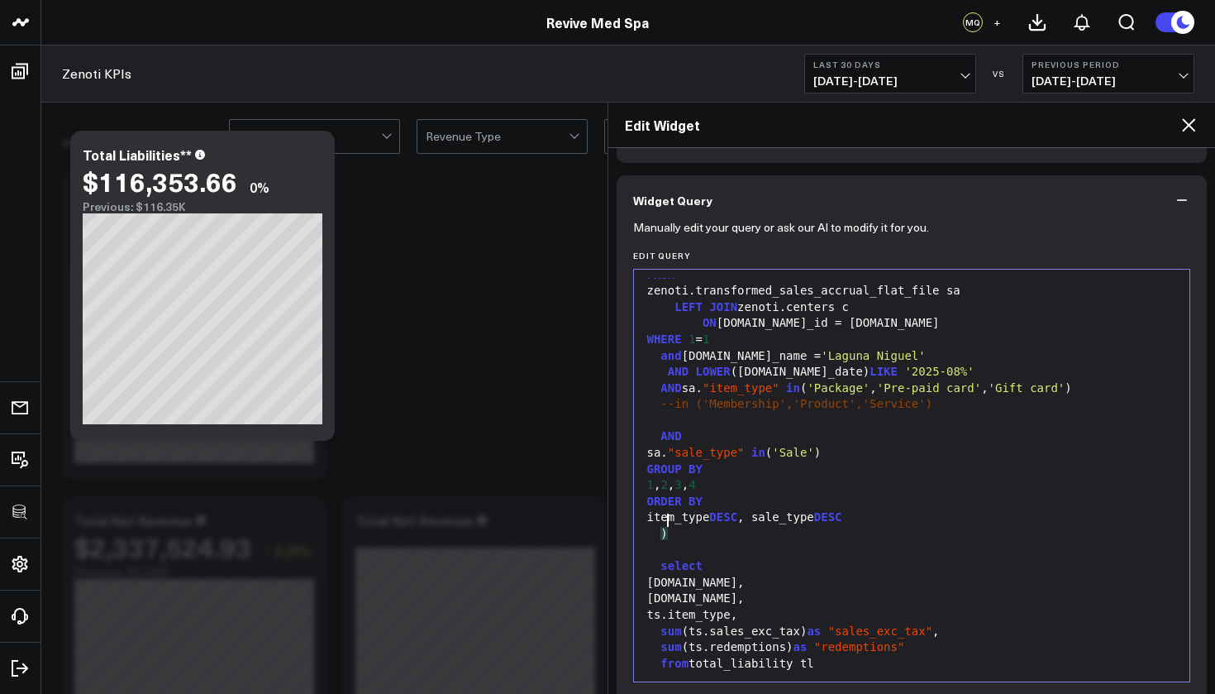
click at [676, 575] on div "[DOMAIN_NAME]," at bounding box center [912, 583] width 540 height 17
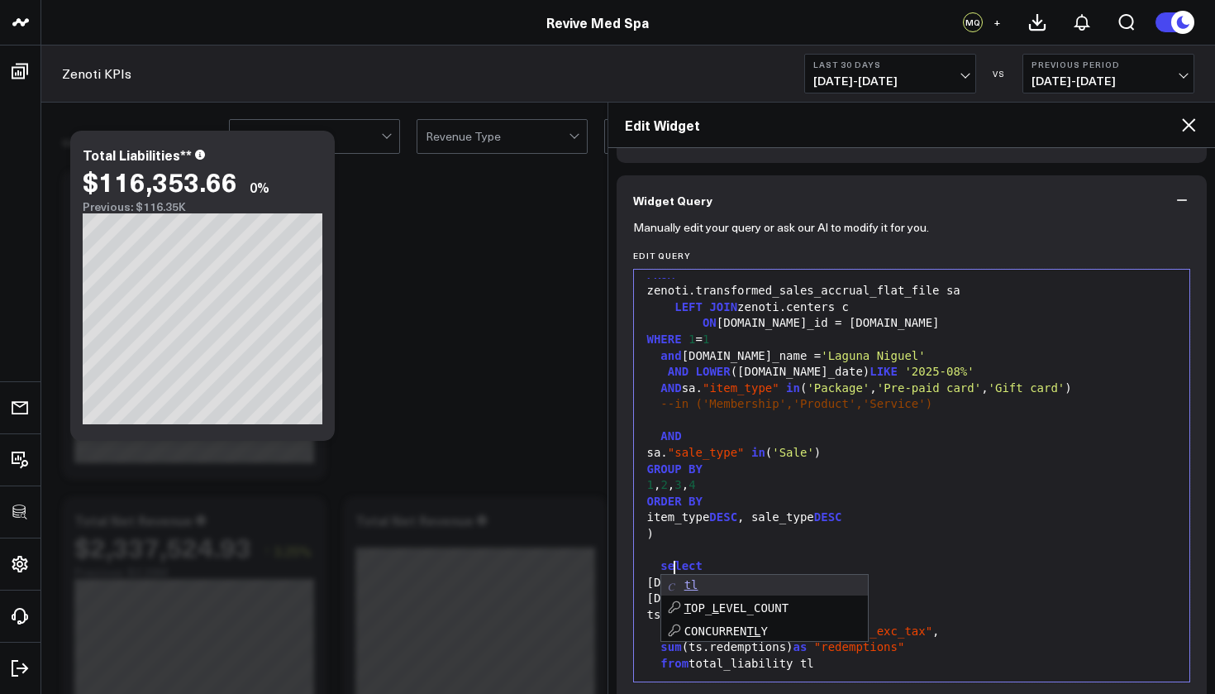
click at [888, 558] on div "select" at bounding box center [912, 566] width 540 height 17
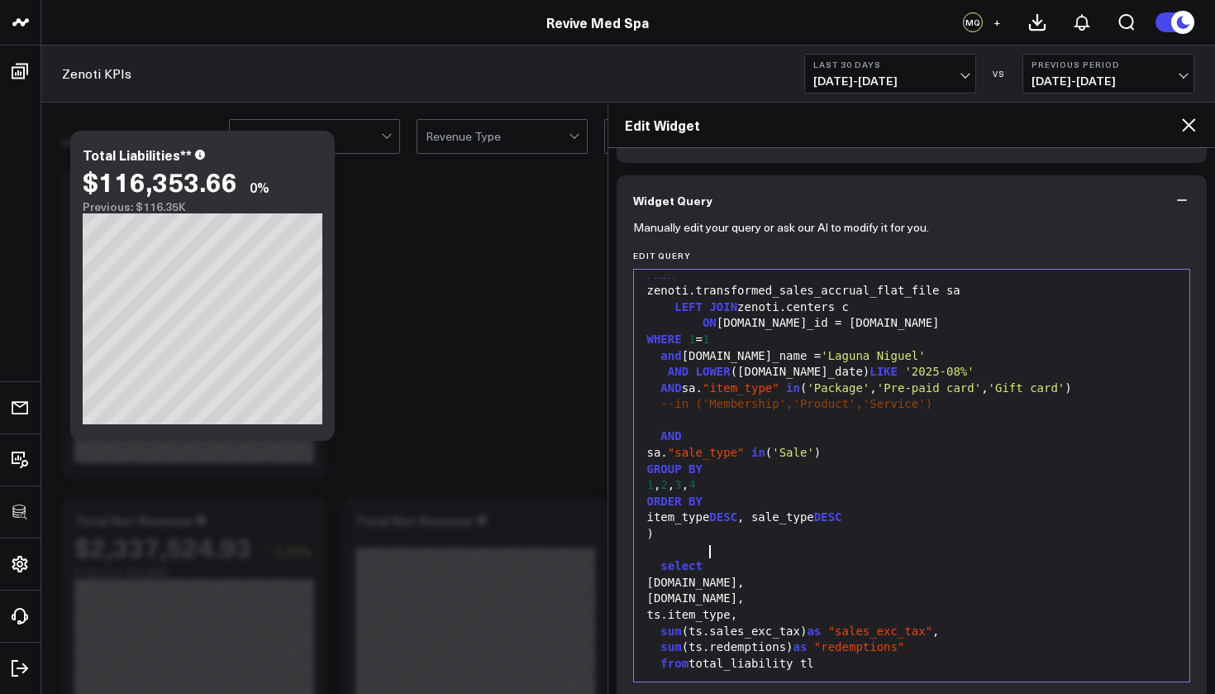
click at [678, 590] on div "[DOMAIN_NAME]," at bounding box center [912, 598] width 540 height 17
click at [796, 575] on div "[DOMAIN_NAME]," at bounding box center [912, 583] width 540 height 17
click at [679, 607] on div "ts.item_type," at bounding box center [912, 615] width 540 height 17
click at [676, 607] on div "ts.item_type," at bounding box center [912, 615] width 540 height 17
click at [781, 590] on div "[DOMAIN_NAME]," at bounding box center [912, 598] width 540 height 17
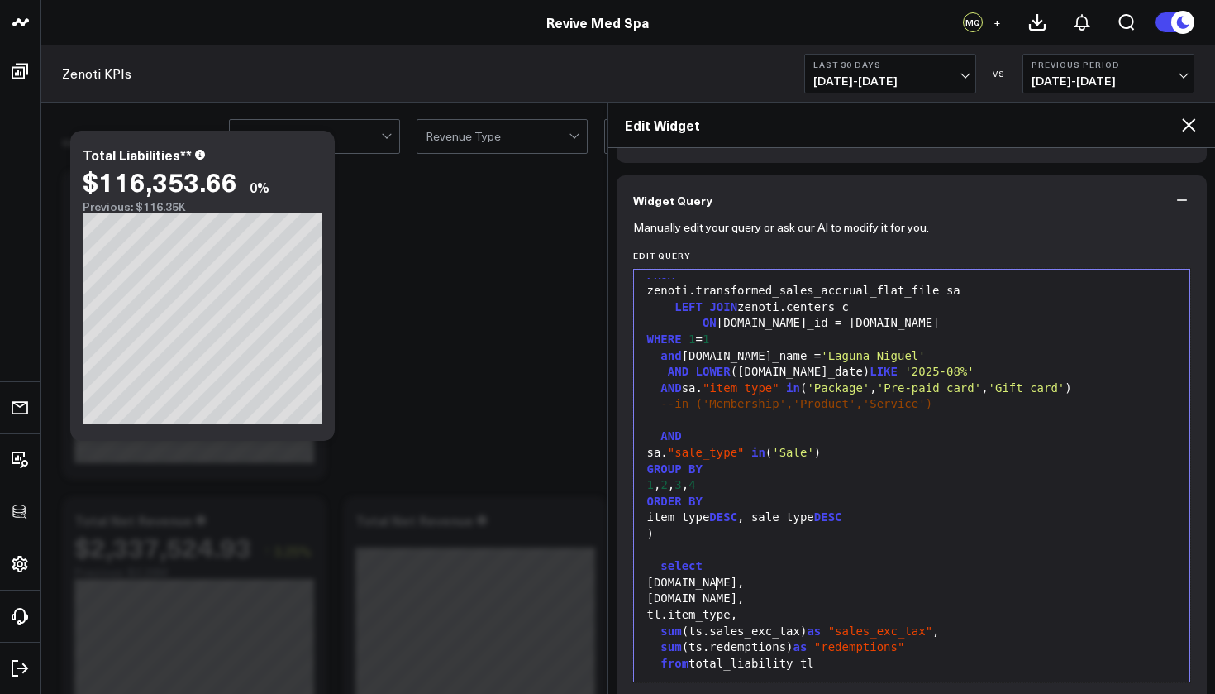
click at [704, 622] on div "sum (ts.sales_exc_tax) as "sales_exc_tax" ," at bounding box center [912, 631] width 540 height 17
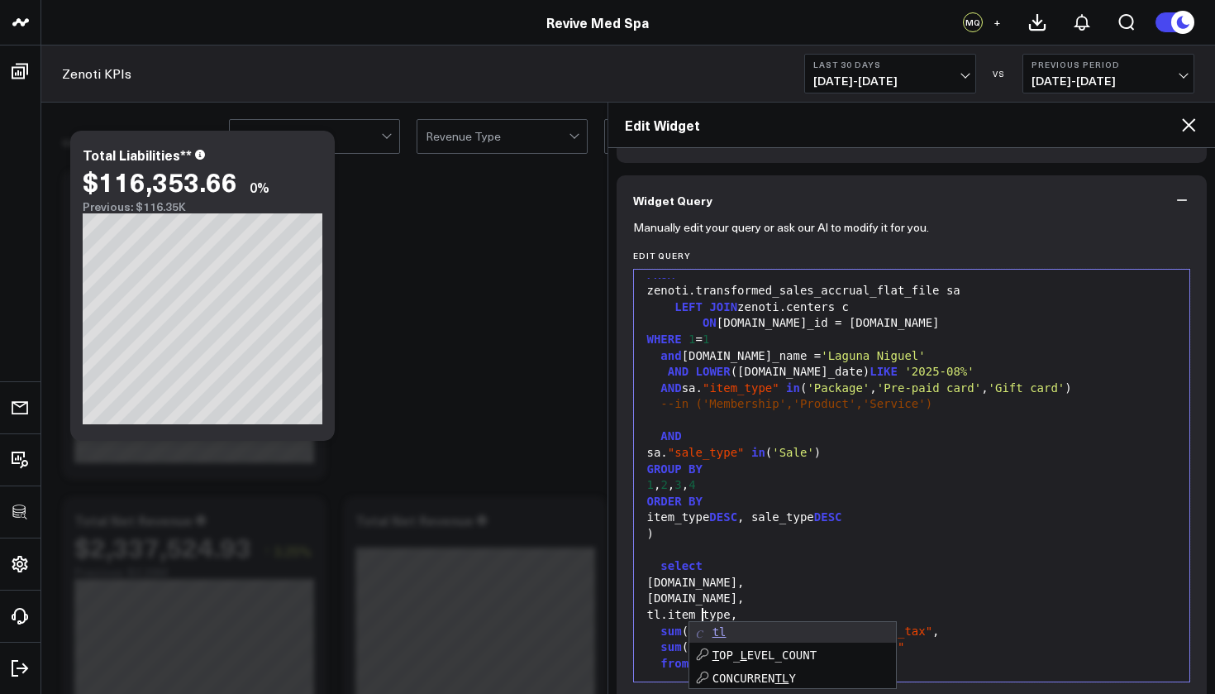
click at [794, 622] on div "sum (tl.sales_exc_tax) as "sales_exc_tax" ," at bounding box center [912, 631] width 540 height 17
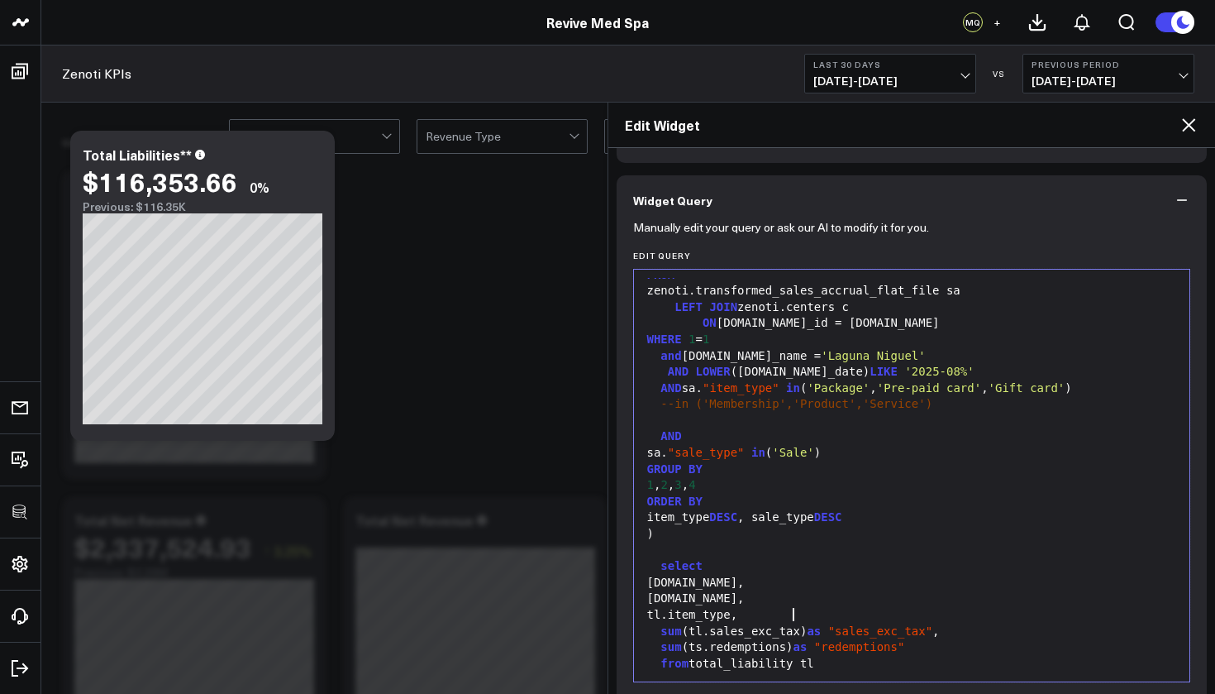
click at [654, 622] on div "sum (ts.redemptions) as "redemptions"" at bounding box center [912, 647] width 540 height 17
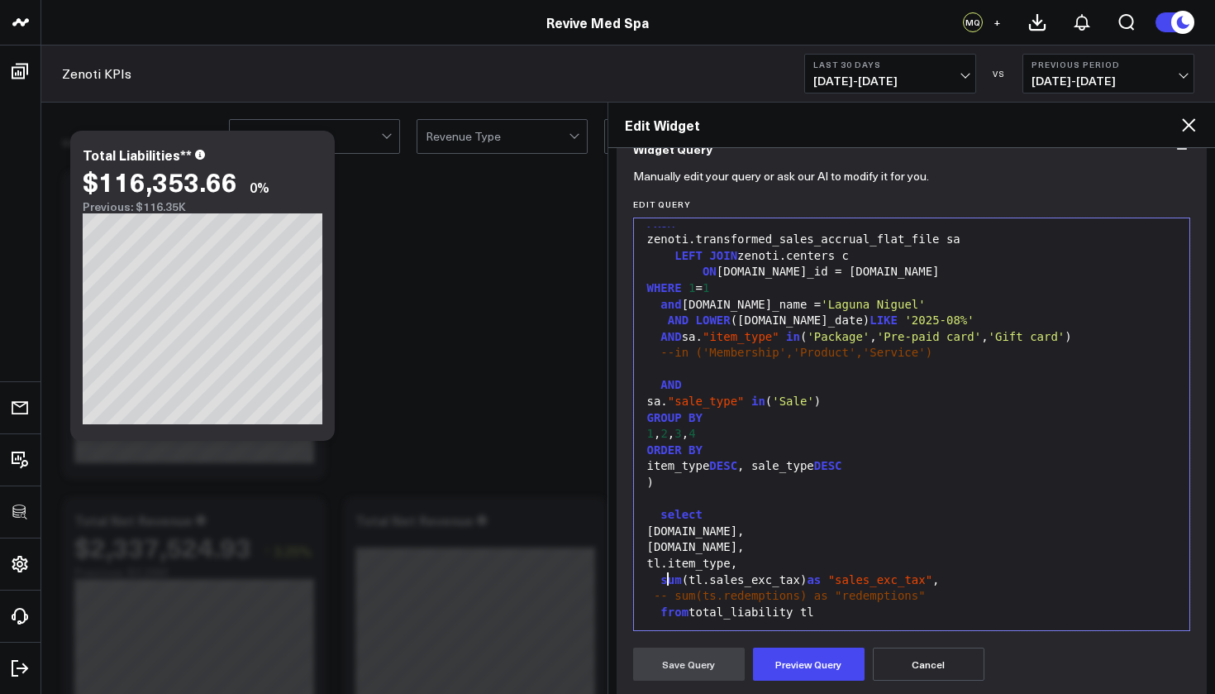
scroll to position [193, 0]
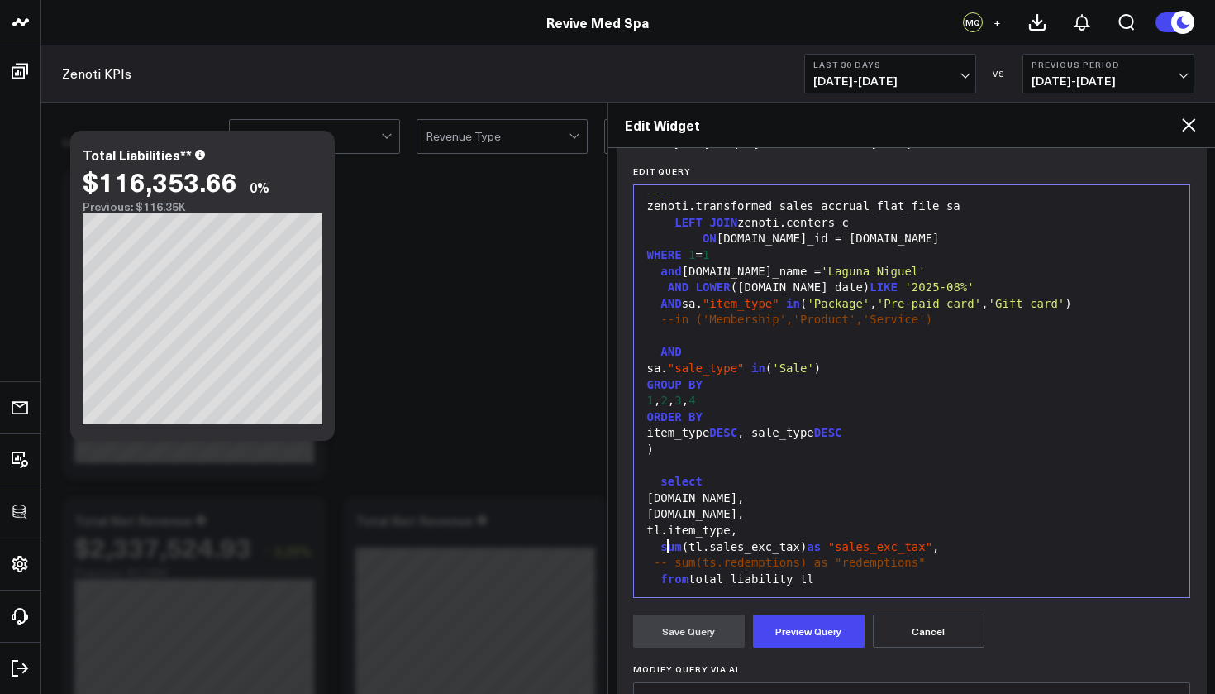
click at [656, 490] on div "[DOMAIN_NAME]," at bounding box center [912, 498] width 540 height 17
click at [654, 506] on div "[DOMAIN_NAME]," at bounding box center [912, 514] width 540 height 17
click at [657, 522] on div "tl.item_type," at bounding box center [912, 530] width 540 height 17
click at [826, 622] on button "Preview Query" at bounding box center [809, 630] width 112 height 33
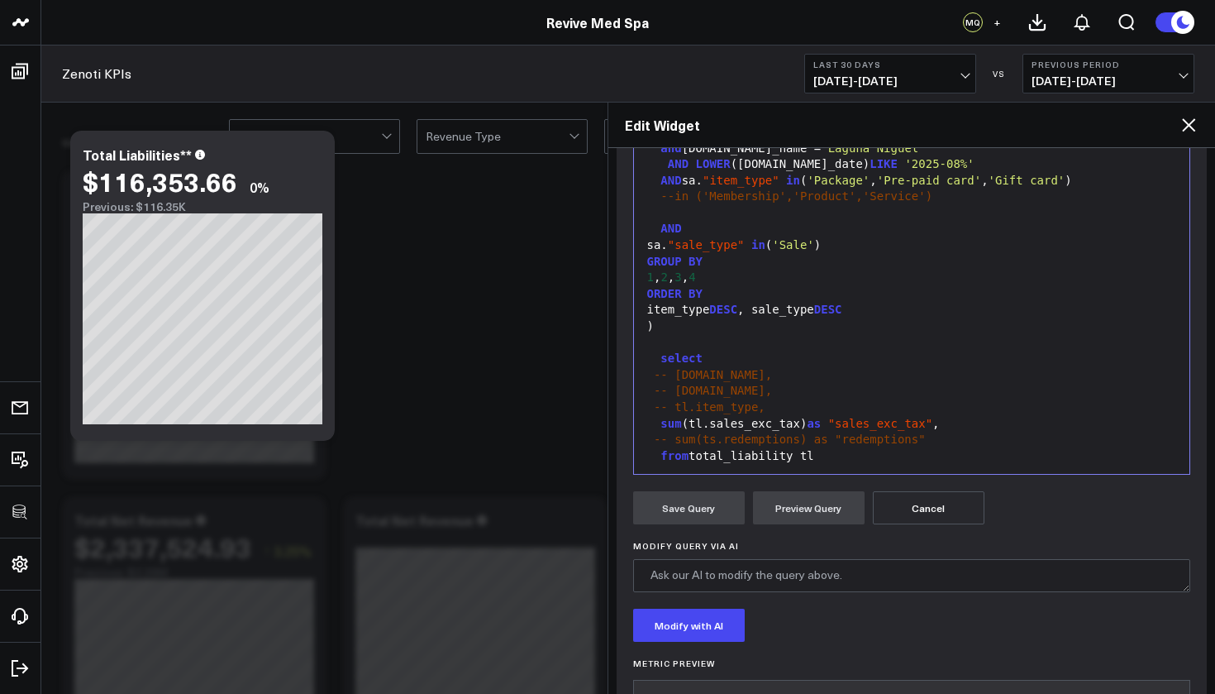
scroll to position [434, 0]
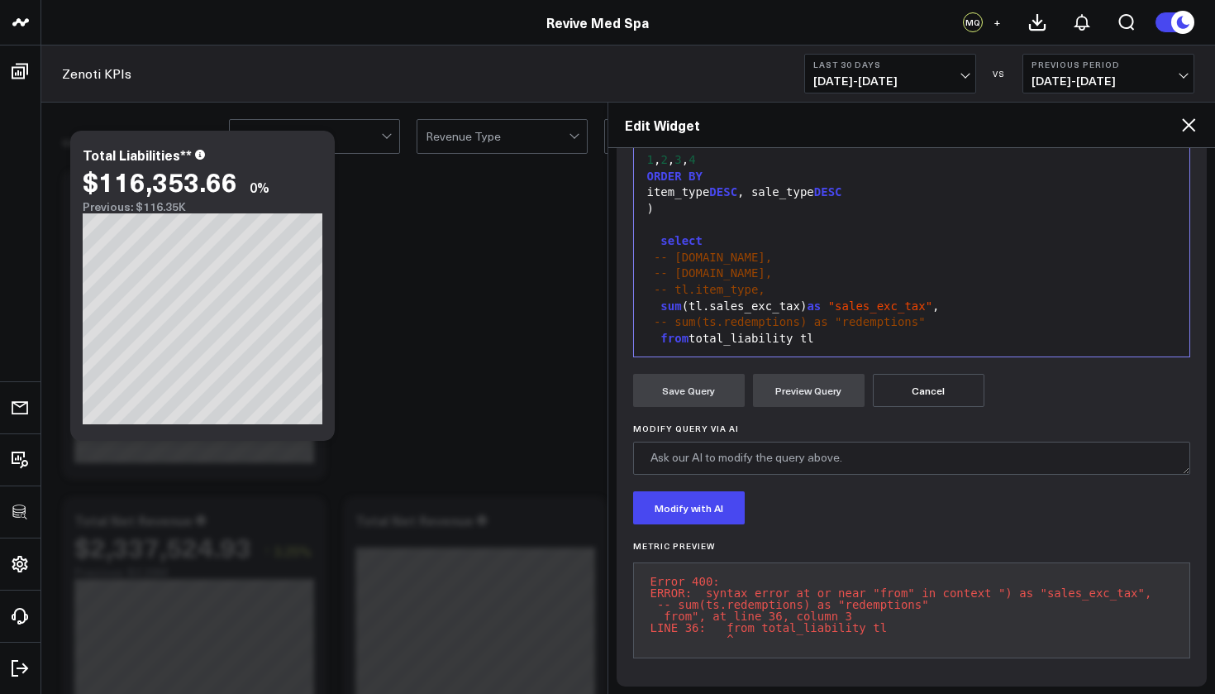
click at [961, 298] on div "sum (tl.sales_exc_tax) as "sales_exc_tax" ," at bounding box center [912, 306] width 540 height 17
click at [781, 387] on button "Preview Query" at bounding box center [809, 390] width 112 height 33
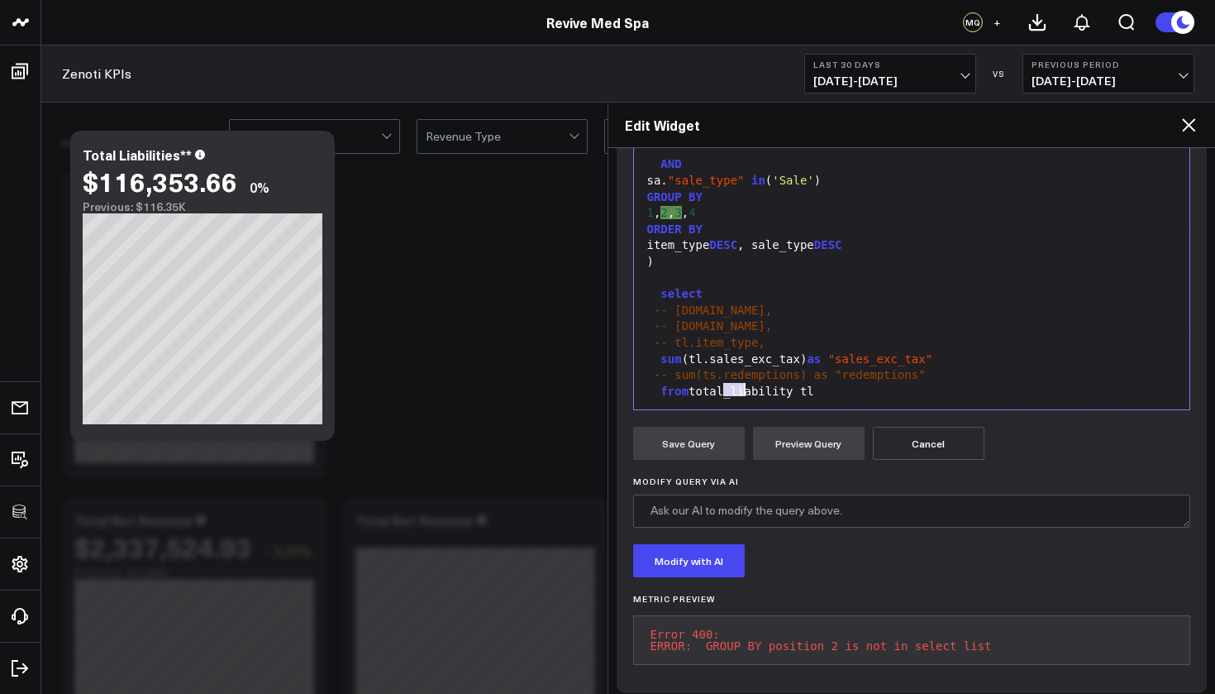
drag, startPoint x: 726, startPoint y: 388, endPoint x: 742, endPoint y: 392, distance: 17.0
click at [742, 399] on div "group by 1 , 2 , 3" at bounding box center [912, 407] width 540 height 17
click at [645, 399] on div "group by 1" at bounding box center [912, 407] width 540 height 17
click at [803, 440] on button "Preview Query" at bounding box center [809, 443] width 112 height 33
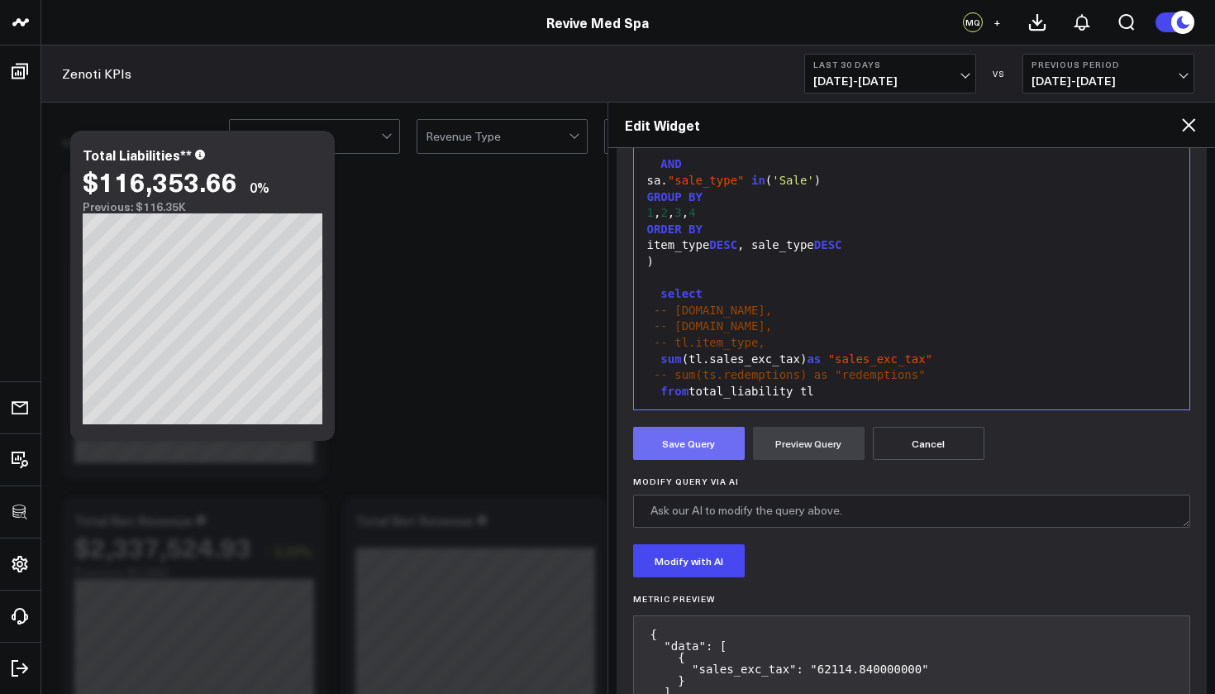
click at [704, 440] on button "Save Query" at bounding box center [689, 443] width 112 height 33
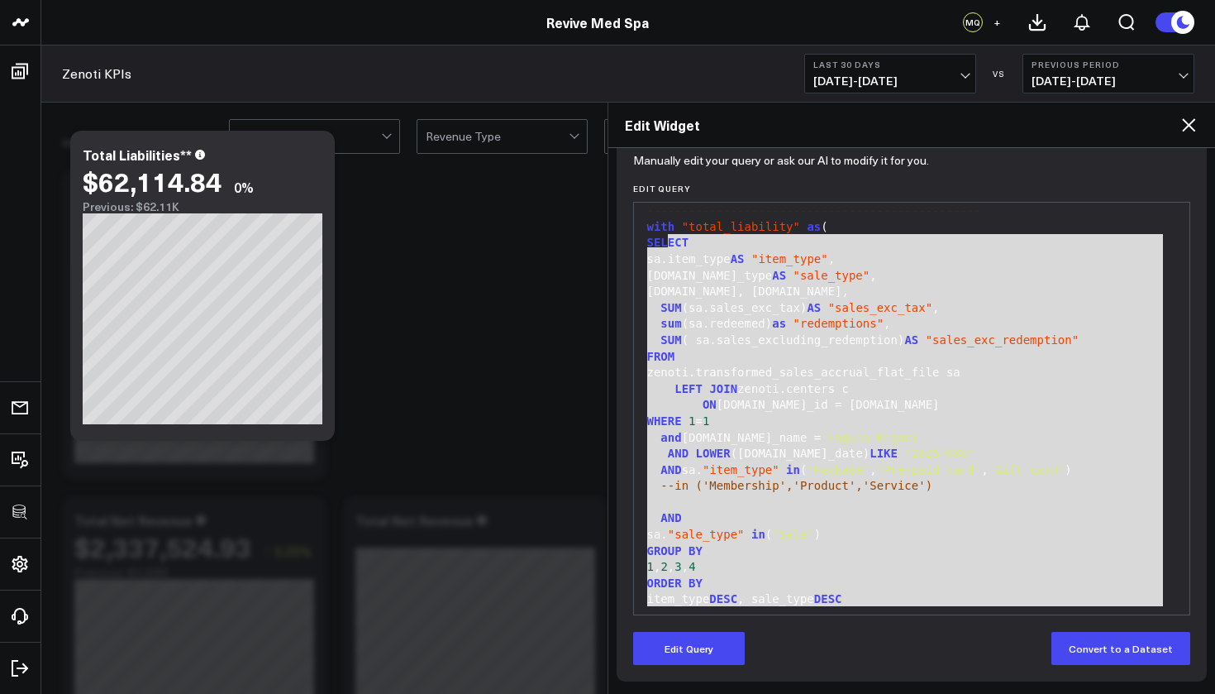
scroll to position [0, 0]
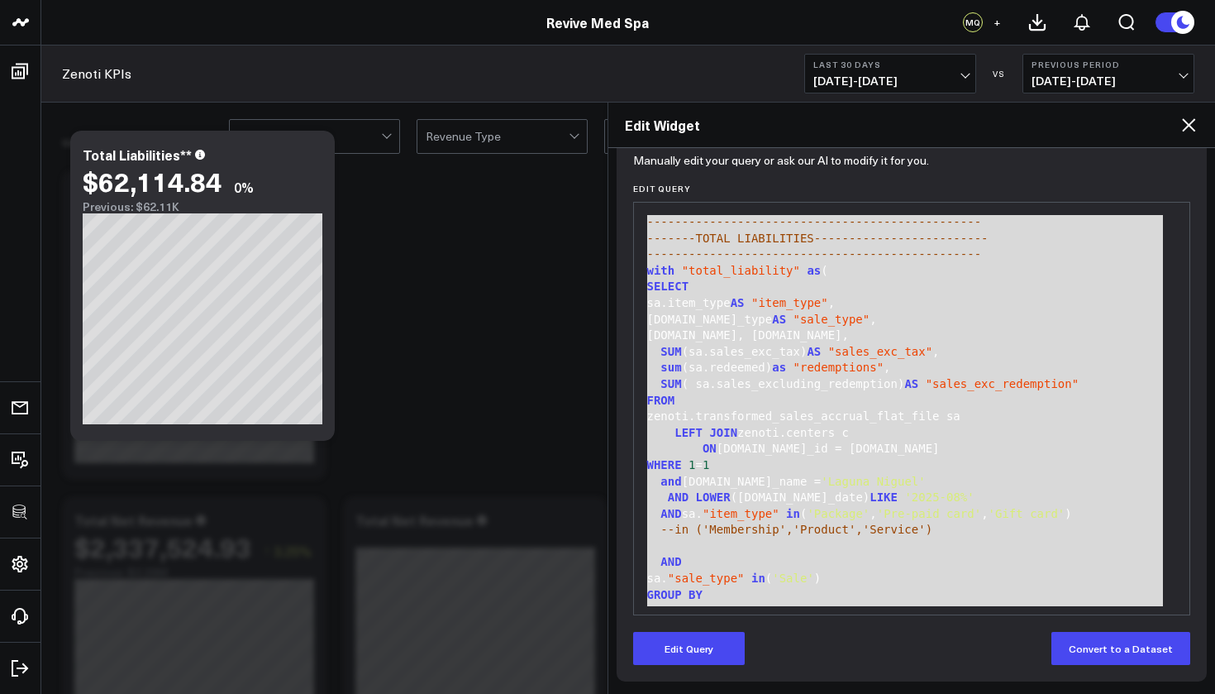
drag, startPoint x: 753, startPoint y: 596, endPoint x: 665, endPoint y: 184, distance: 421.7
click at [665, 184] on div "Edit Query Selection deleted 99 1 2 3 4 5 6 7 8 9 10 11 12 13 14 15 16 17 18 19…" at bounding box center [912, 400] width 558 height 432
copy div "------------------------------------------------ -------TOTAL LIABILITIES------…"
click at [1185, 126] on icon at bounding box center [1189, 125] width 20 height 20
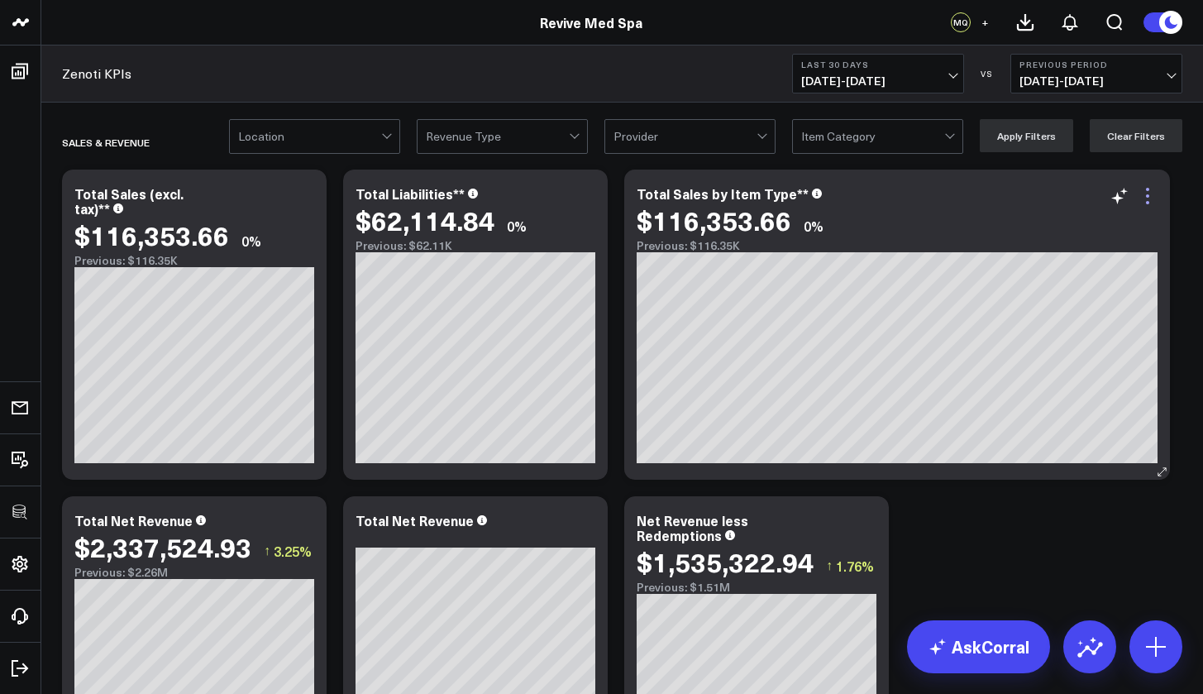
click at [1151, 198] on icon at bounding box center [1147, 196] width 20 height 20
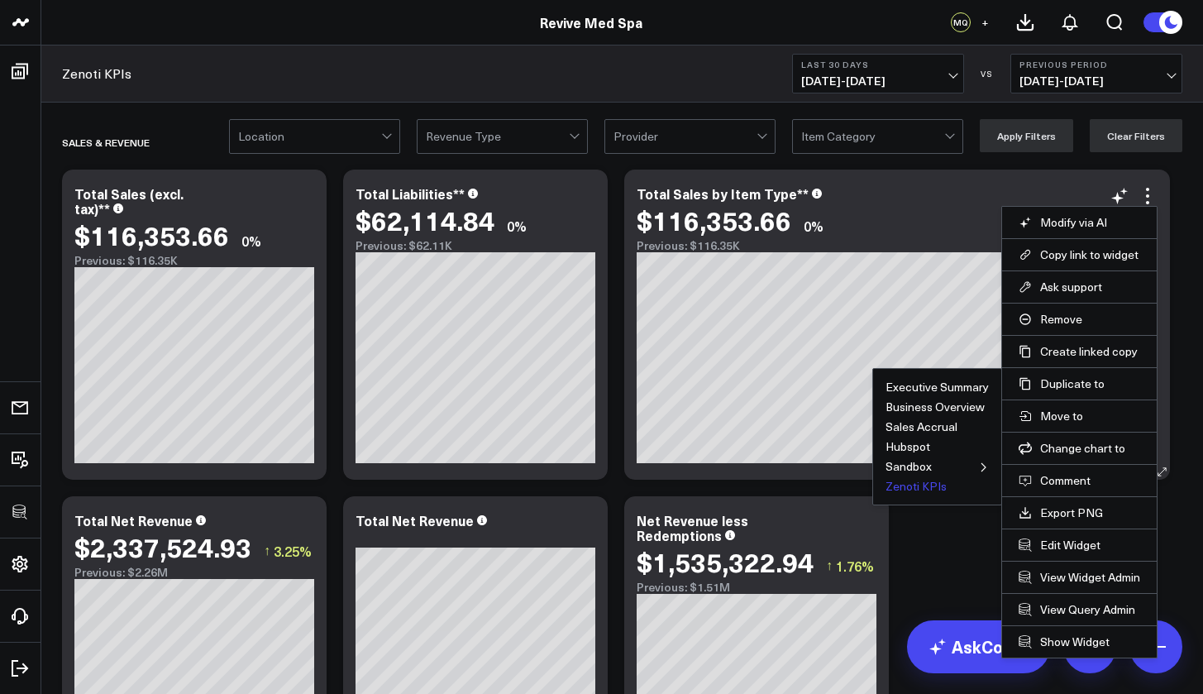
click at [915, 484] on button "Zenoti KPIs" at bounding box center [915, 486] width 61 height 12
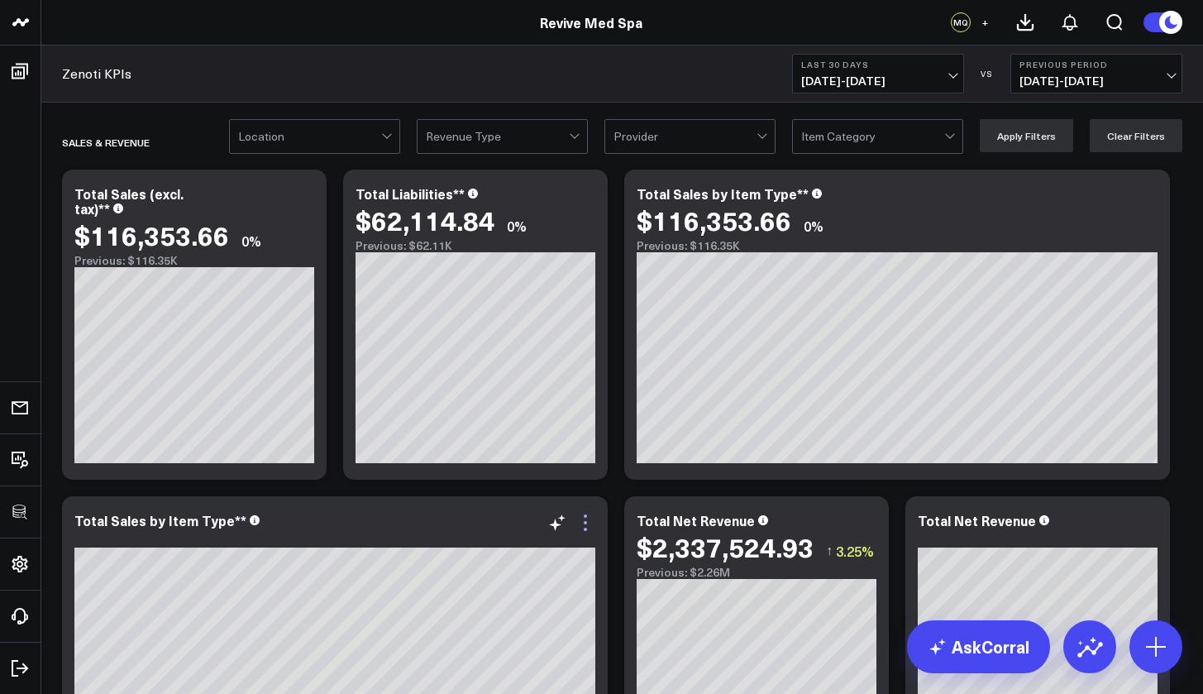
click at [588, 527] on icon at bounding box center [585, 523] width 20 height 20
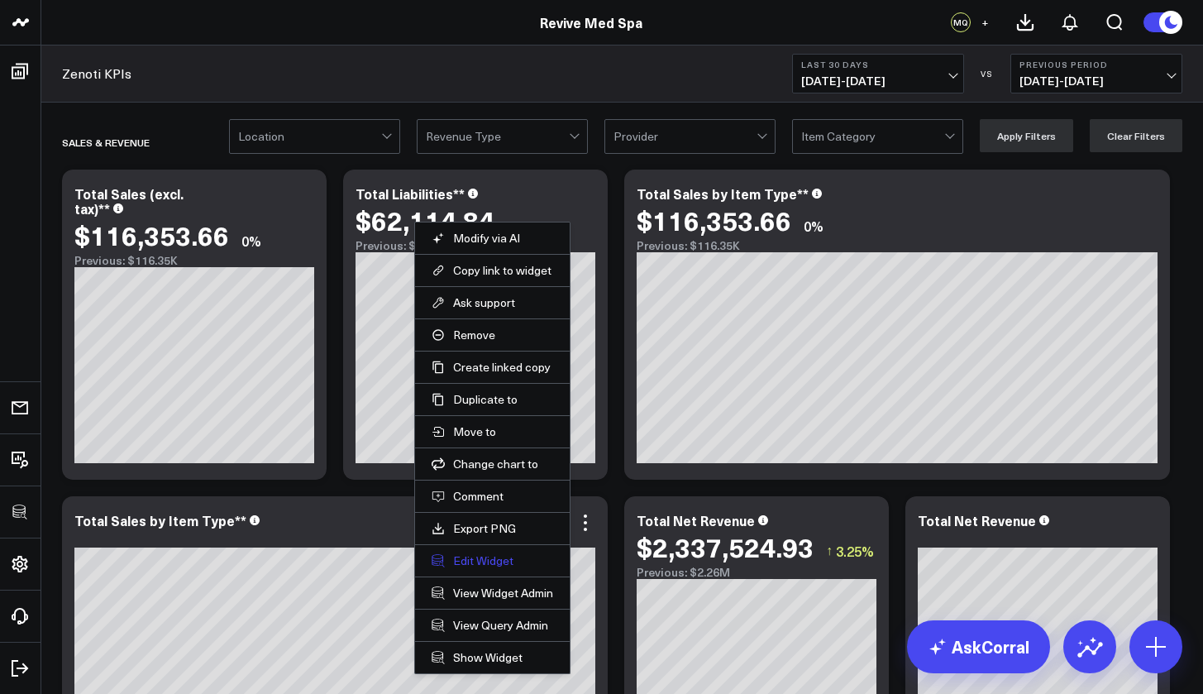
click at [499, 555] on button "Edit Widget" at bounding box center [493, 560] width 122 height 15
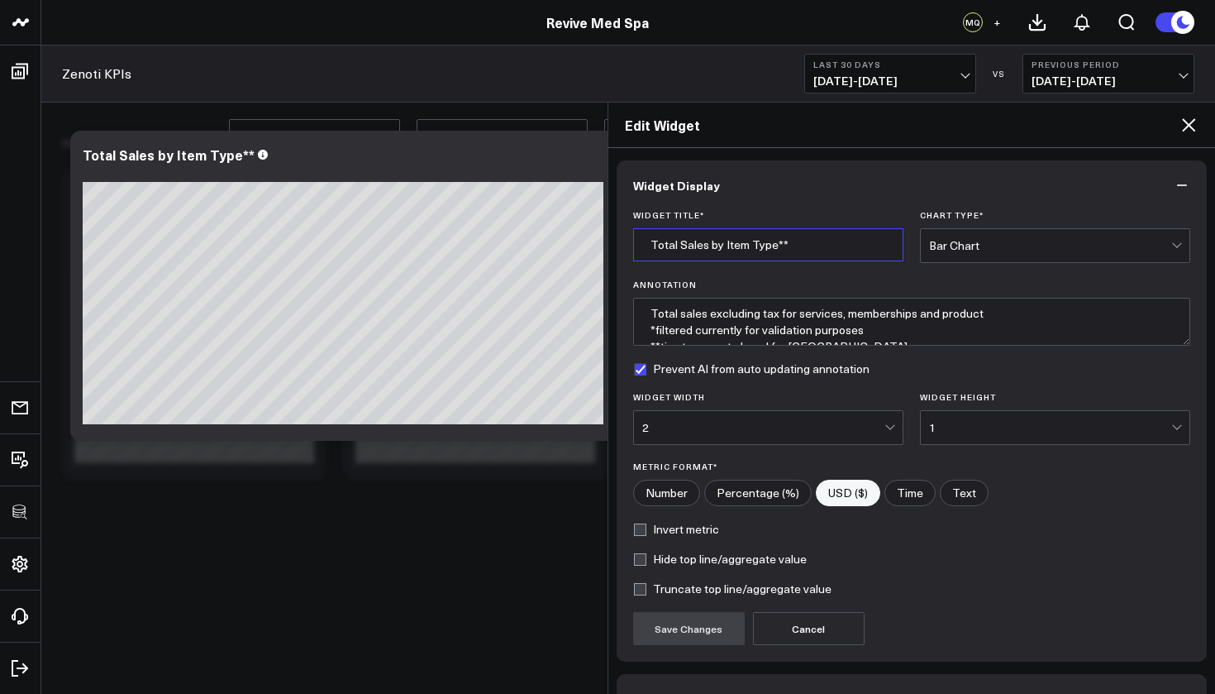
click at [728, 244] on input "Total Sales by Item Type**" at bounding box center [768, 244] width 270 height 33
drag, startPoint x: 677, startPoint y: 243, endPoint x: 705, endPoint y: 246, distance: 28.3
click at [705, 246] on input "Total Sales by Item Type**" at bounding box center [768, 244] width 270 height 33
type input "Total Liabilities by Item Type**"
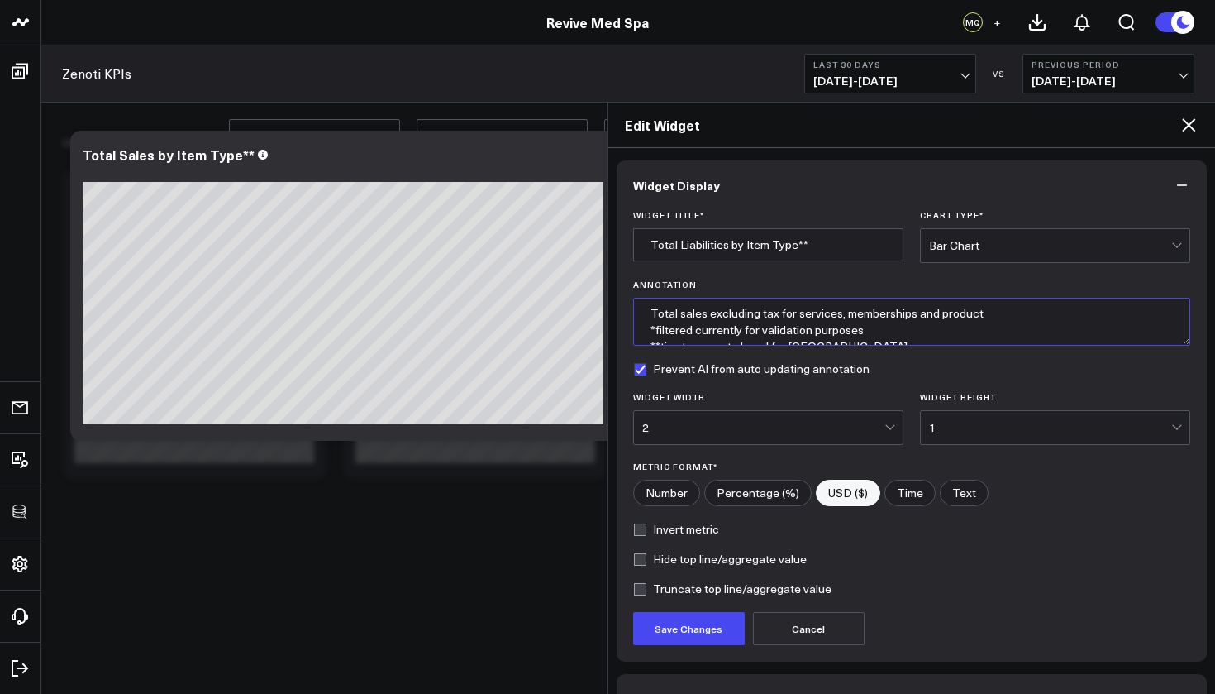
drag, startPoint x: 1000, startPoint y: 318, endPoint x: 680, endPoint y: 308, distance: 320.1
click at [680, 308] on textarea "Total sales excluding tax for services, memberships and product *filtered curre…" at bounding box center [912, 322] width 558 height 48
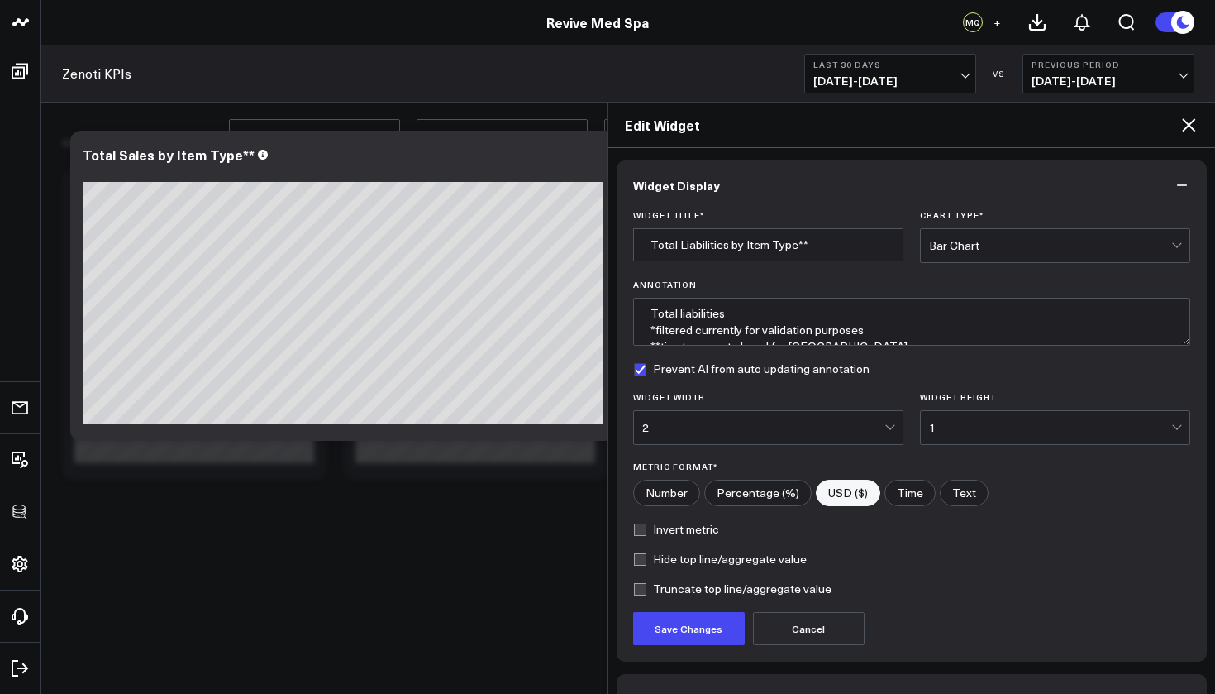
click at [840, 422] on div "2" at bounding box center [763, 427] width 242 height 13
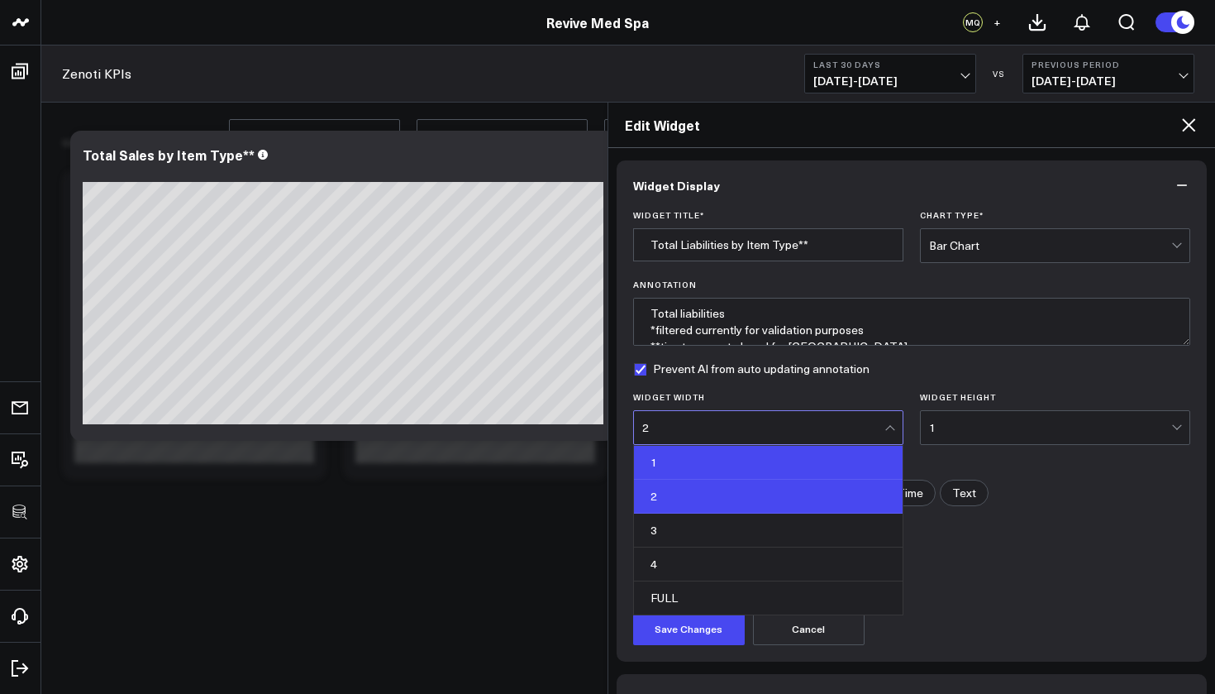
click at [780, 463] on div "1" at bounding box center [768, 463] width 269 height 34
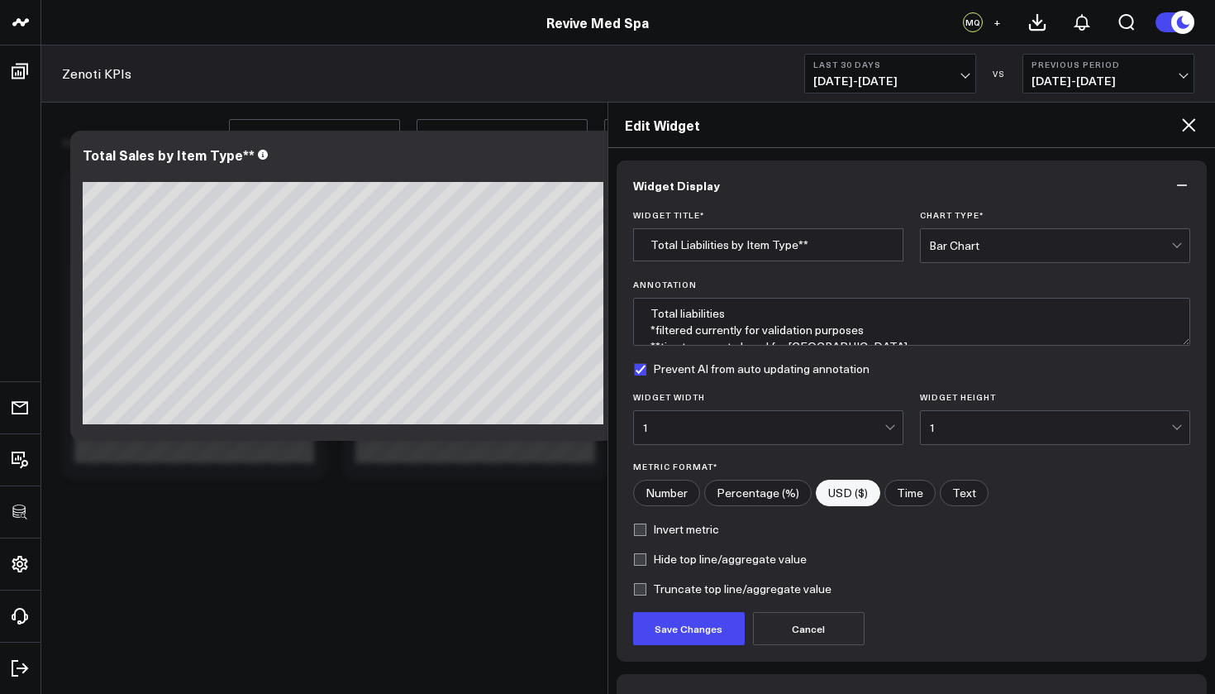
scroll to position [23, 0]
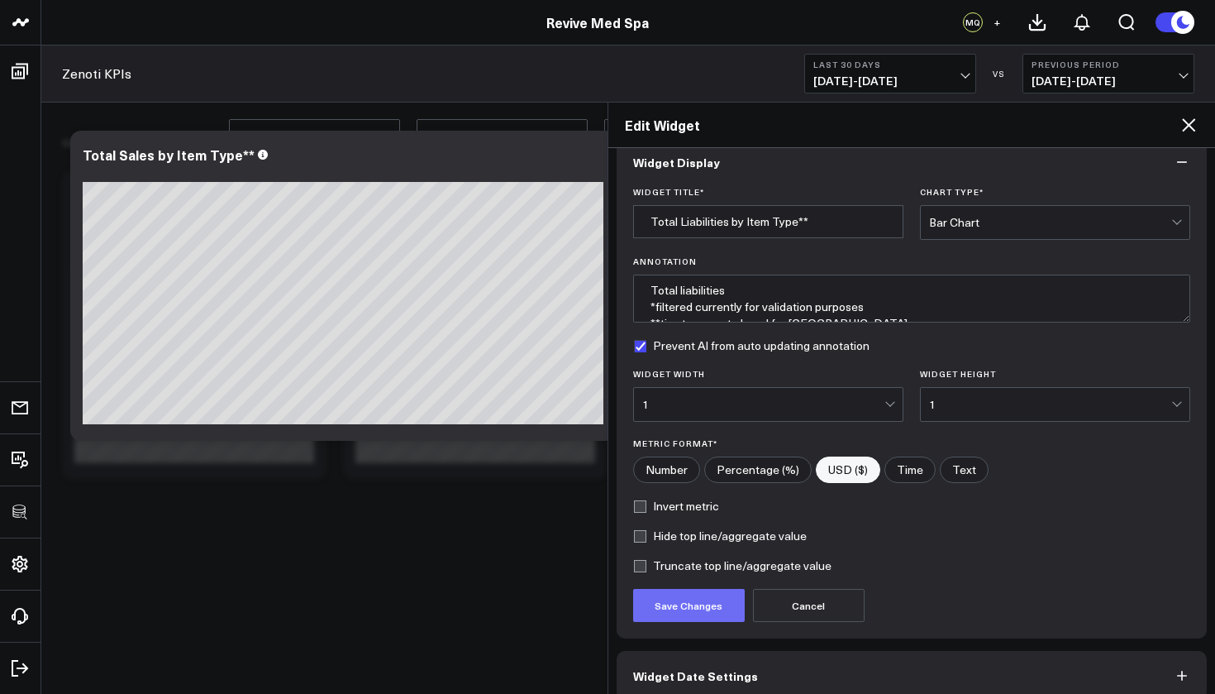
click at [713, 594] on button "Save Changes" at bounding box center [689, 605] width 112 height 33
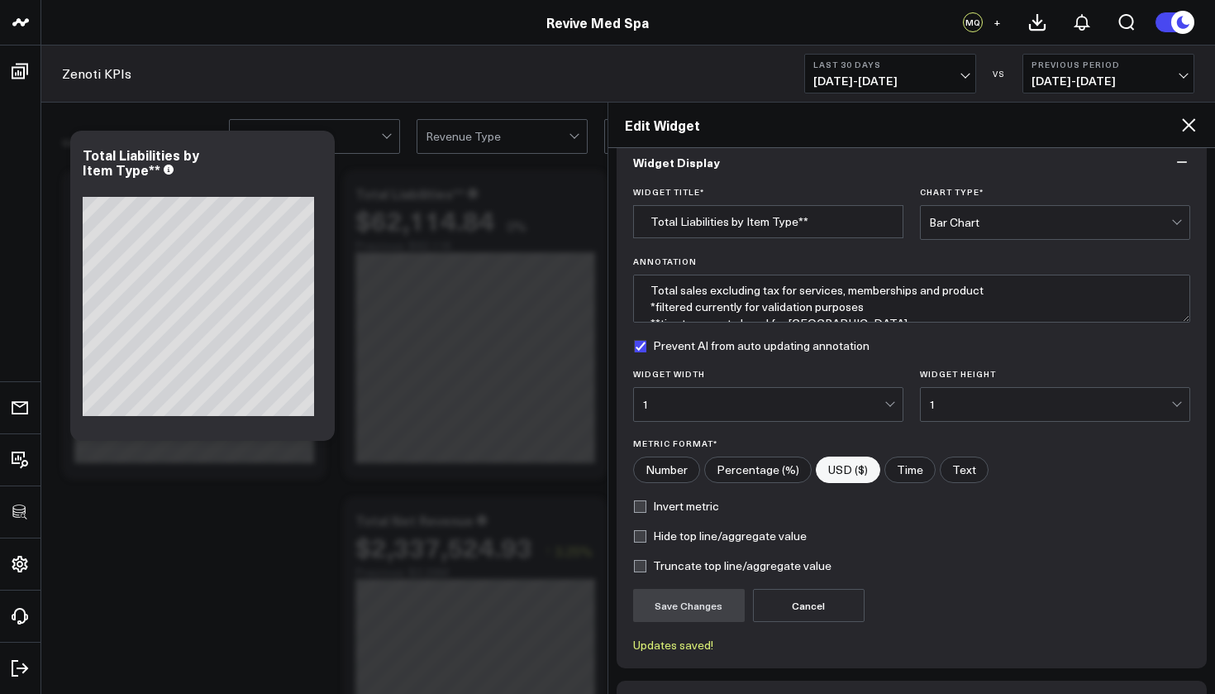
type textarea "Total liabilities *filtered currently for validation purposes **ties to august …"
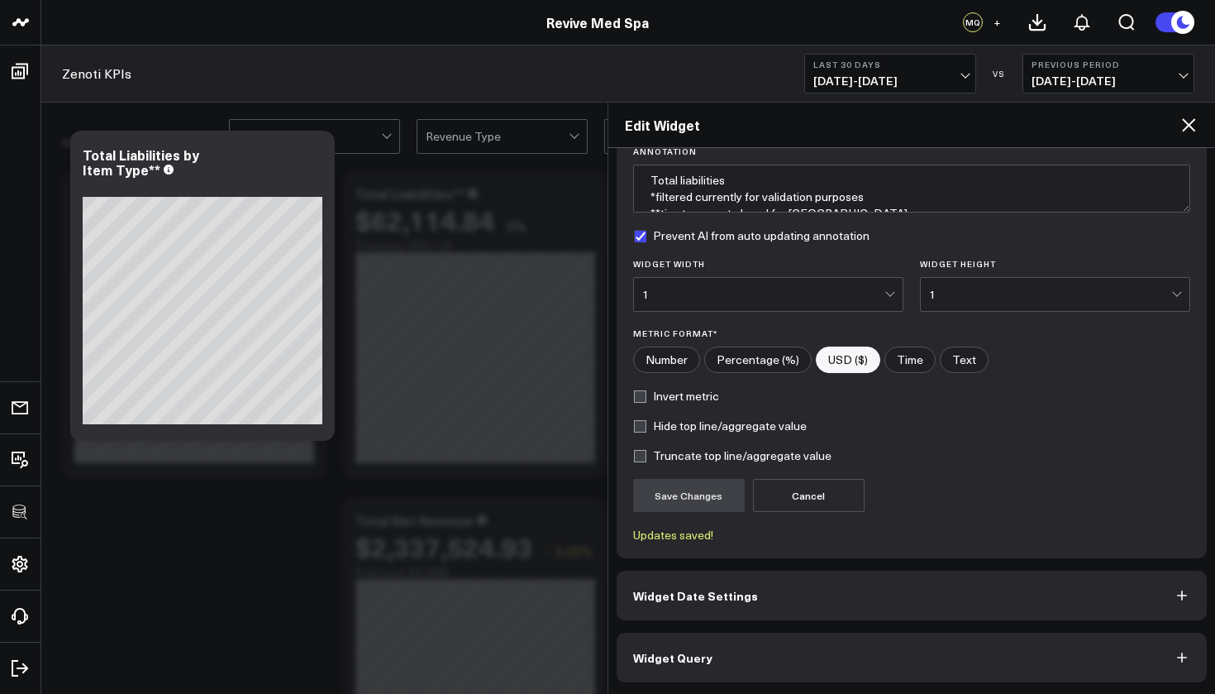
scroll to position [134, 0]
click at [842, 622] on button "Widget Query" at bounding box center [912, 657] width 591 height 50
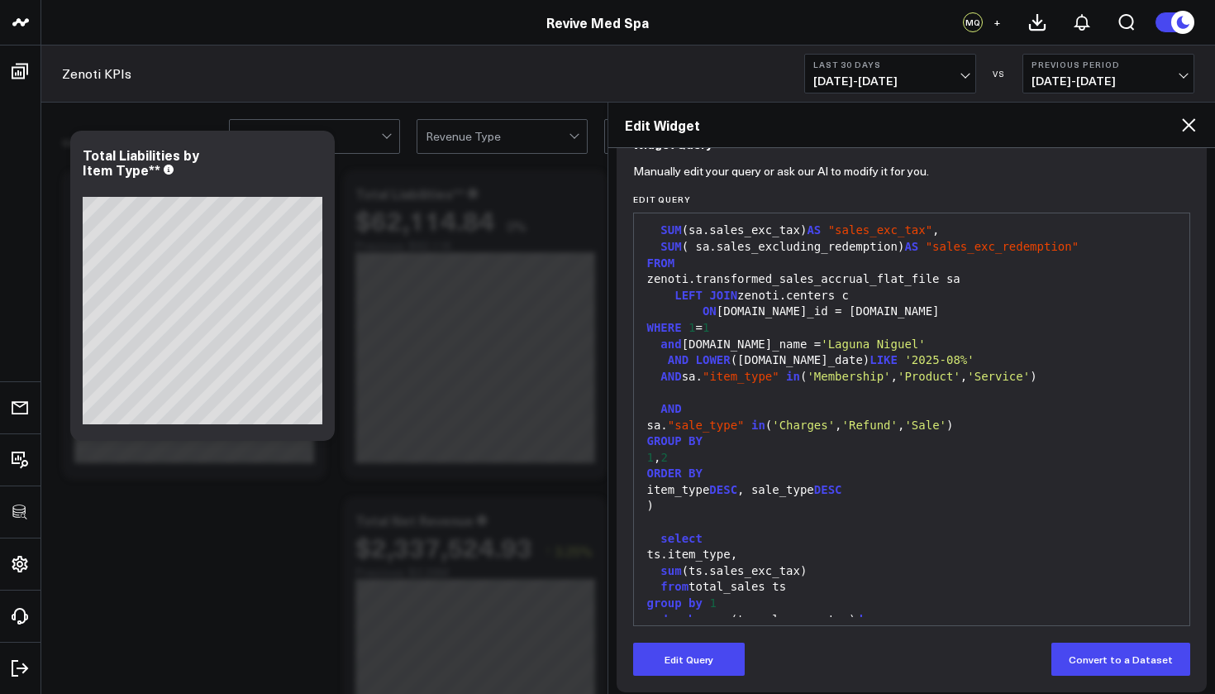
scroll to position [176, 0]
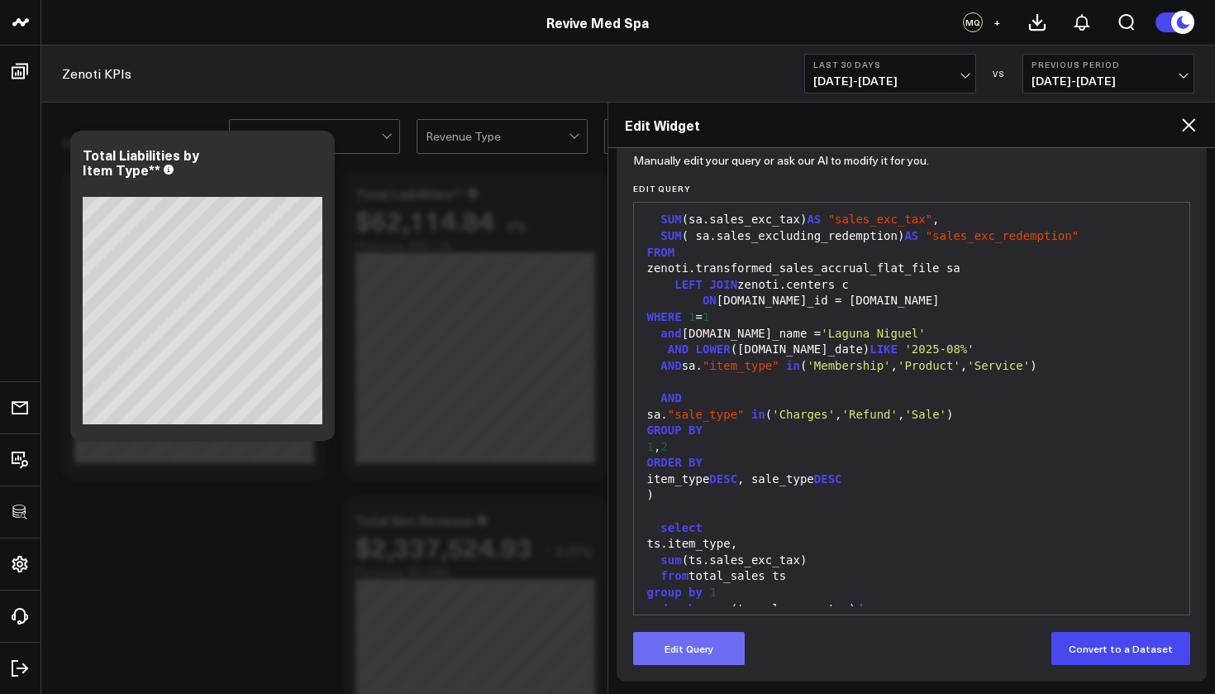
click at [735, 622] on button "Edit Query" at bounding box center [689, 648] width 112 height 33
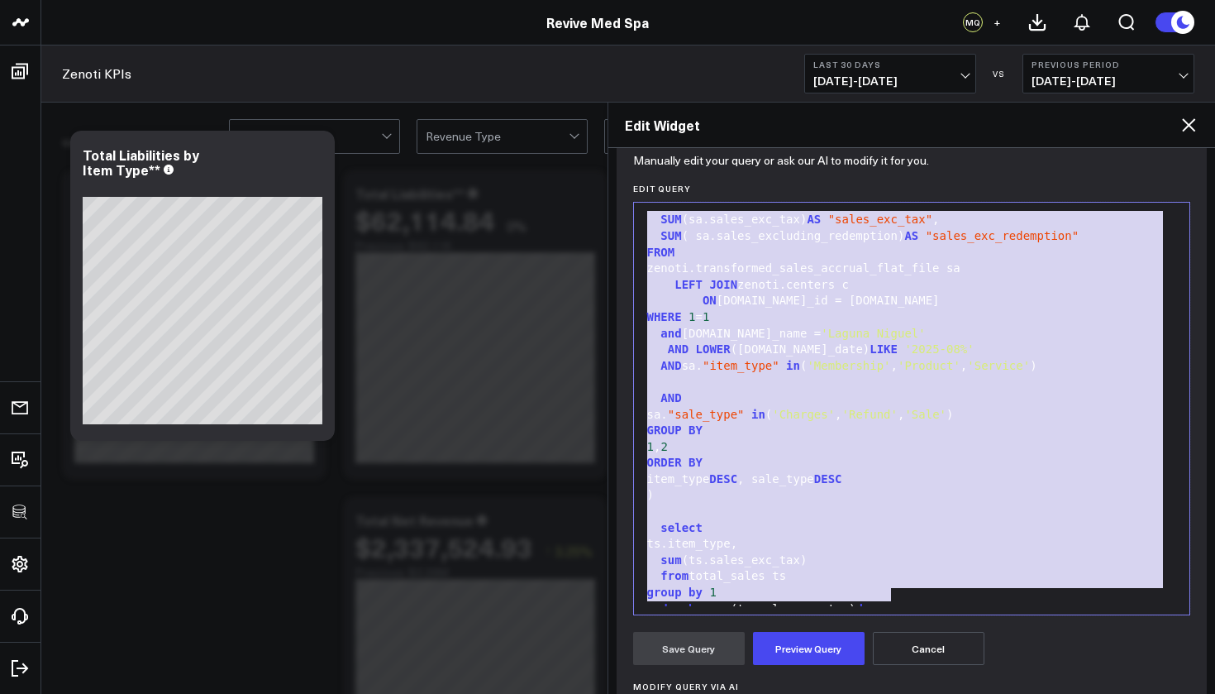
scroll to position [0, 0]
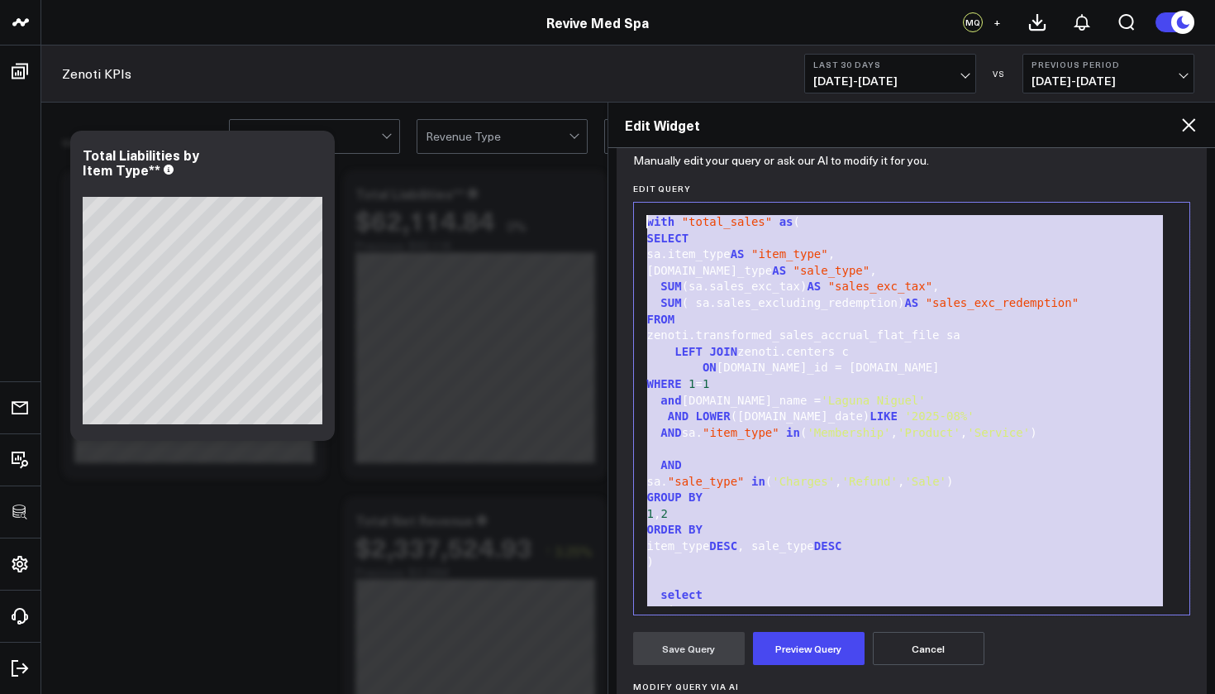
drag, startPoint x: 915, startPoint y: 589, endPoint x: 623, endPoint y: 155, distance: 523.7
click at [623, 155] on div "Widget Query Manually edit your query or ask our AI to modify it for you. Edit …" at bounding box center [912, 497] width 591 height 778
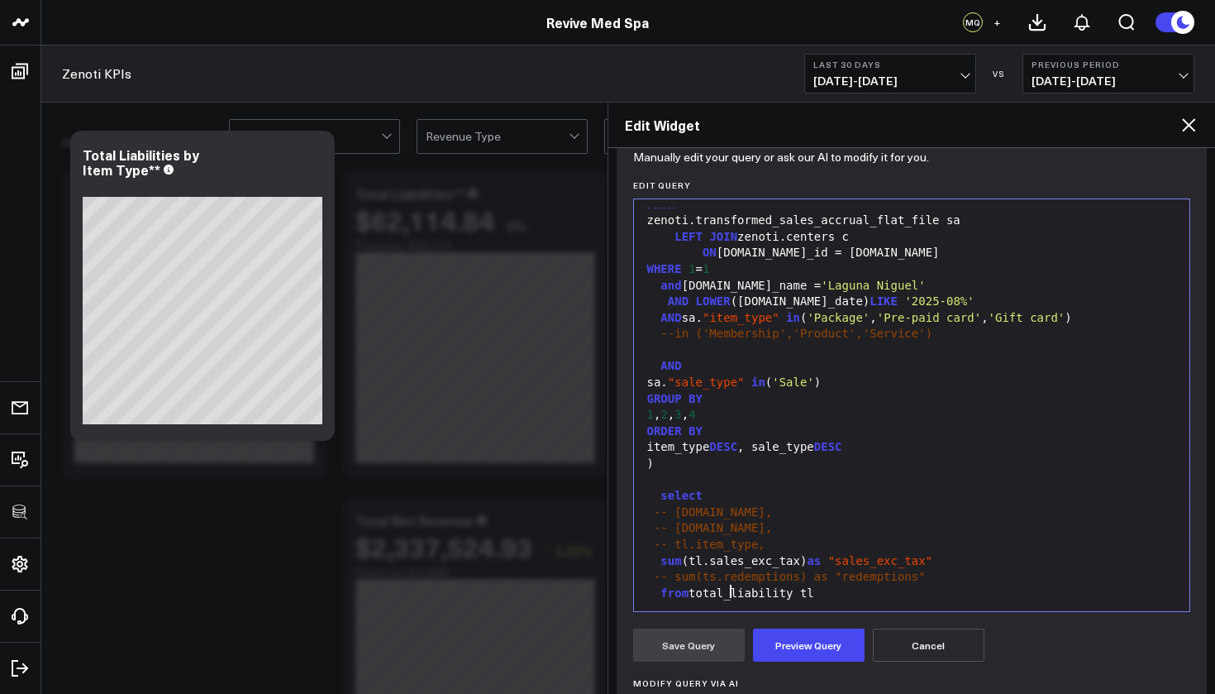
scroll to position [183, 0]
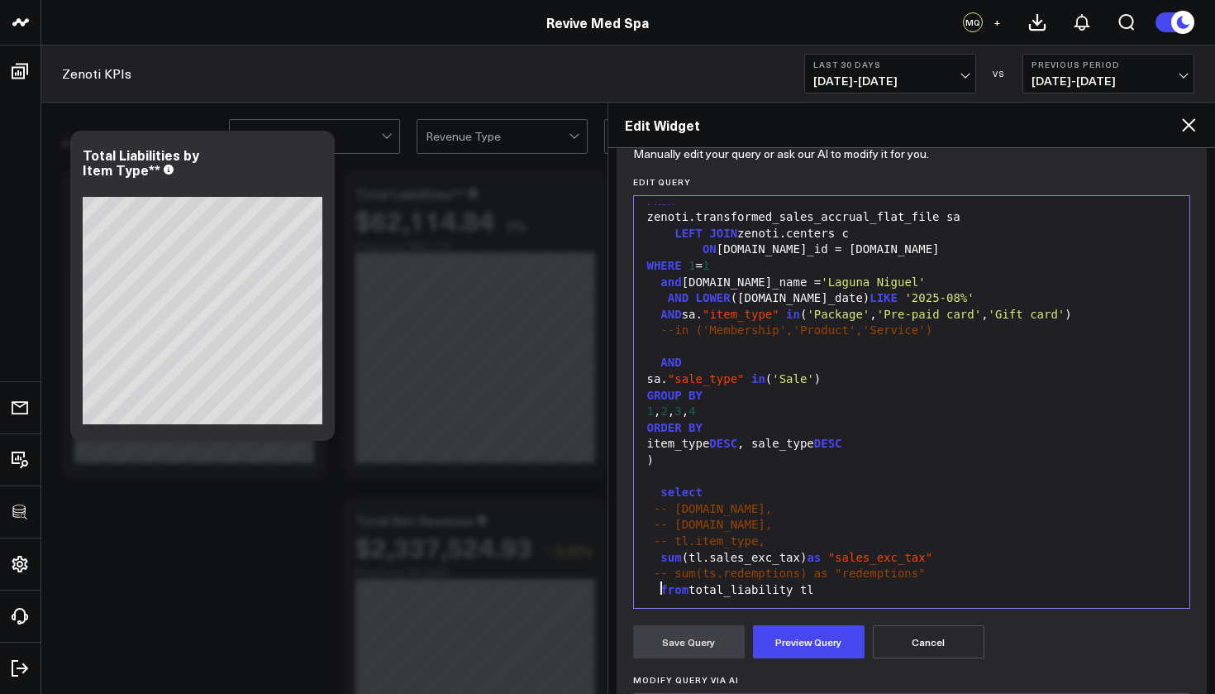
click at [660, 598] on span "--group by 1" at bounding box center [688, 604] width 83 height 13
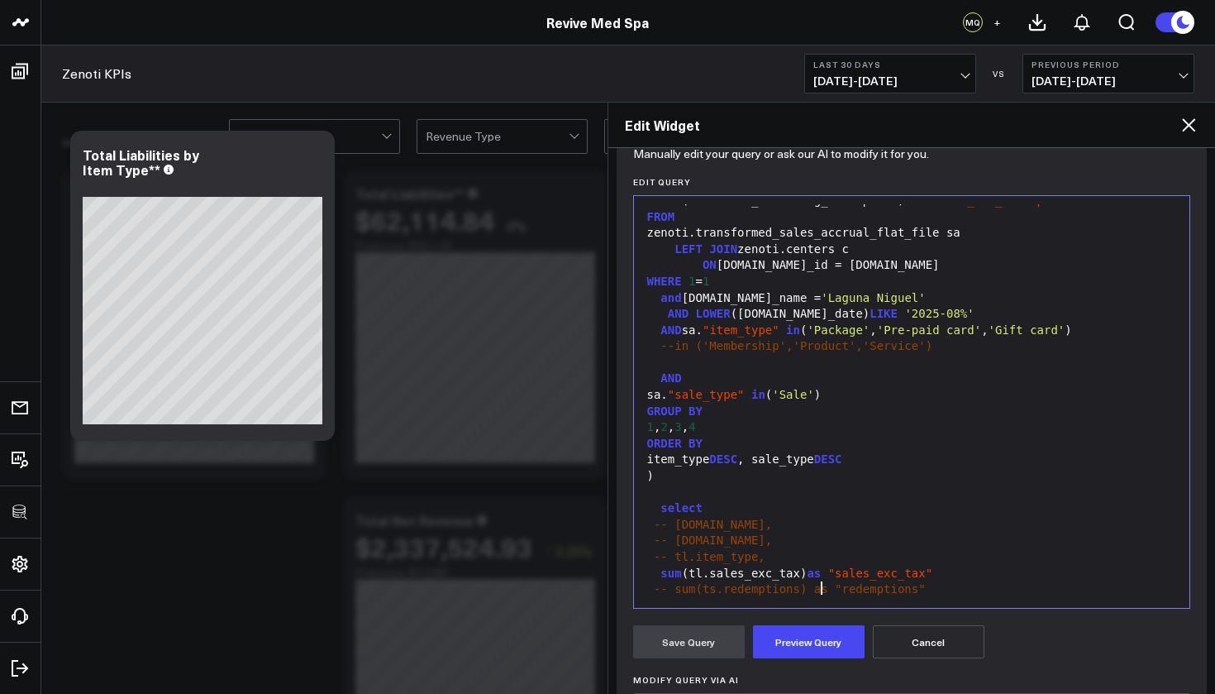
scroll to position [192, 0]
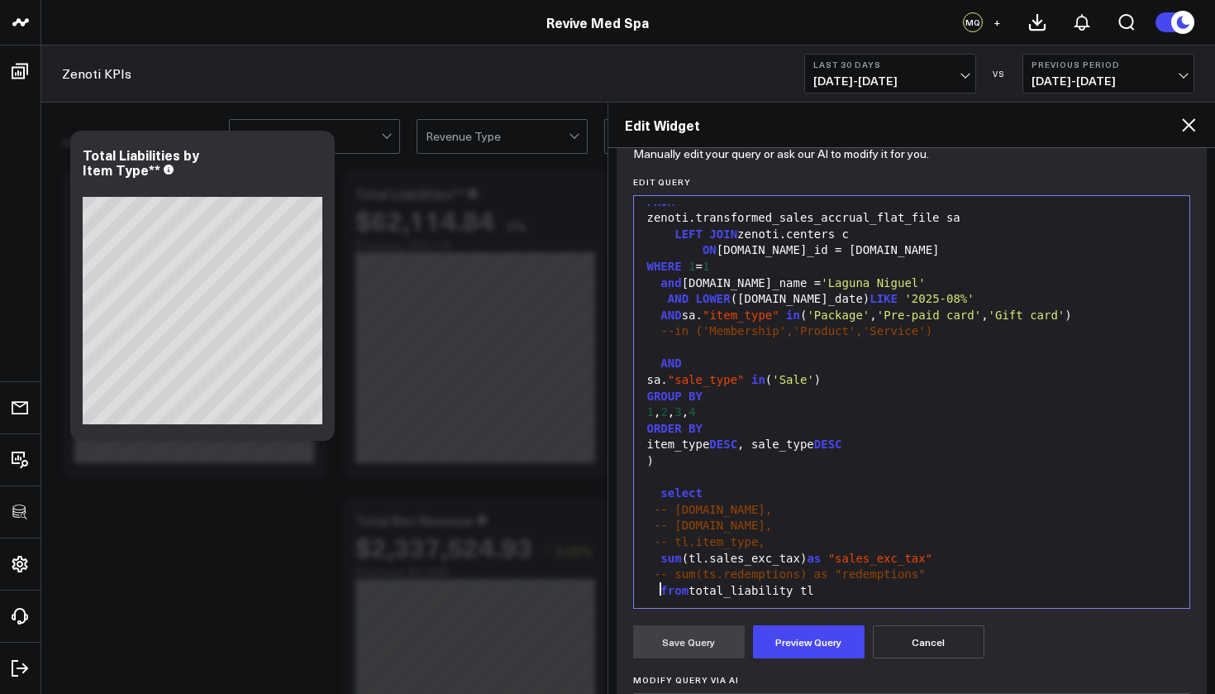
click at [674, 535] on span "-- tl.item_type," at bounding box center [710, 541] width 112 height 13
click at [805, 622] on button "Preview Query" at bounding box center [809, 641] width 112 height 33
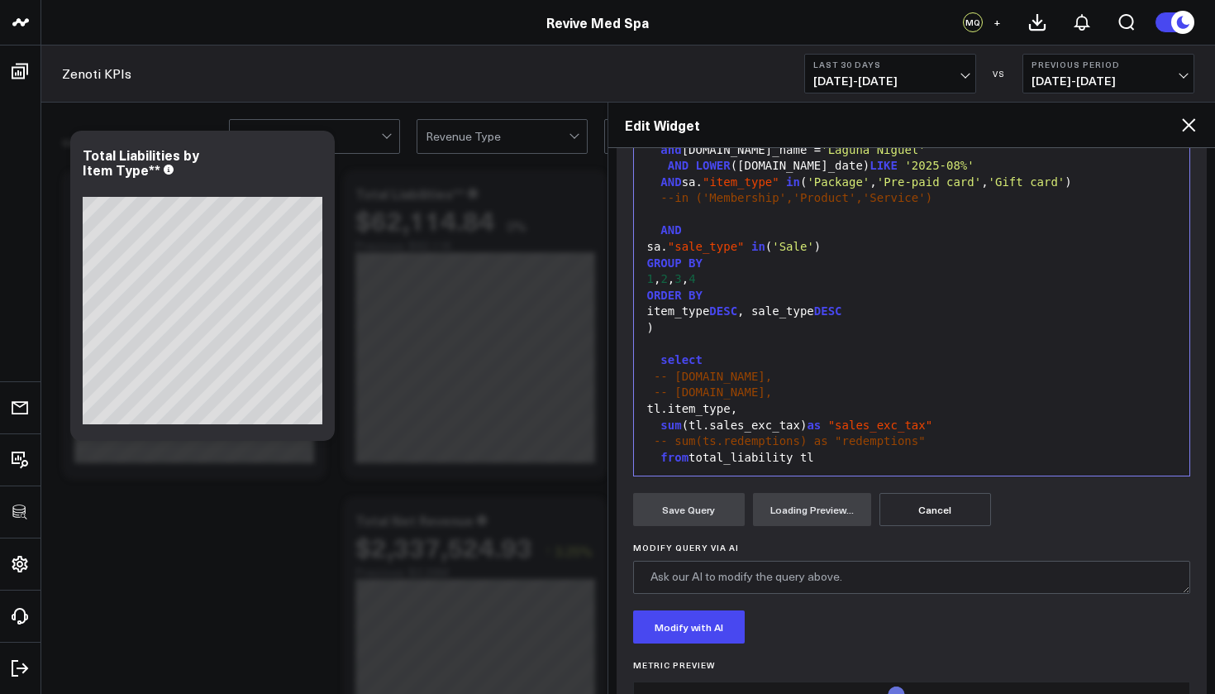
scroll to position [381, 0]
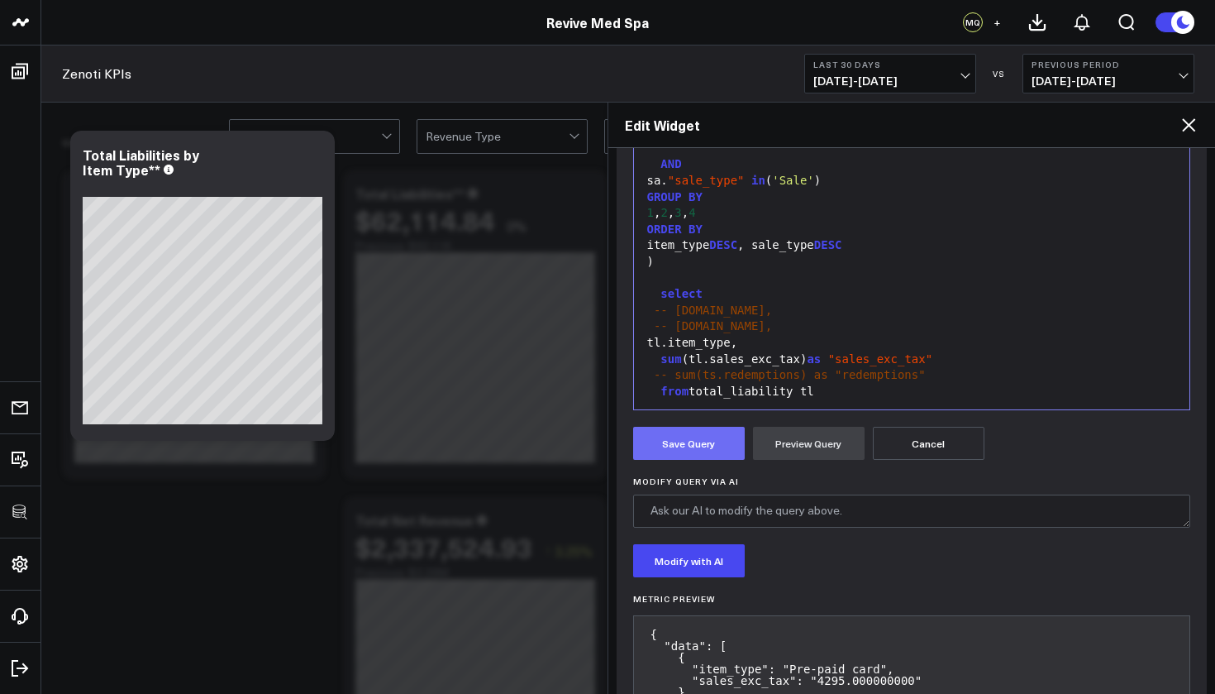
click at [692, 451] on button "Save Query" at bounding box center [689, 443] width 112 height 33
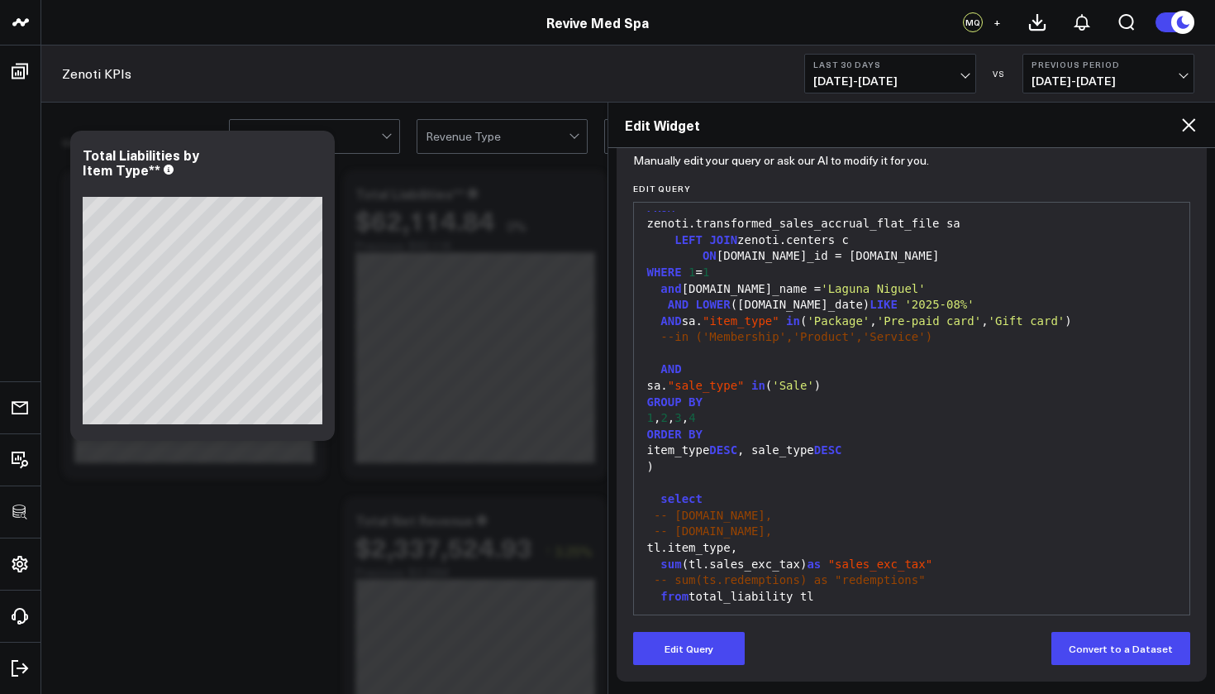
scroll to position [176, 0]
click at [761, 604] on div "group by 1" at bounding box center [912, 612] width 540 height 17
click at [727, 622] on button "Edit Query" at bounding box center [689, 648] width 112 height 33
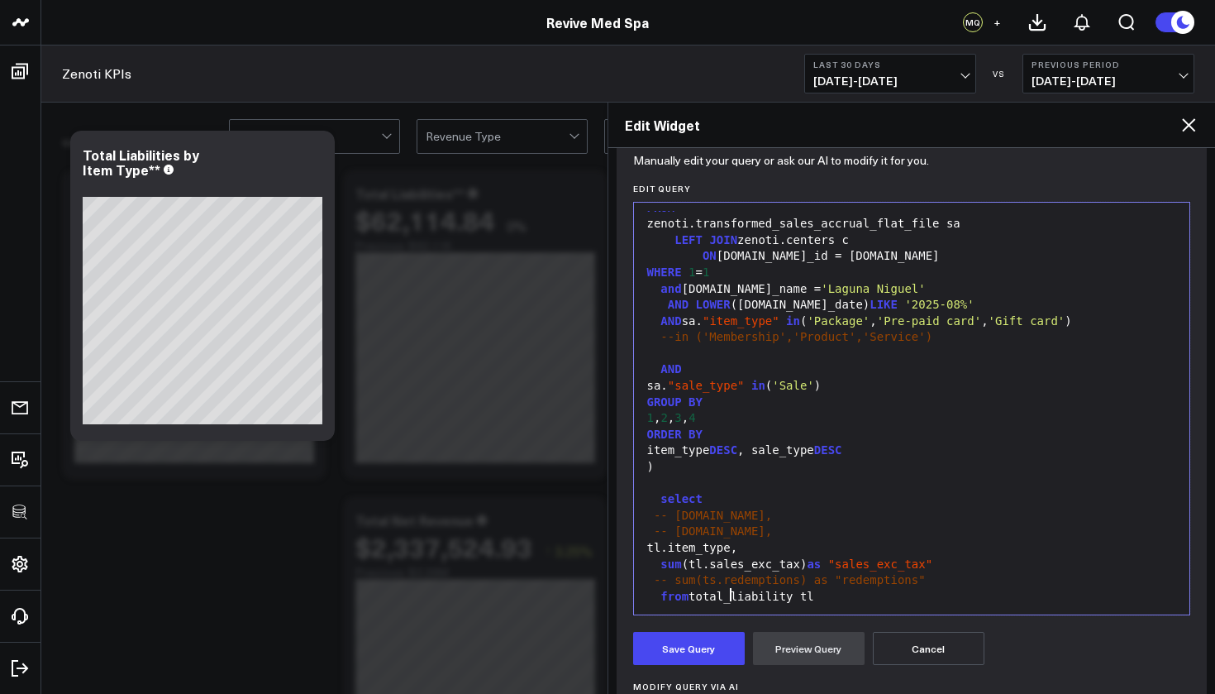
click at [749, 604] on div "group by 1" at bounding box center [912, 612] width 540 height 17
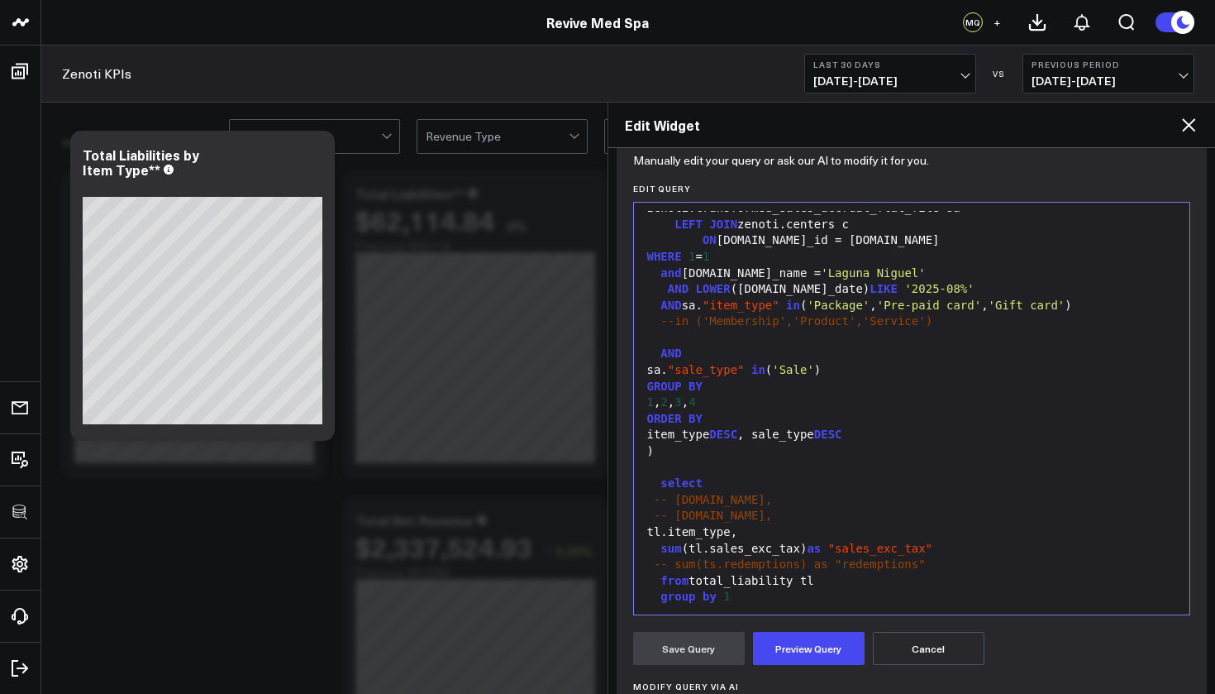
scroll to position [451, 0]
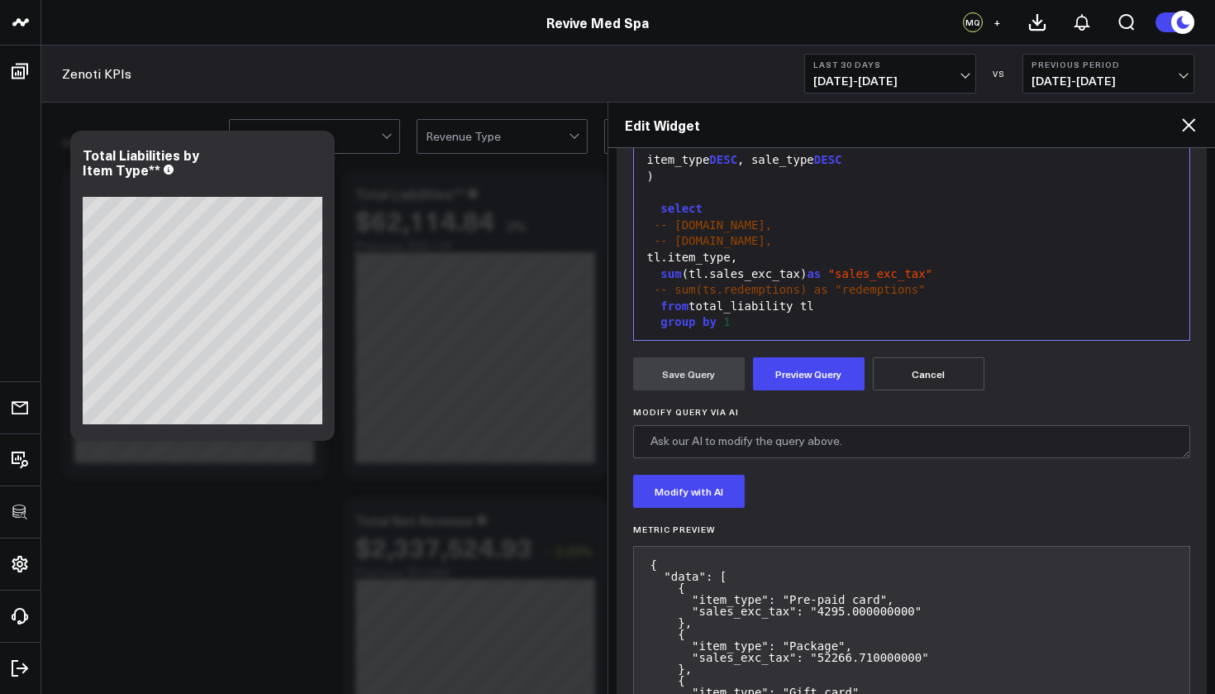
click at [747, 331] on div "order by sum (s)" at bounding box center [912, 339] width 540 height 17
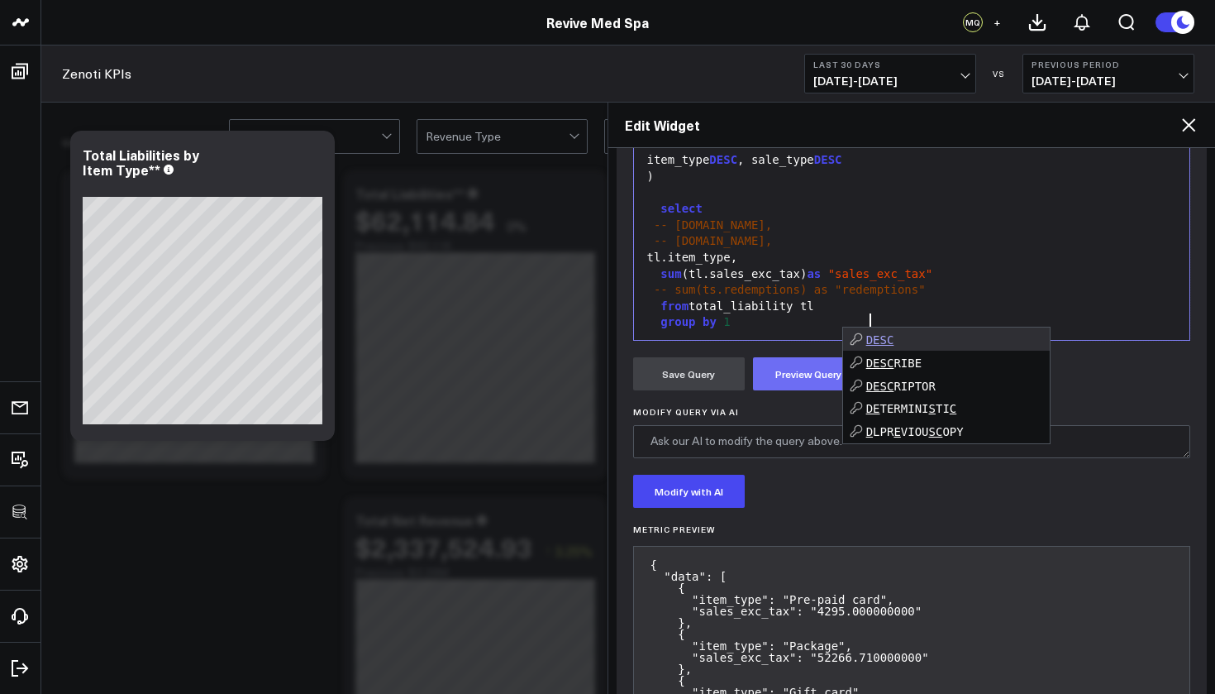
click at [786, 367] on button "Preview Query" at bounding box center [809, 373] width 112 height 33
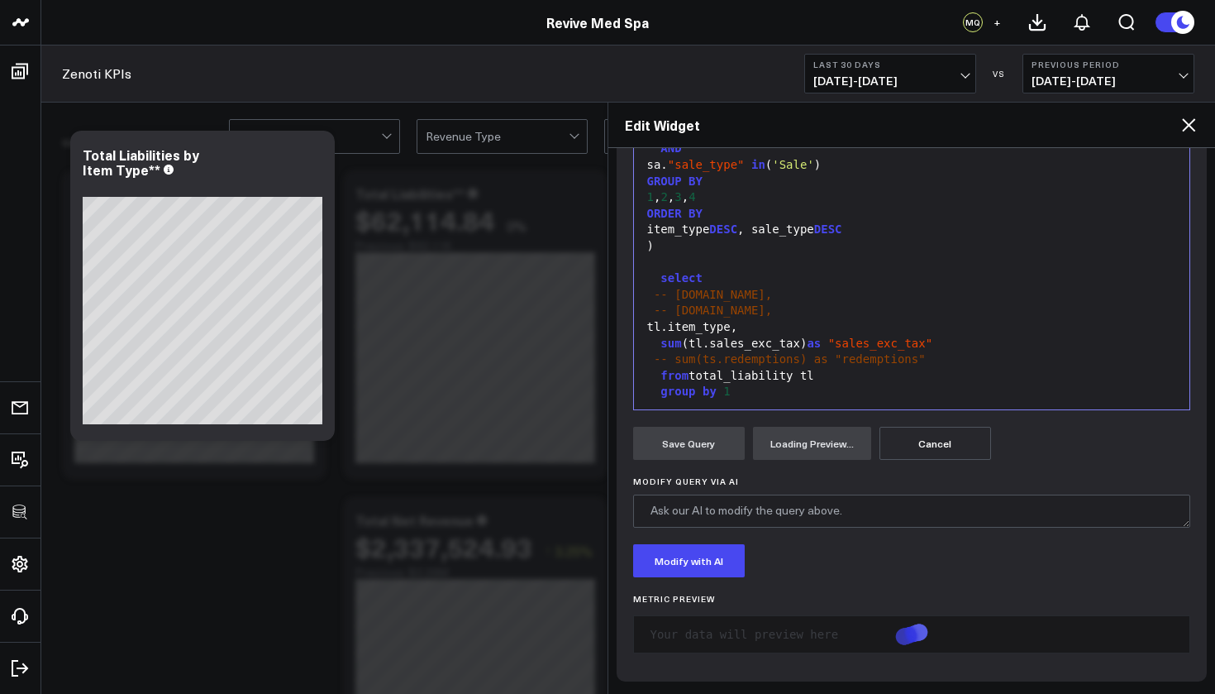
scroll to position [381, 0]
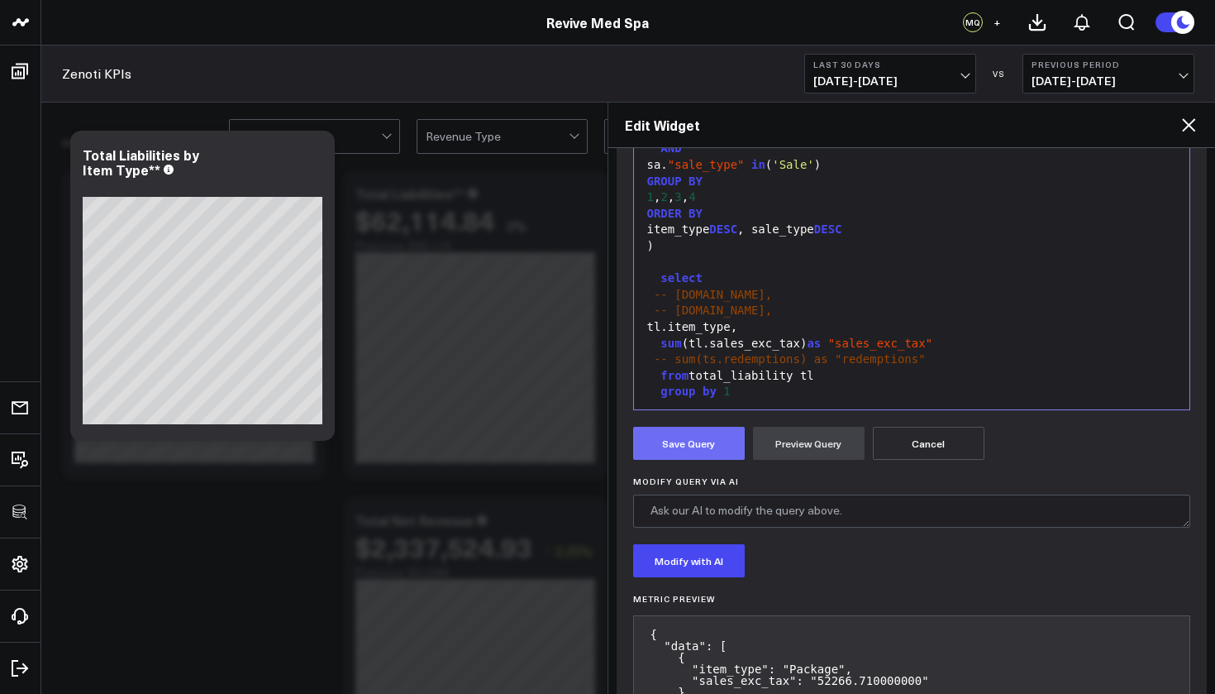
click at [688, 436] on button "Save Query" at bounding box center [689, 443] width 112 height 33
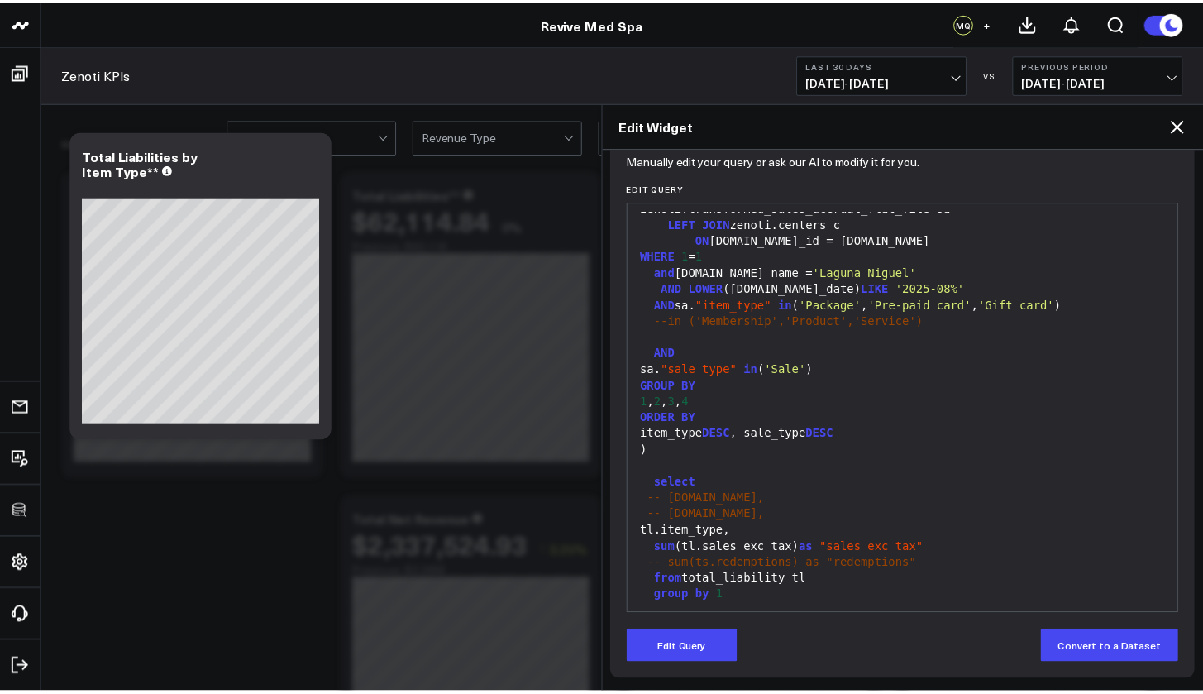
scroll to position [176, 0]
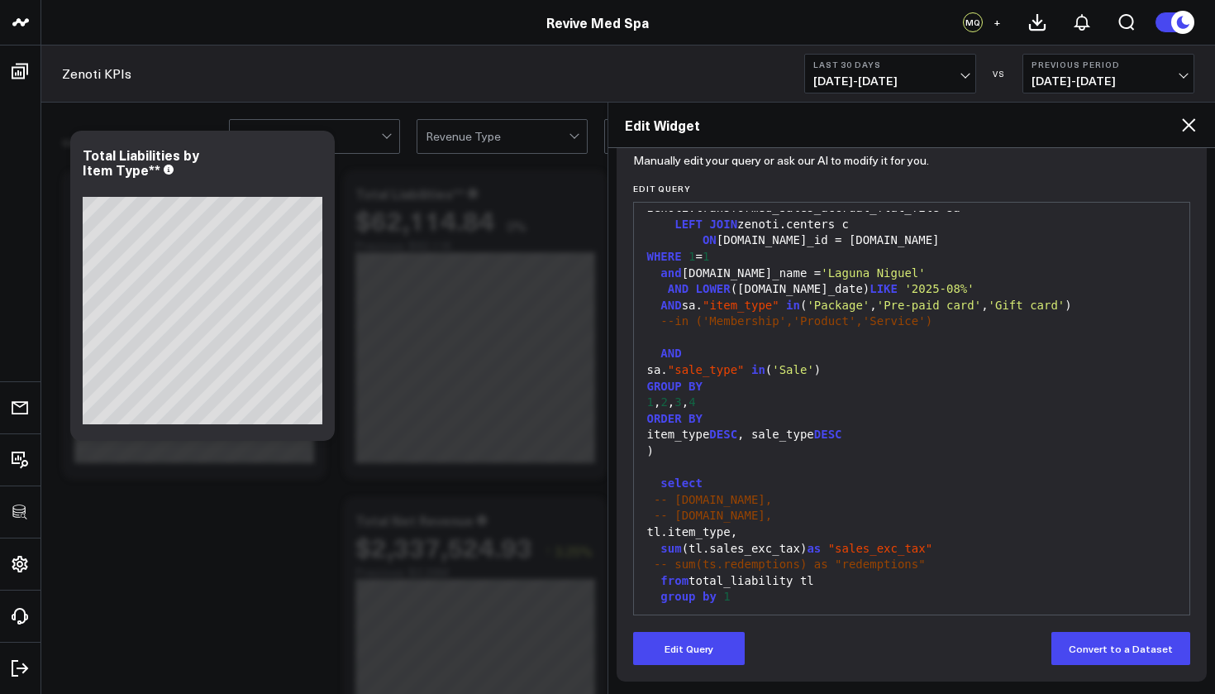
click at [1190, 117] on icon at bounding box center [1189, 125] width 20 height 20
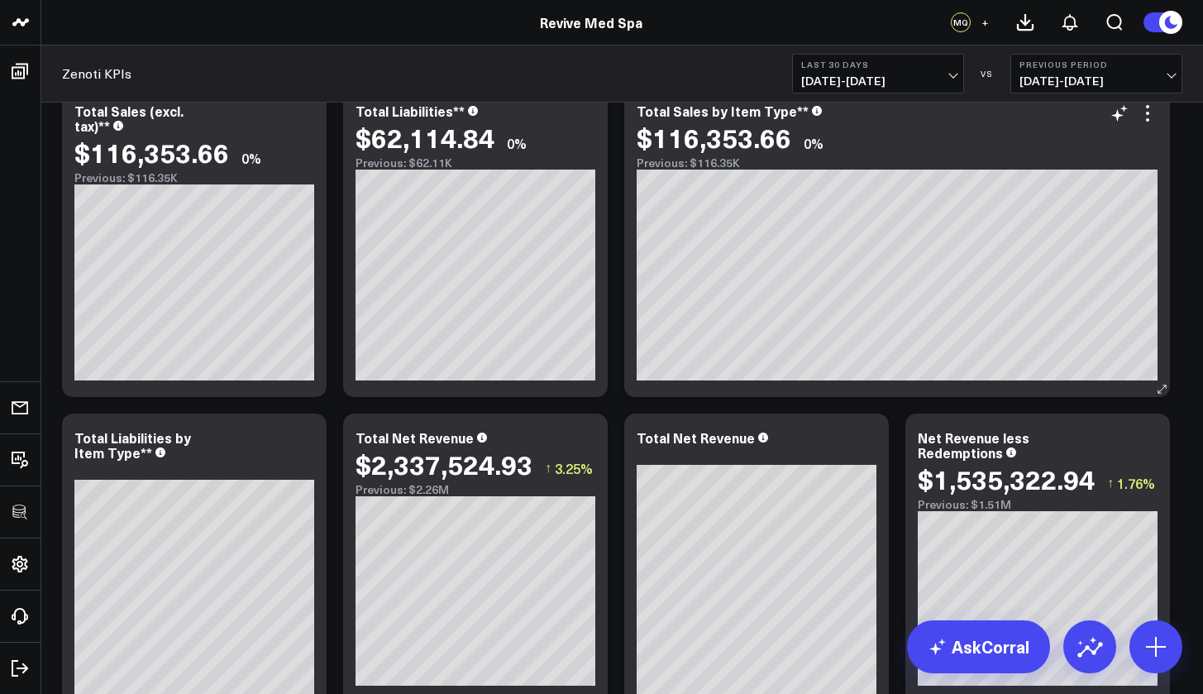
scroll to position [45, 0]
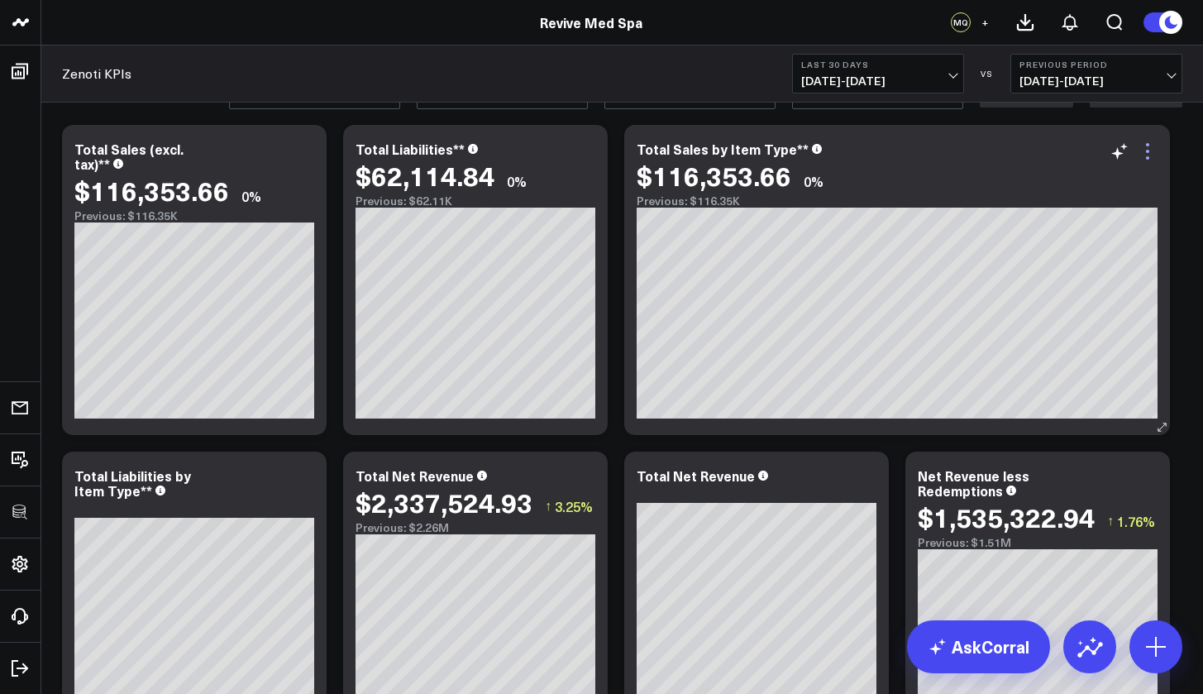
click at [1148, 150] on icon at bounding box center [1147, 151] width 20 height 20
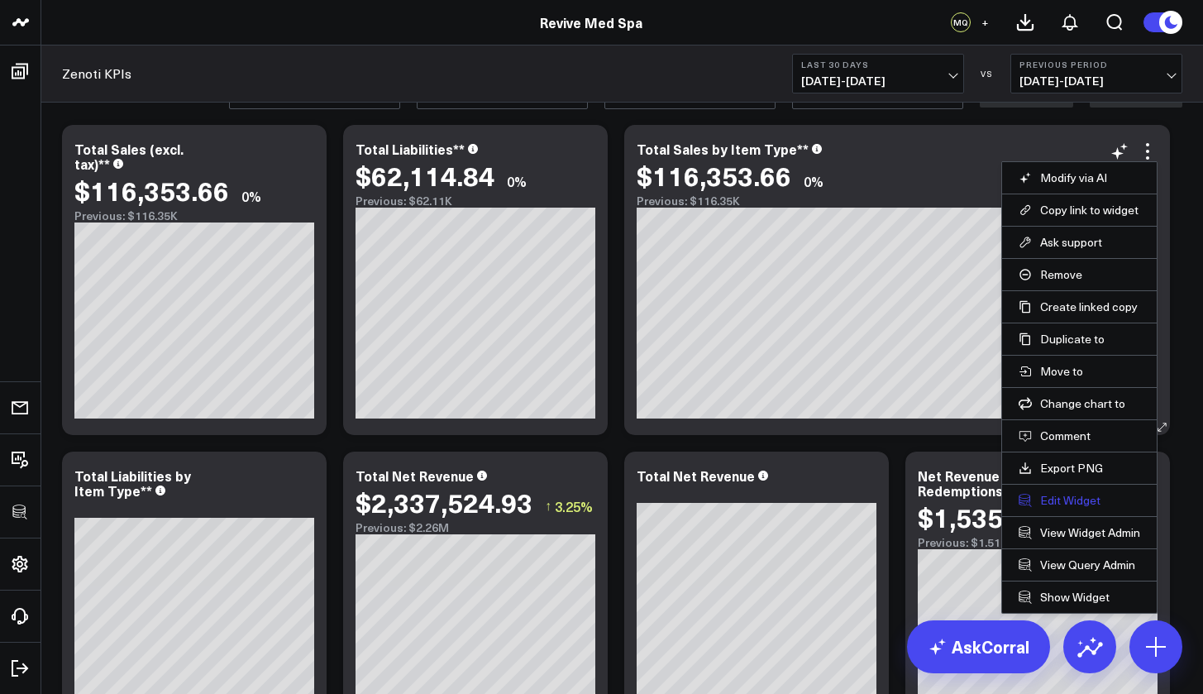
click at [1094, 505] on button "Edit Widget" at bounding box center [1079, 500] width 122 height 15
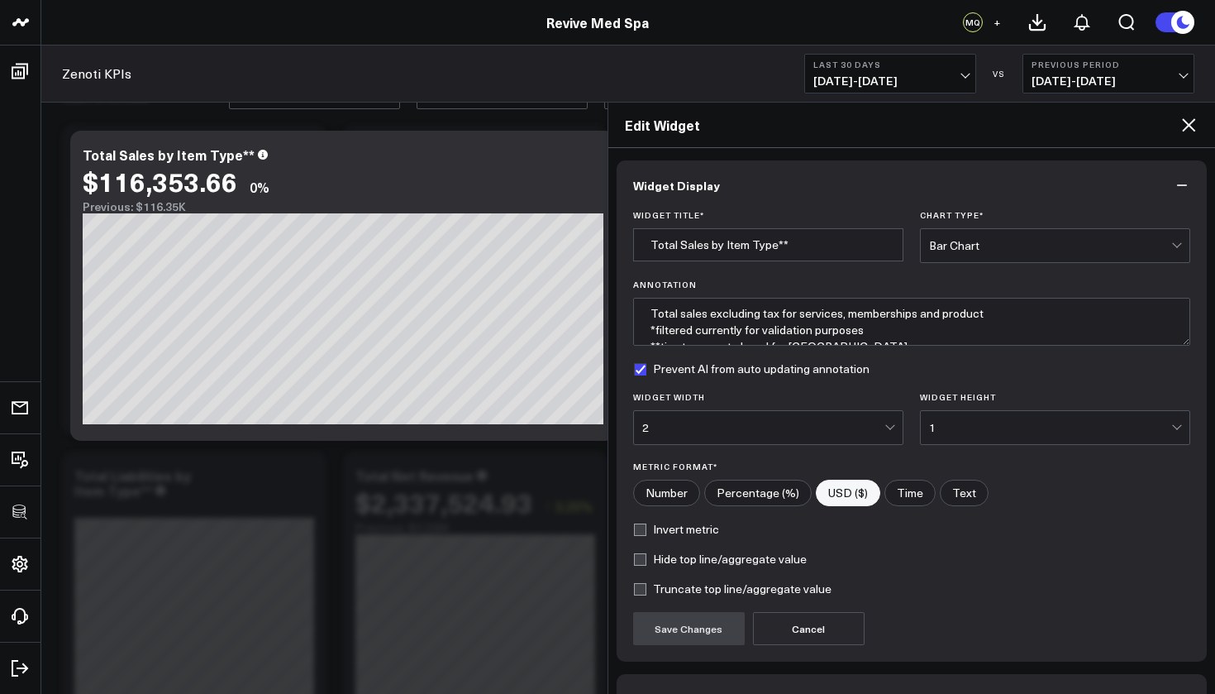
click at [812, 435] on div "2" at bounding box center [763, 427] width 242 height 33
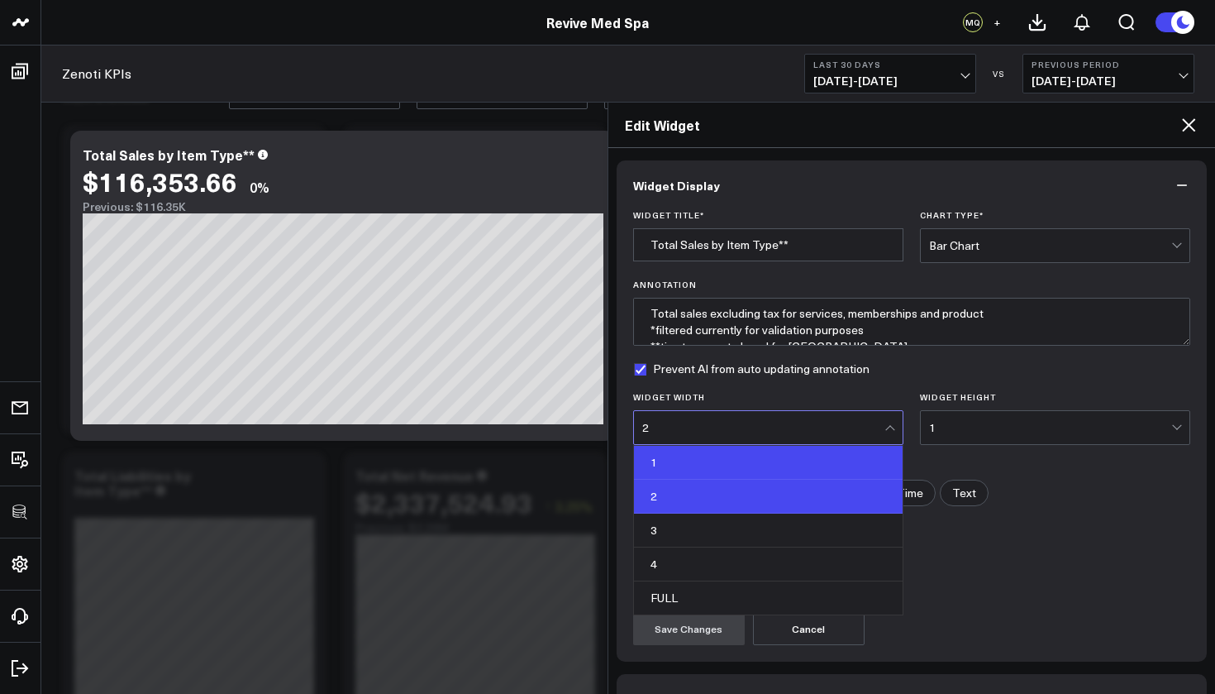
click at [787, 467] on div "1" at bounding box center [768, 463] width 269 height 34
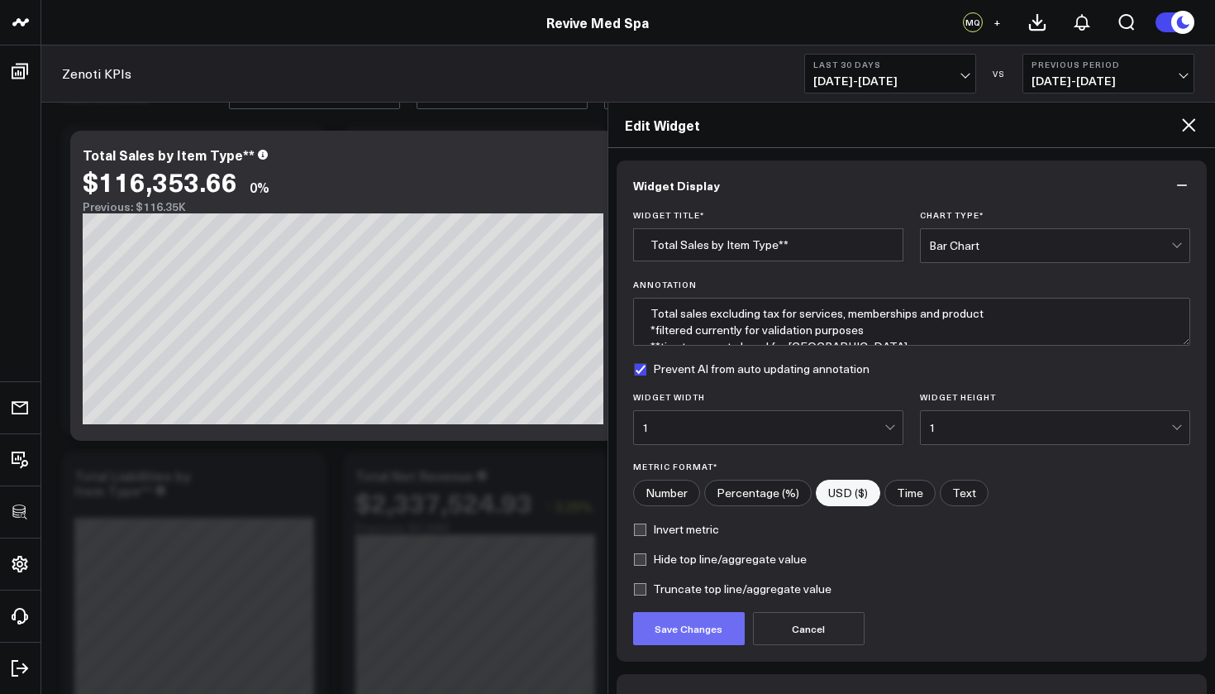
click at [708, 622] on button "Save Changes" at bounding box center [689, 628] width 112 height 33
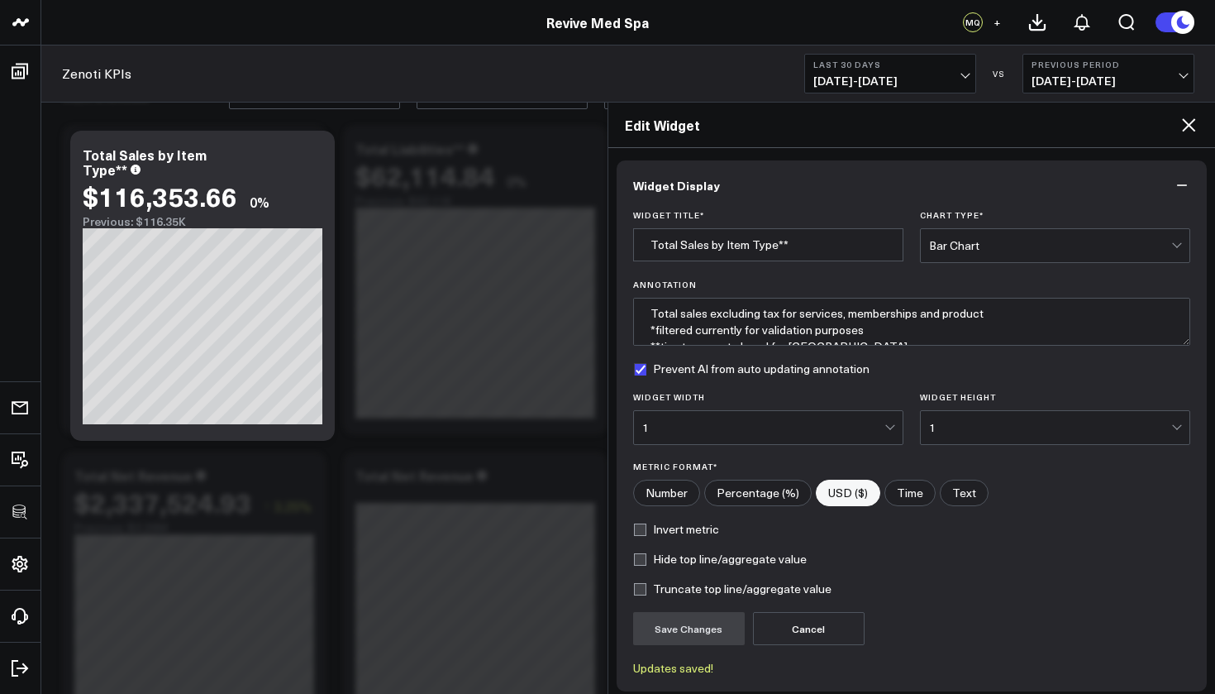
click at [1192, 119] on icon at bounding box center [1189, 125] width 20 height 20
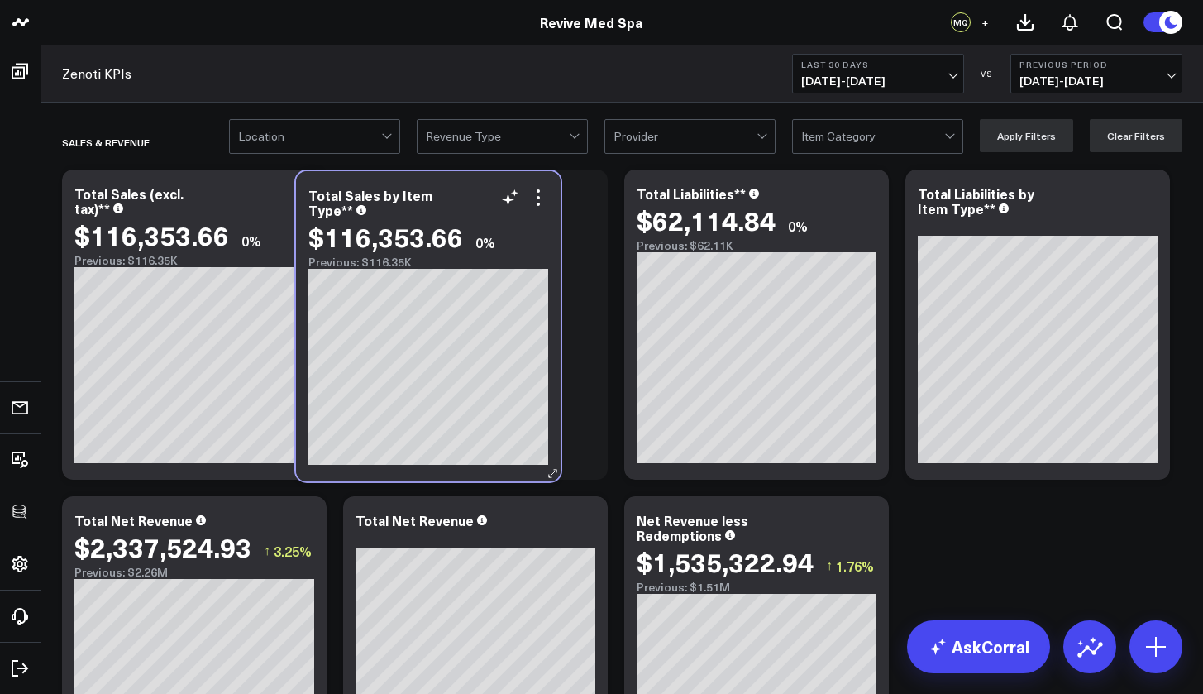
drag, startPoint x: 782, startPoint y: 192, endPoint x: 454, endPoint y: 193, distance: 328.2
click at [454, 193] on div "Total Sales by Item Type**" at bounding box center [428, 203] width 240 height 30
